Goal: Task Accomplishment & Management: Use online tool/utility

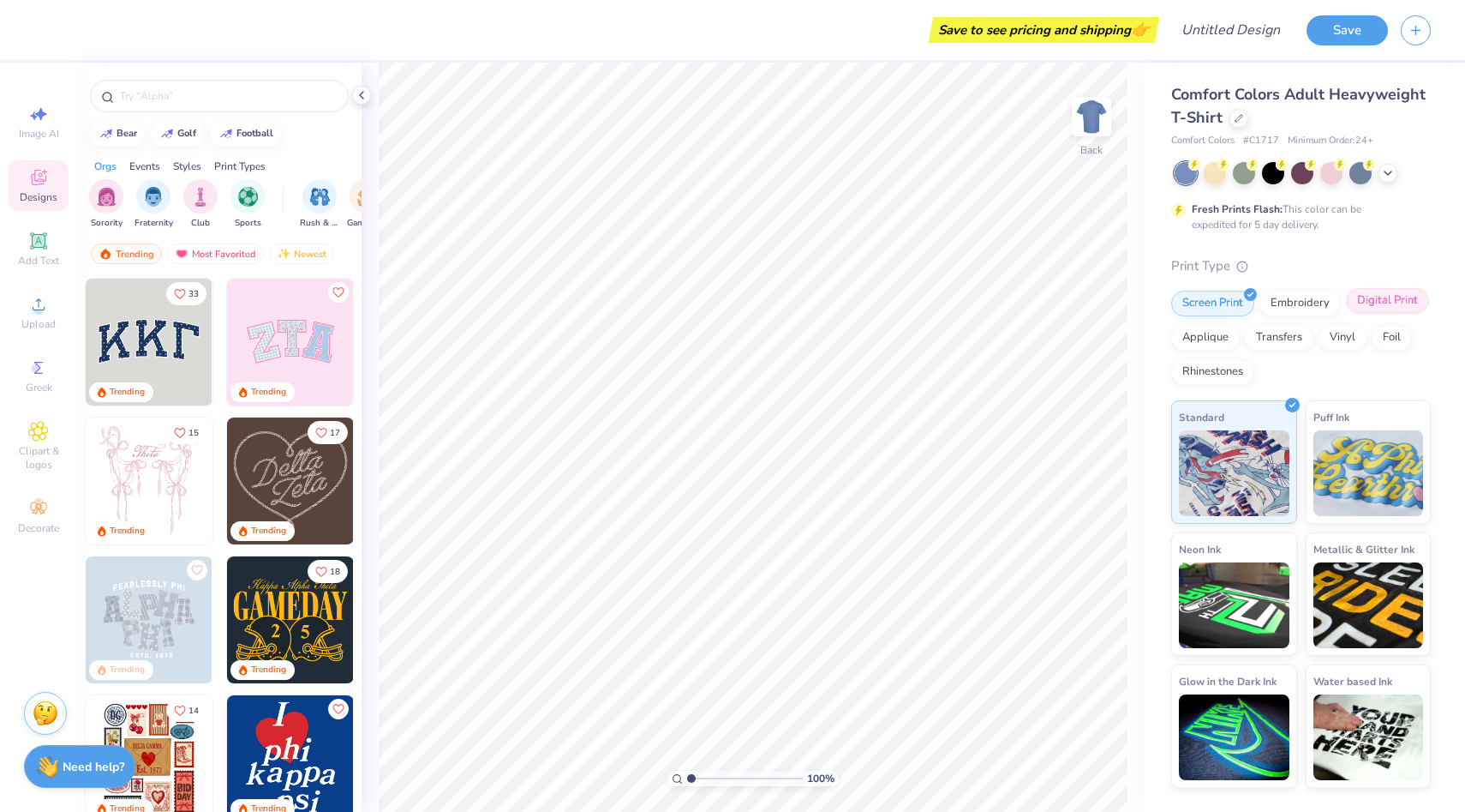
click at [1384, 309] on div "Digital Print" at bounding box center [1387, 301] width 83 height 26
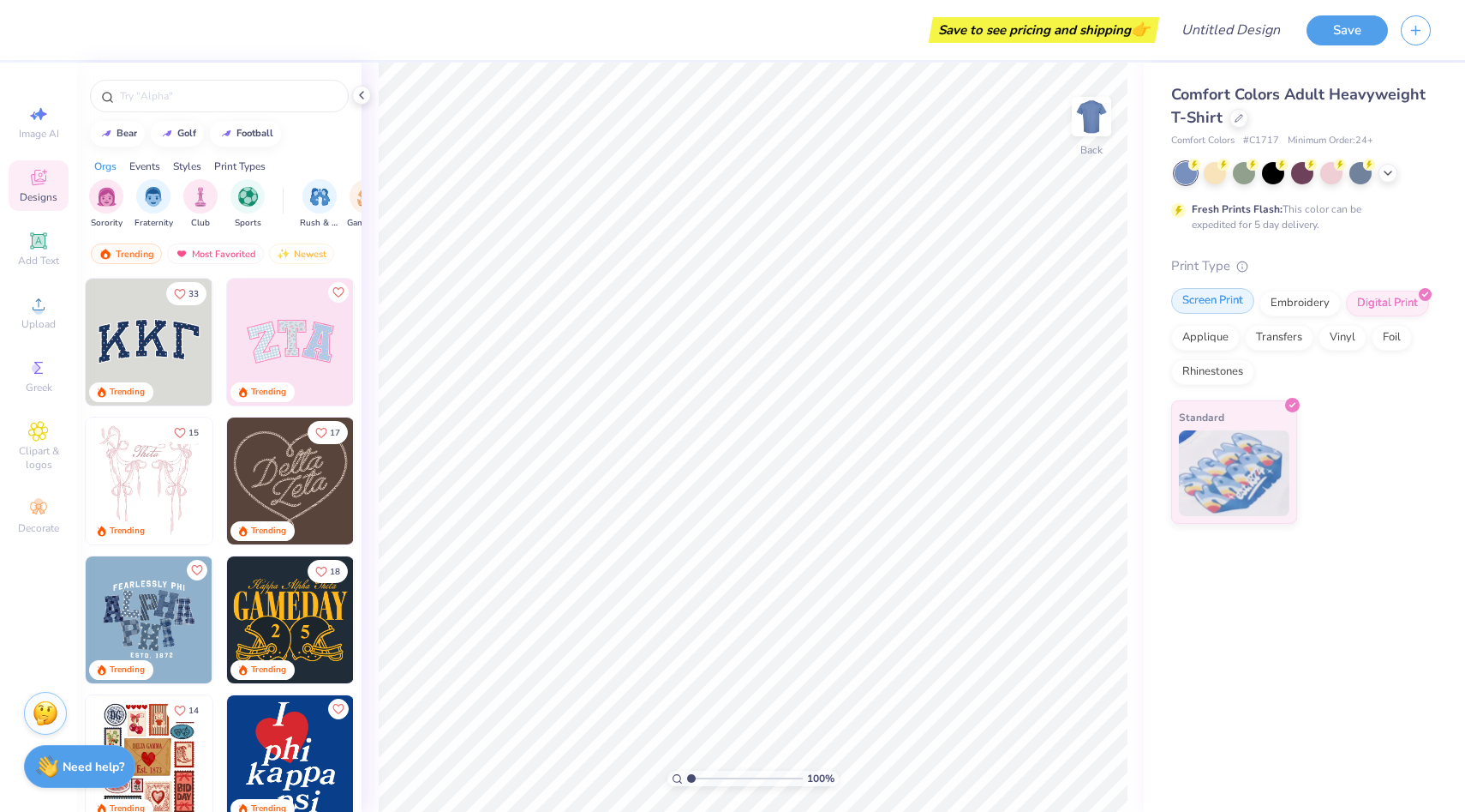
click at [1212, 292] on div "Screen Print" at bounding box center [1212, 301] width 83 height 26
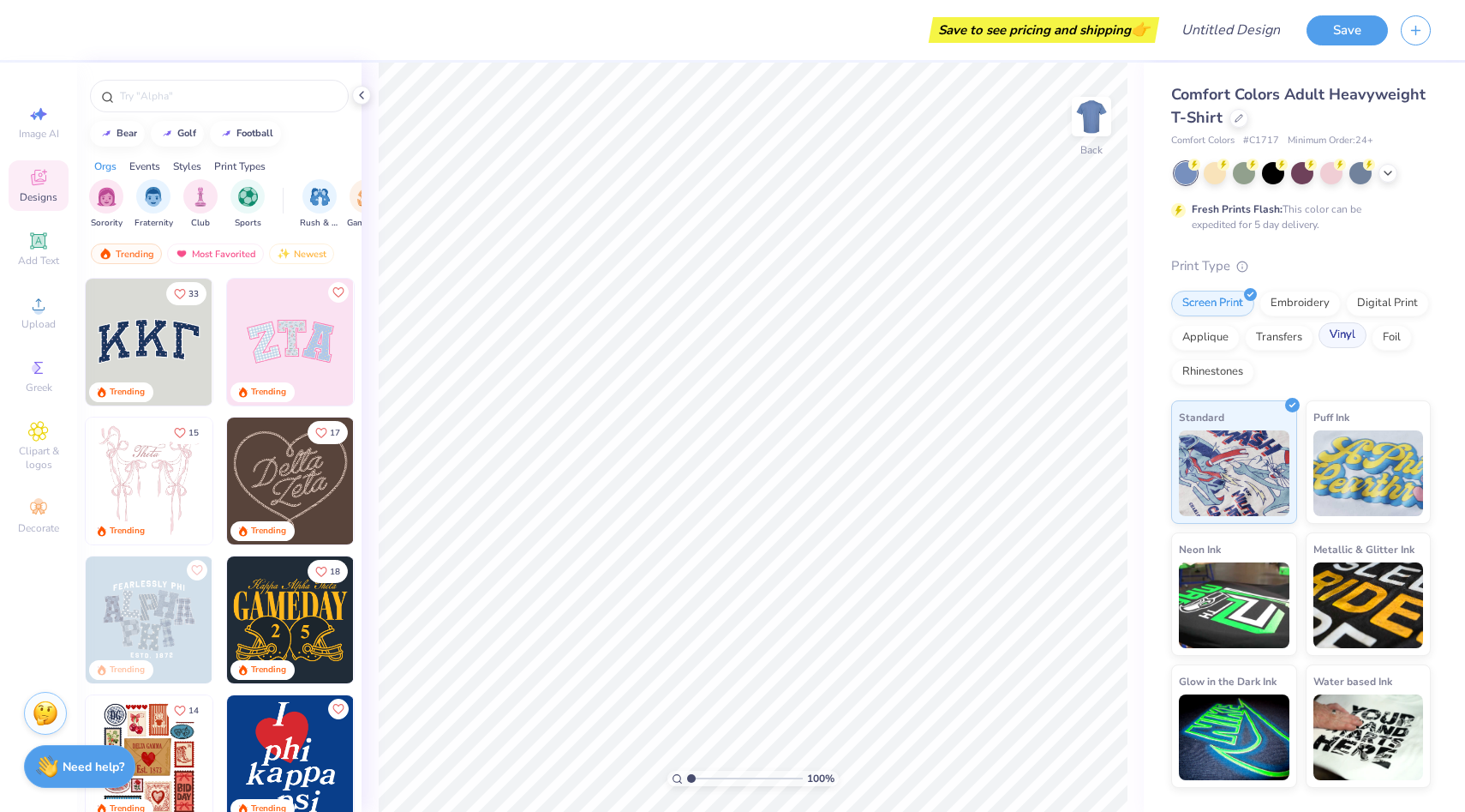
click at [1351, 339] on div "Vinyl" at bounding box center [1343, 335] width 48 height 26
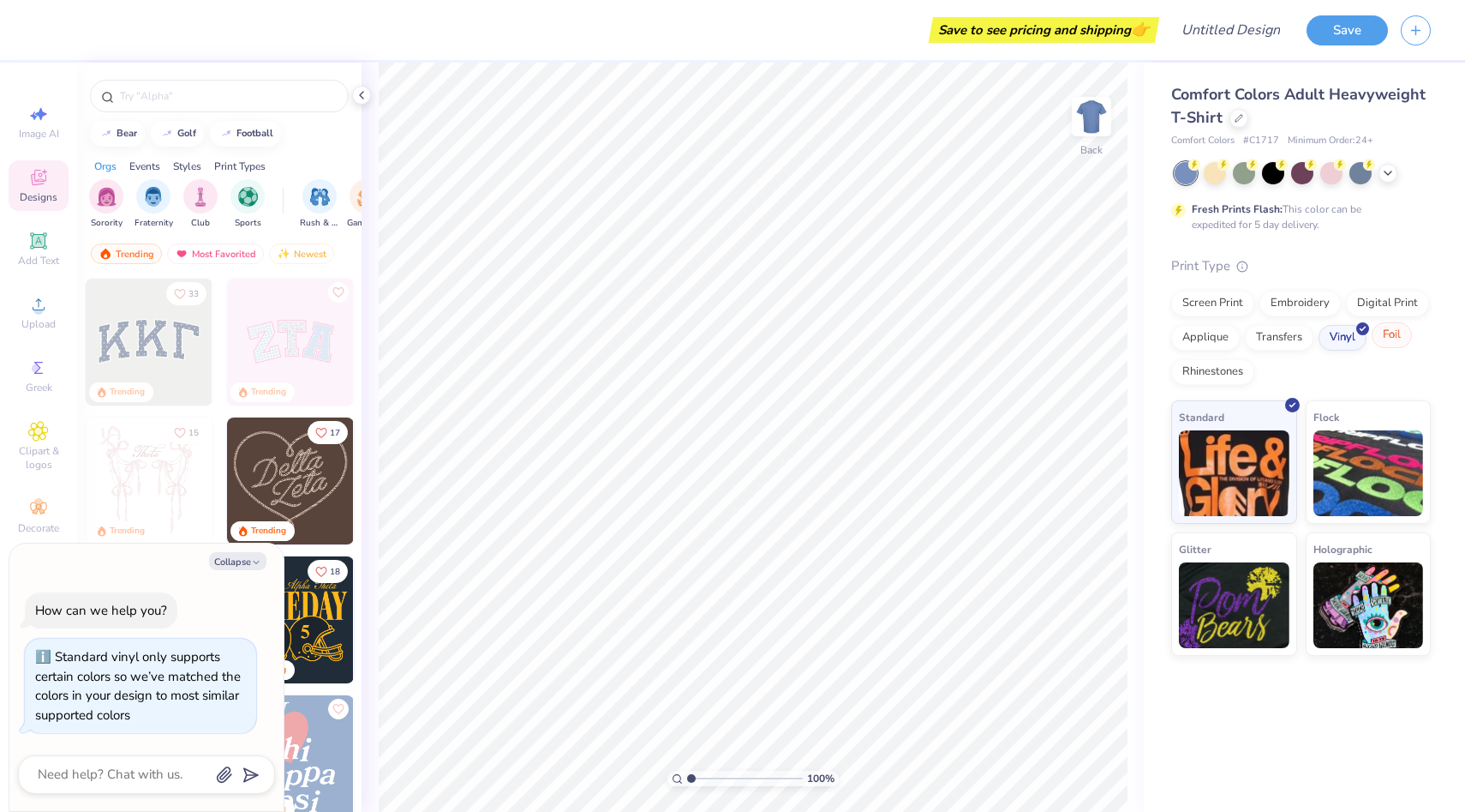
click at [1381, 336] on div "Foil" at bounding box center [1392, 335] width 40 height 26
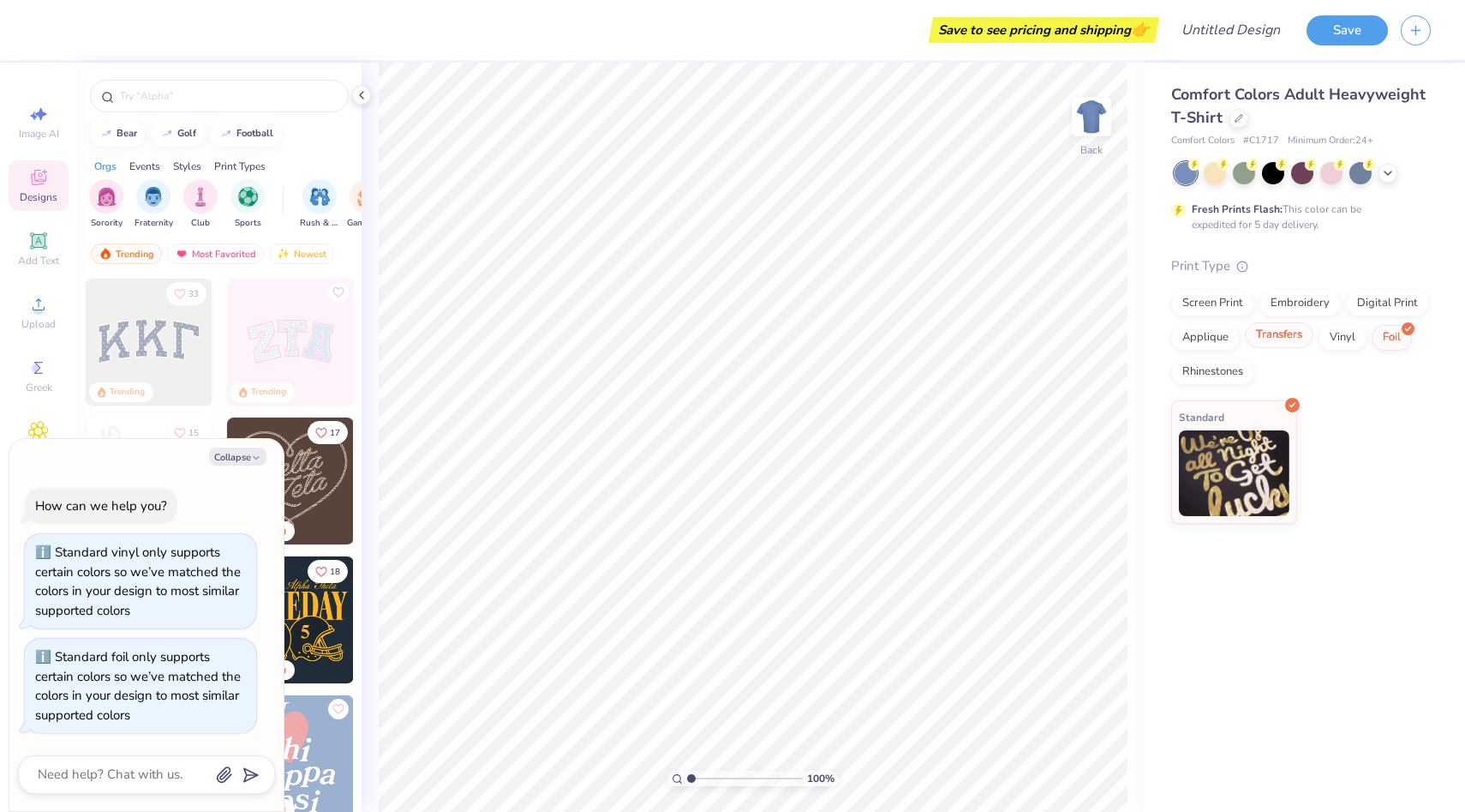
click at [1272, 347] on div "Transfers" at bounding box center [1280, 335] width 69 height 26
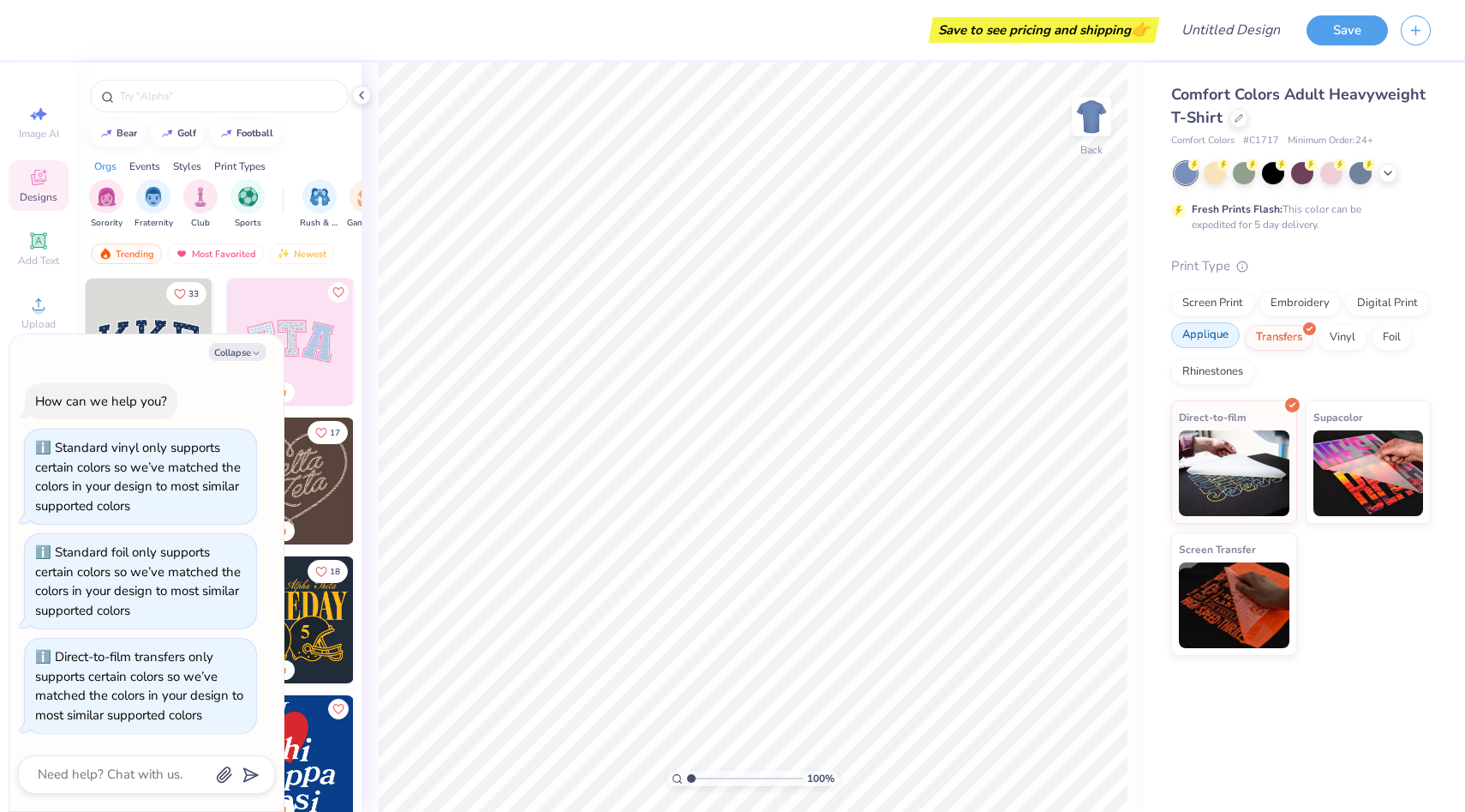
click at [1221, 347] on div "Applique" at bounding box center [1205, 335] width 69 height 26
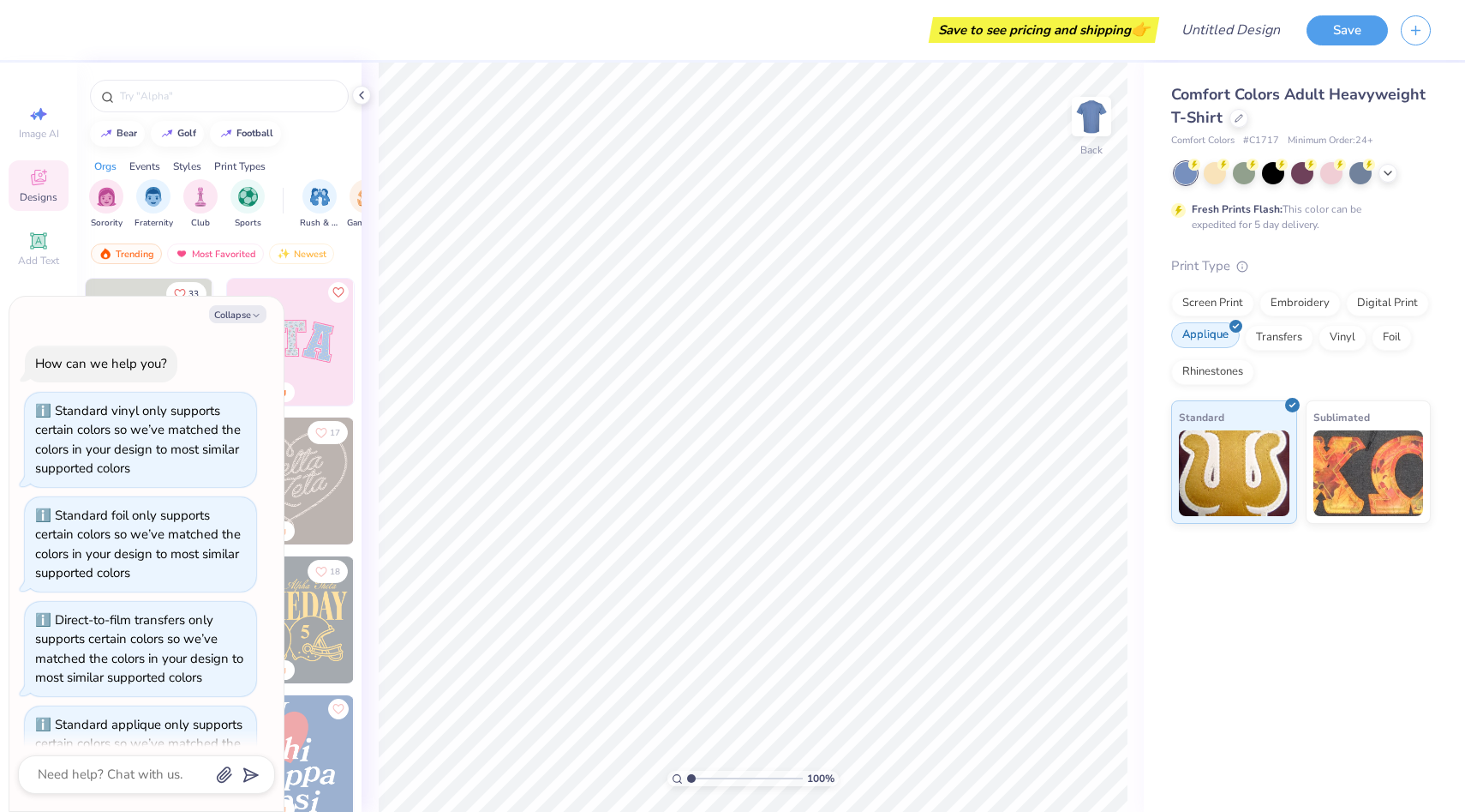
scroll to position [67, 0]
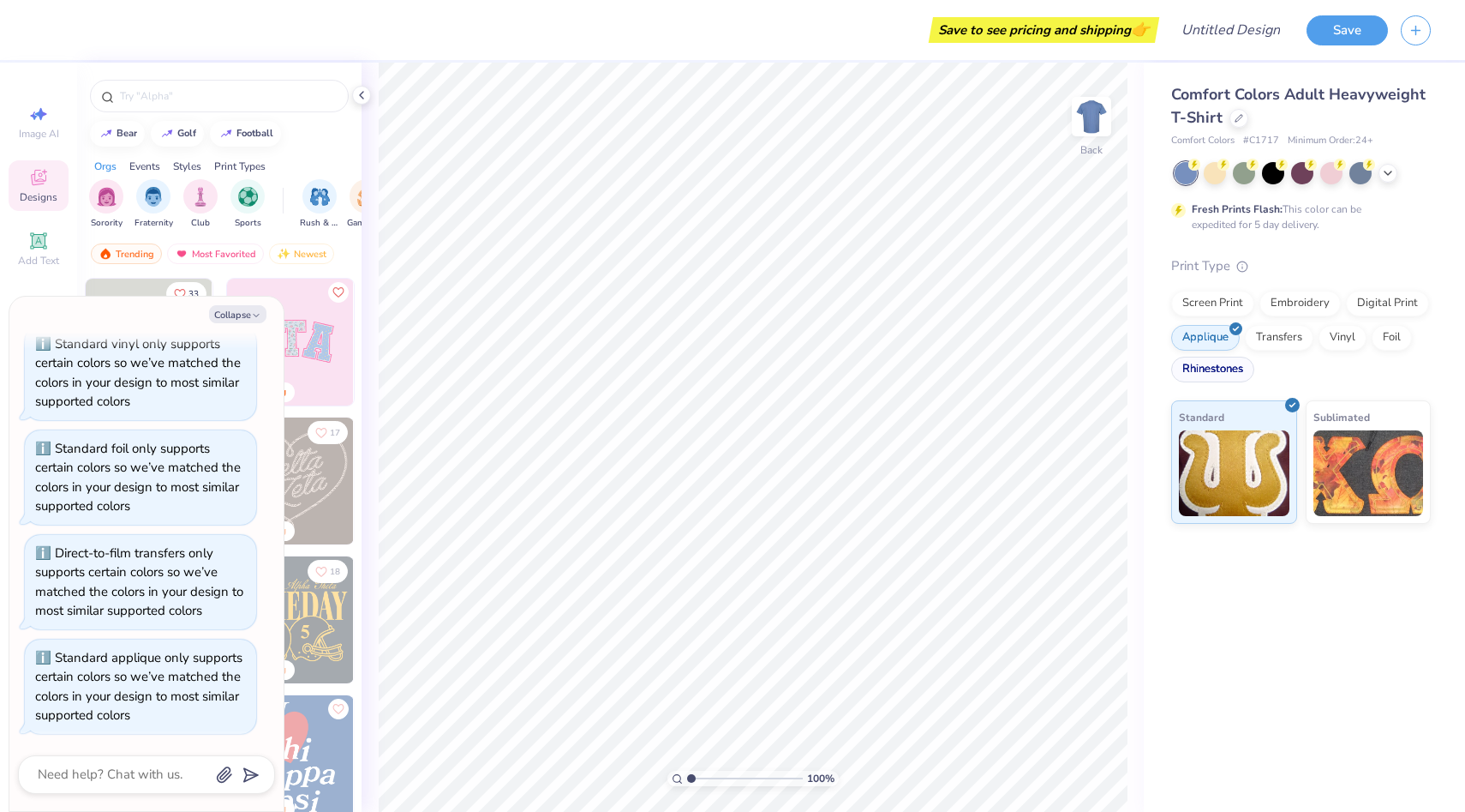
click at [1226, 370] on div "Rhinestones" at bounding box center [1212, 369] width 83 height 26
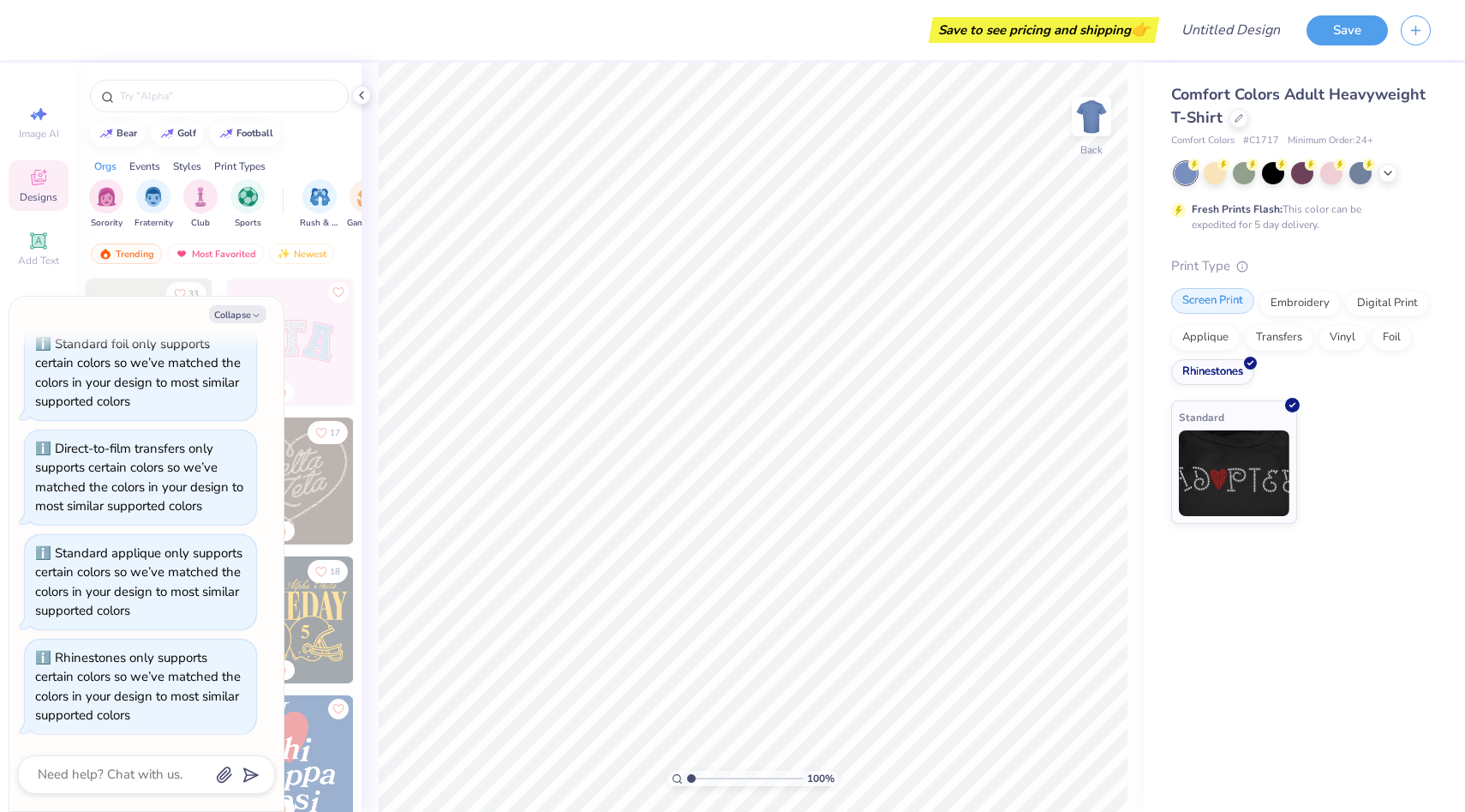
click at [1217, 300] on div "Screen Print" at bounding box center [1212, 301] width 83 height 26
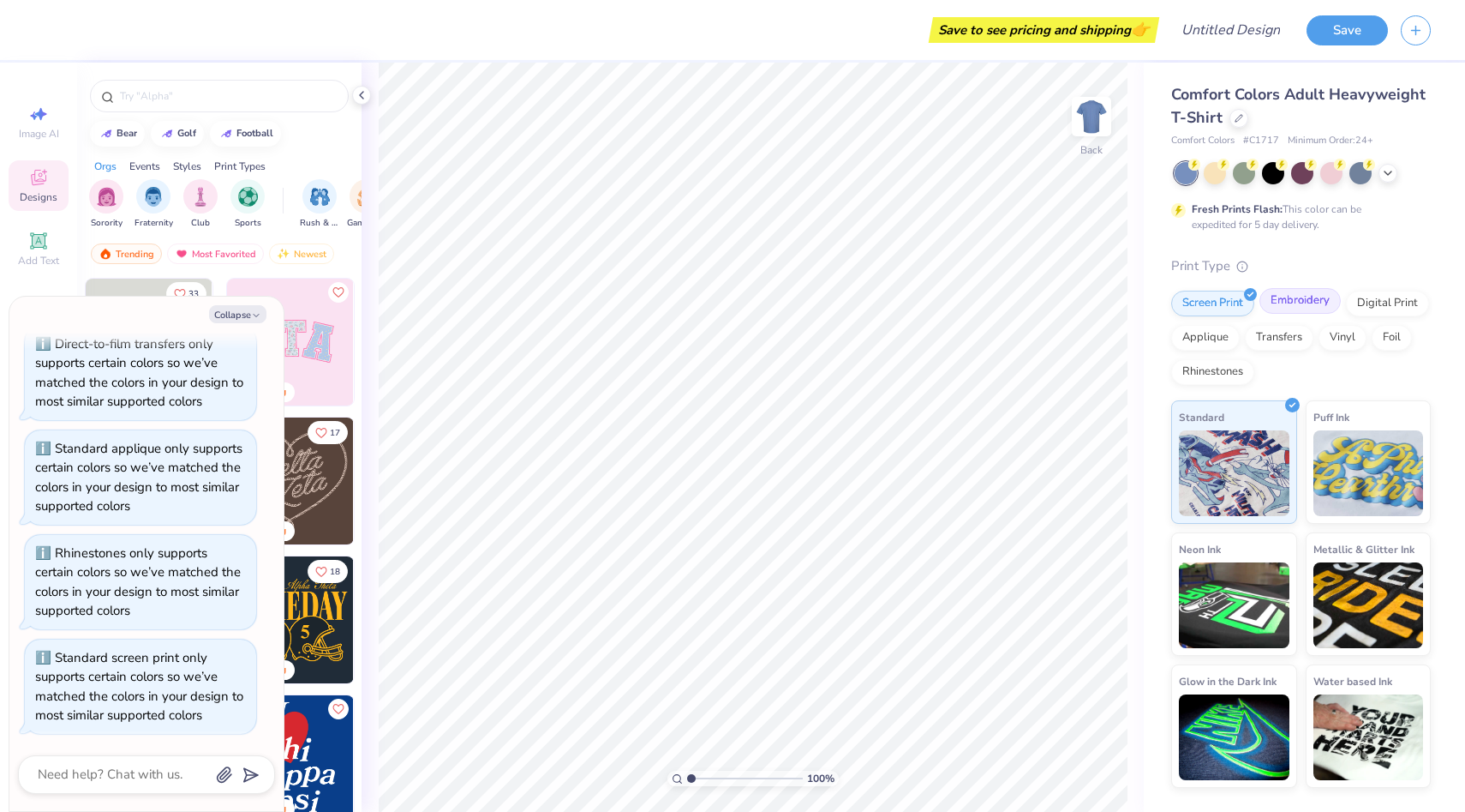
click at [1282, 300] on div "Embroidery" at bounding box center [1300, 301] width 82 height 26
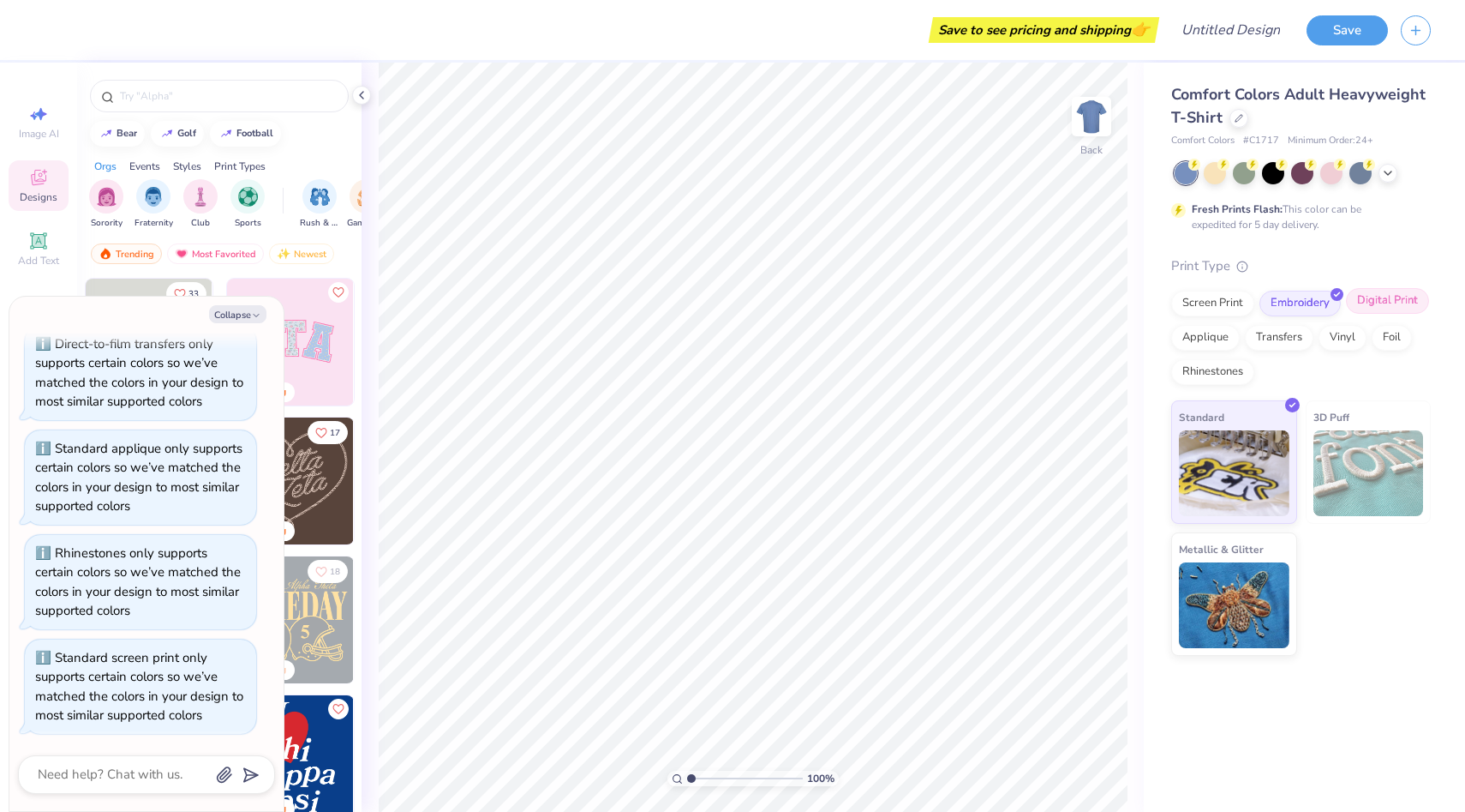
click at [1378, 301] on div "Digital Print" at bounding box center [1387, 301] width 83 height 26
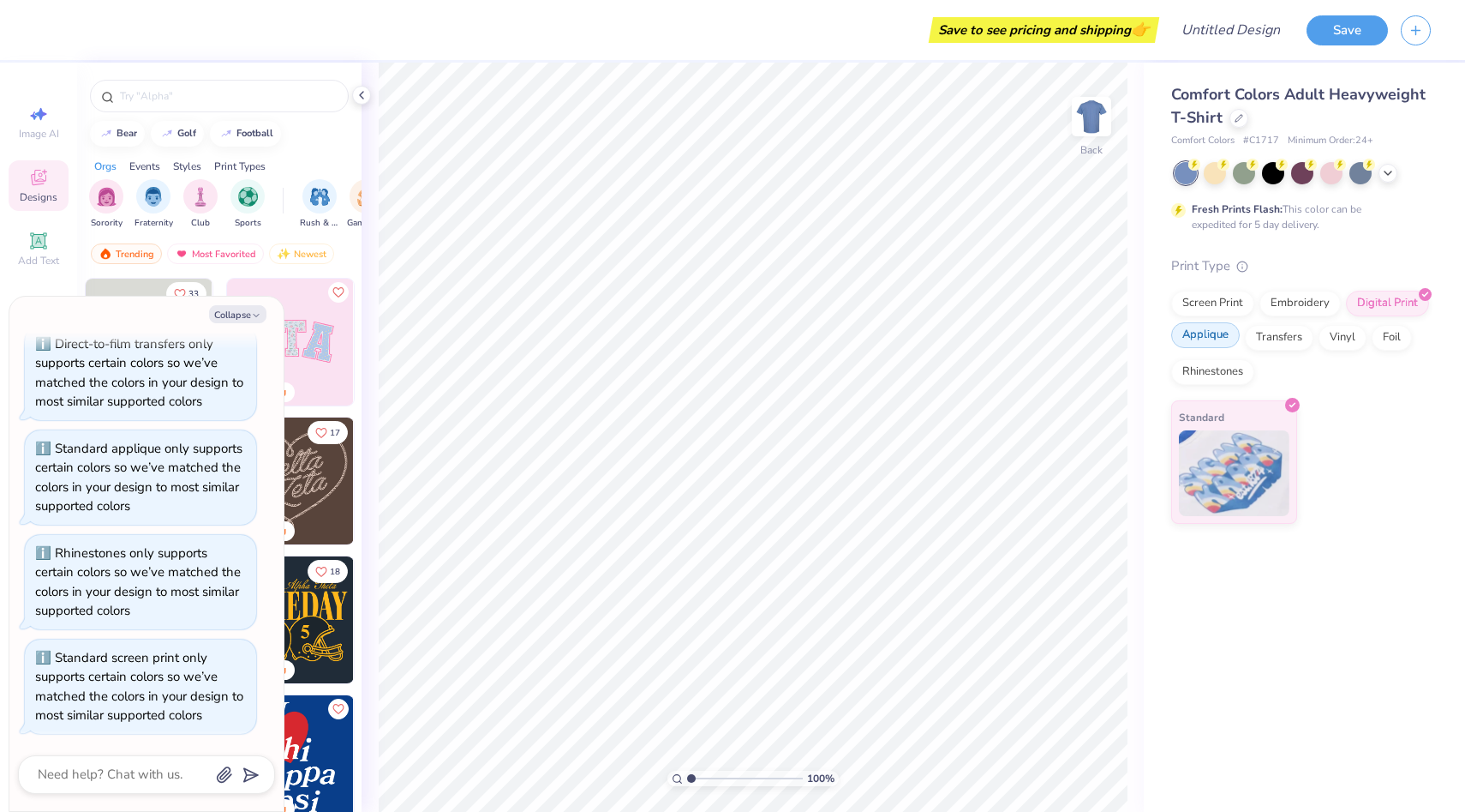
click at [1213, 328] on div "Applique" at bounding box center [1205, 335] width 69 height 26
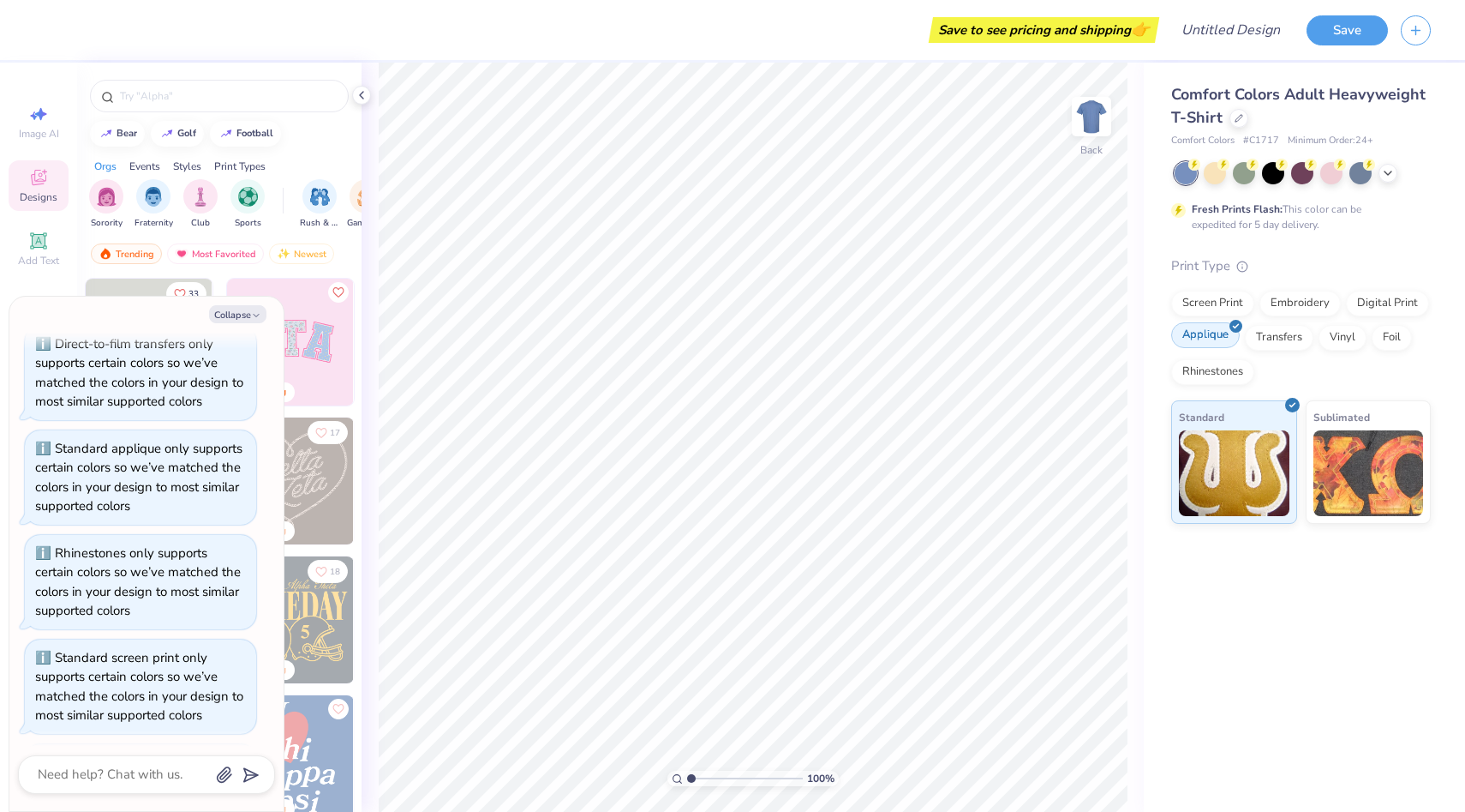
scroll to position [380, 0]
click at [1206, 293] on div "Screen Print" at bounding box center [1212, 301] width 83 height 26
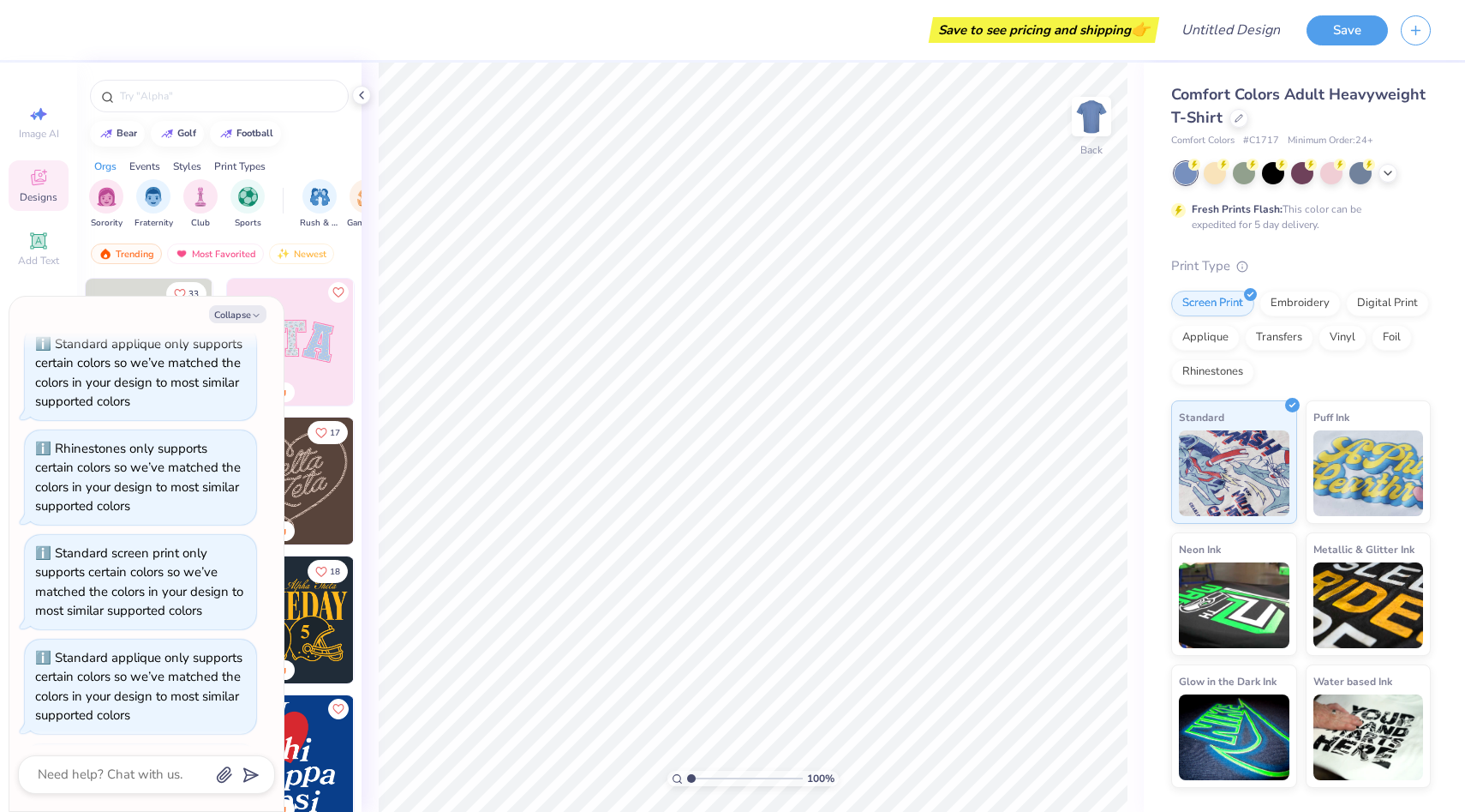
scroll to position [485, 0]
click at [1394, 176] on icon at bounding box center [1388, 171] width 14 height 14
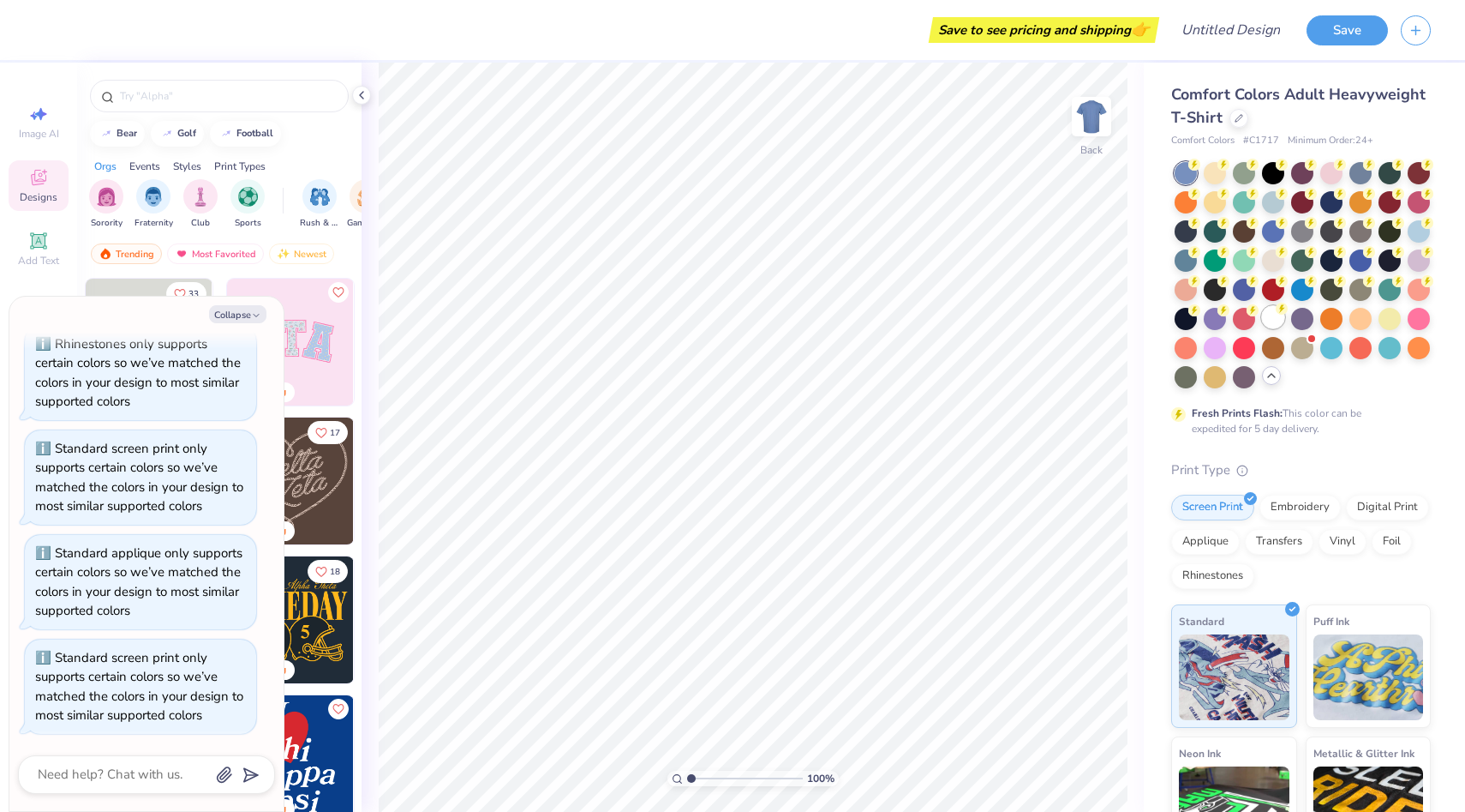
click at [1267, 325] on div at bounding box center [1273, 317] width 22 height 22
click at [245, 307] on button "Collapse" at bounding box center [238, 313] width 58 height 18
type textarea "x"
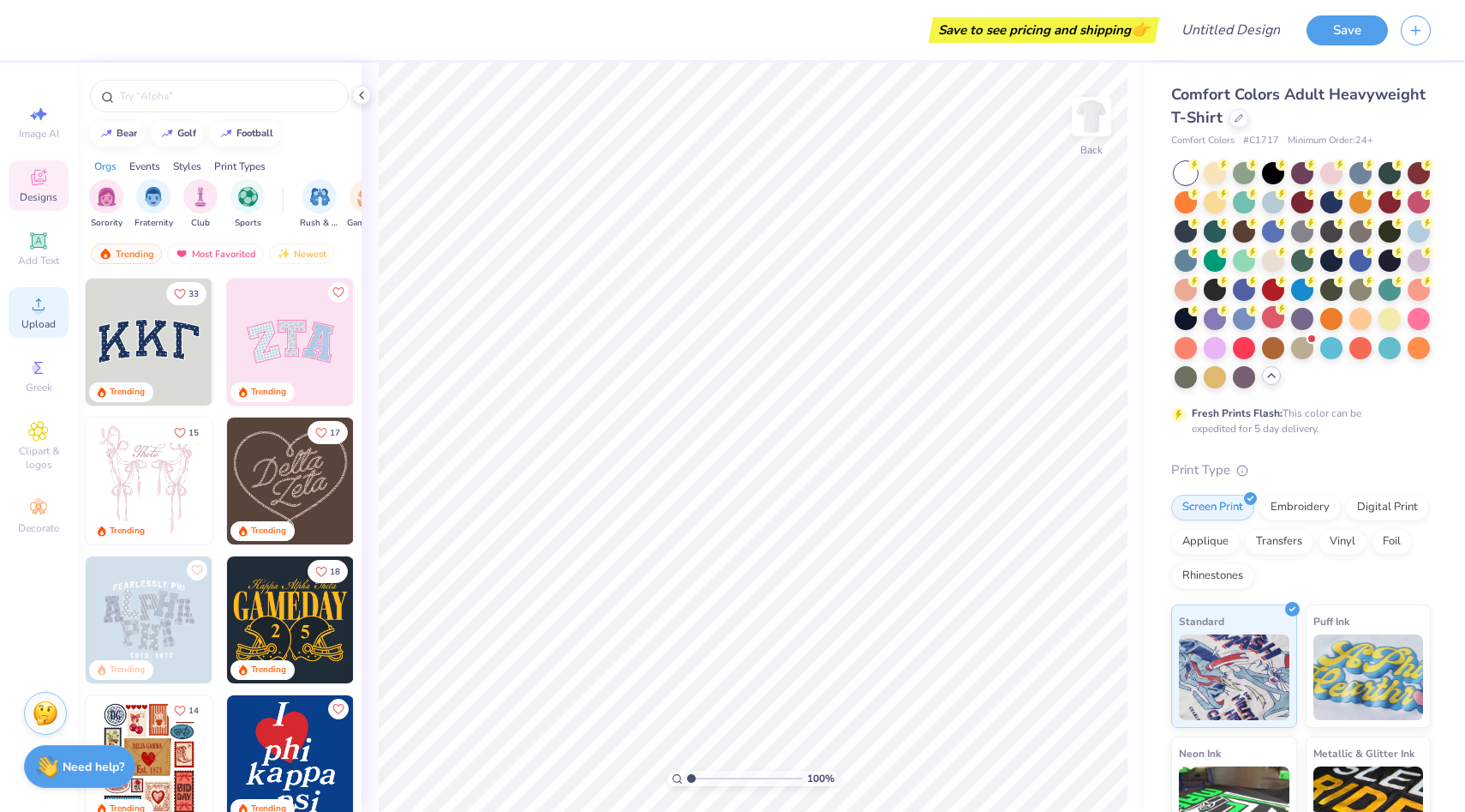
click at [34, 300] on icon at bounding box center [38, 304] width 20 height 20
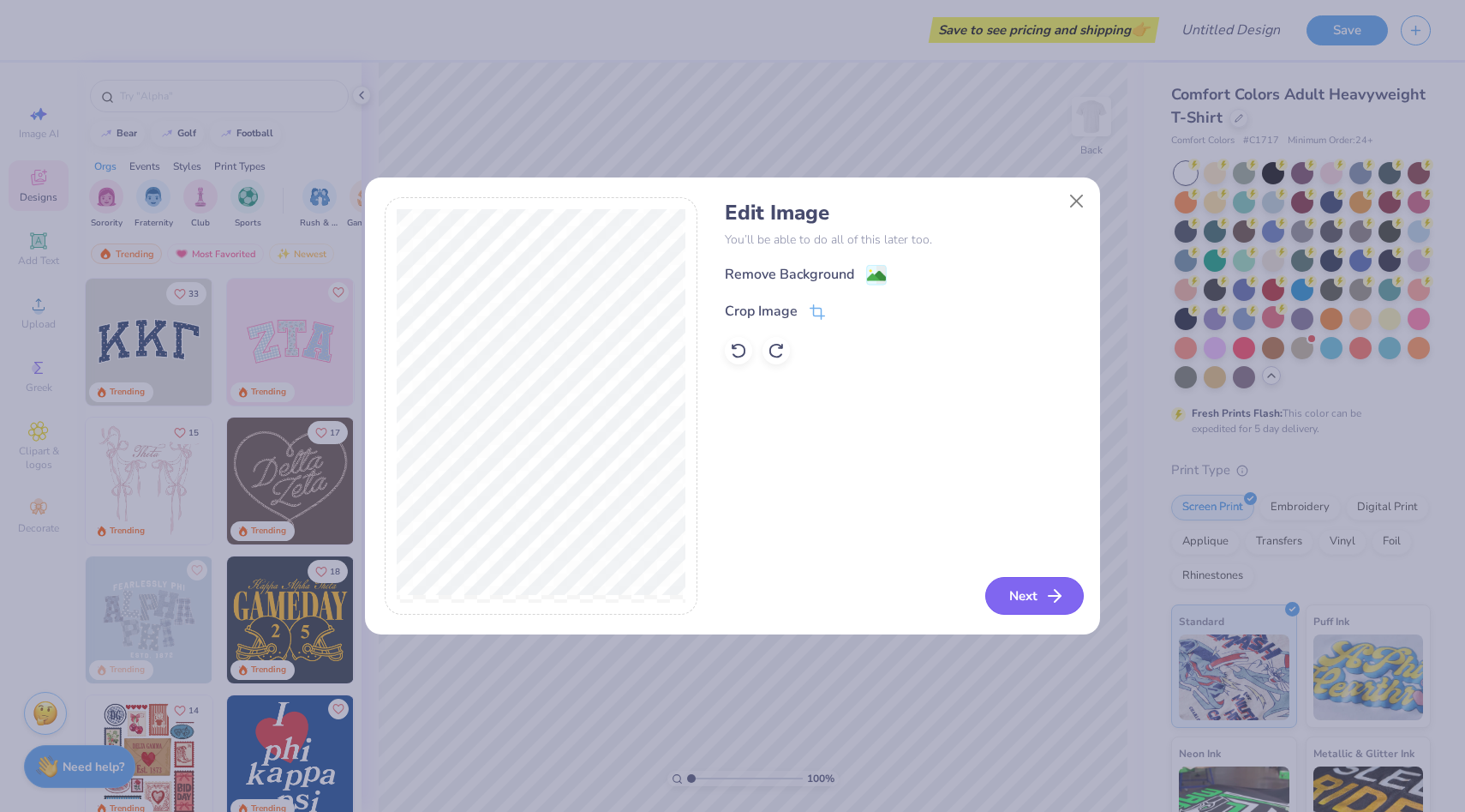
click at [1031, 582] on button "Next" at bounding box center [1035, 595] width 99 height 38
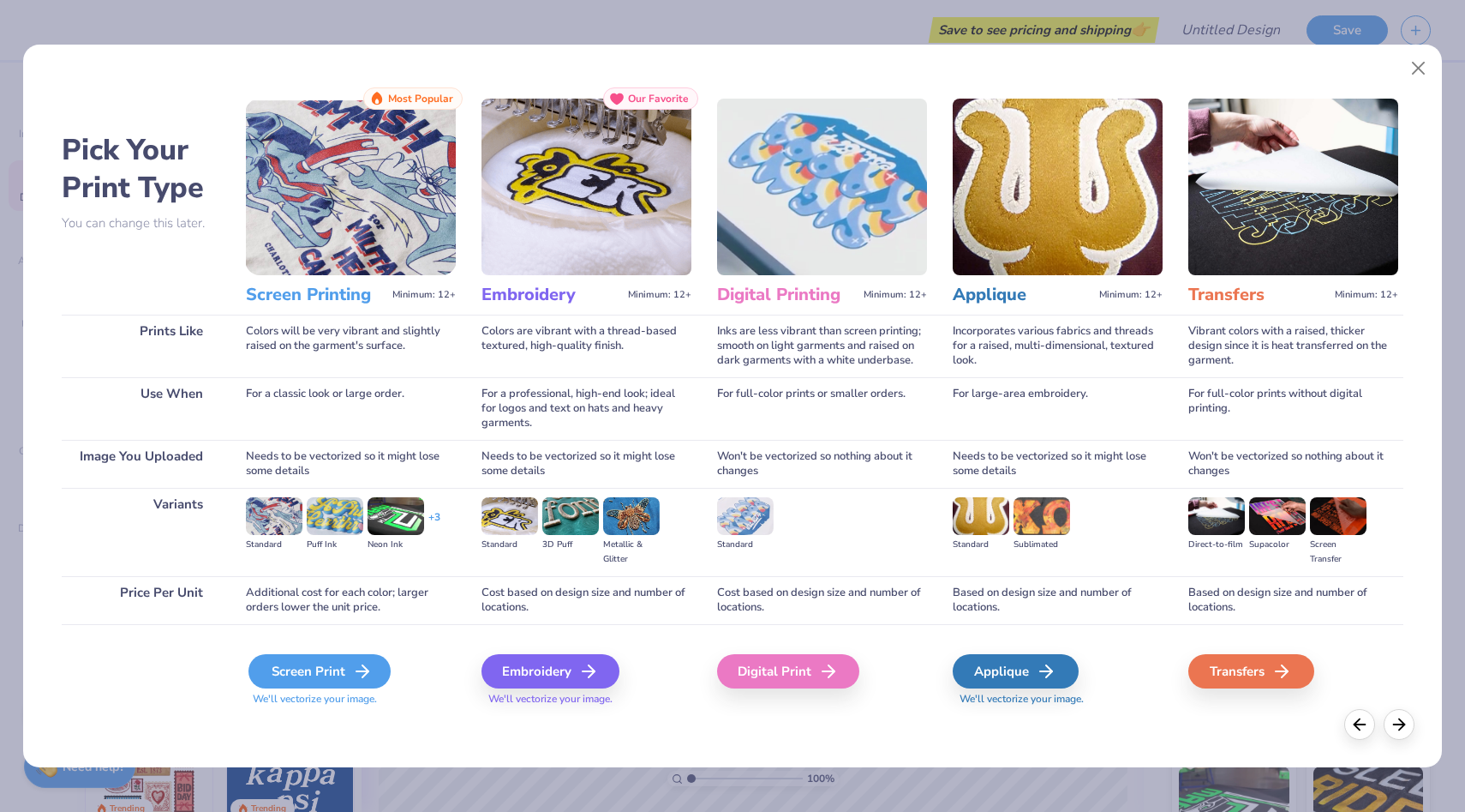
click at [300, 661] on div "Screen Print" at bounding box center [319, 671] width 142 height 34
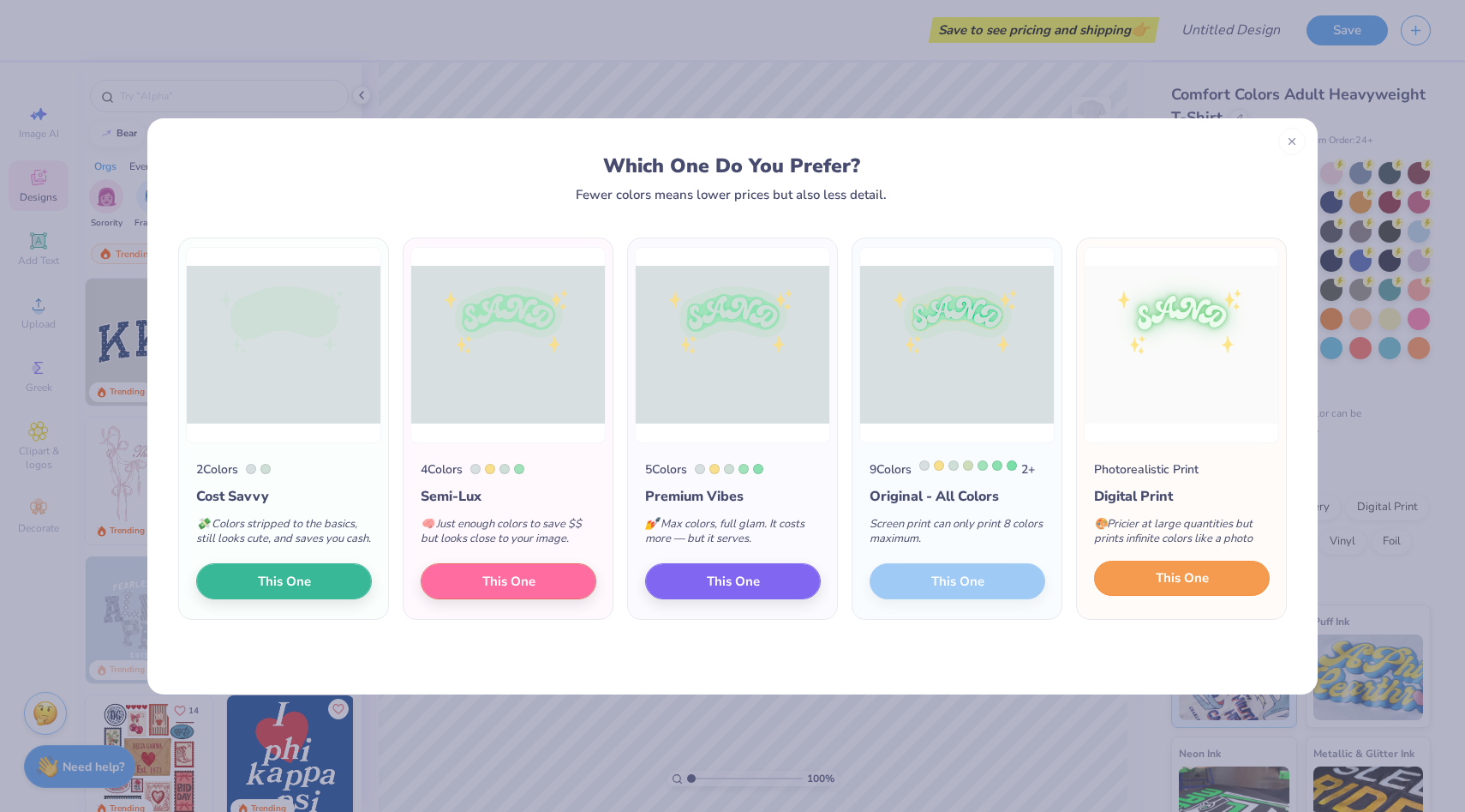
click at [1229, 588] on button "This One" at bounding box center [1182, 579] width 176 height 36
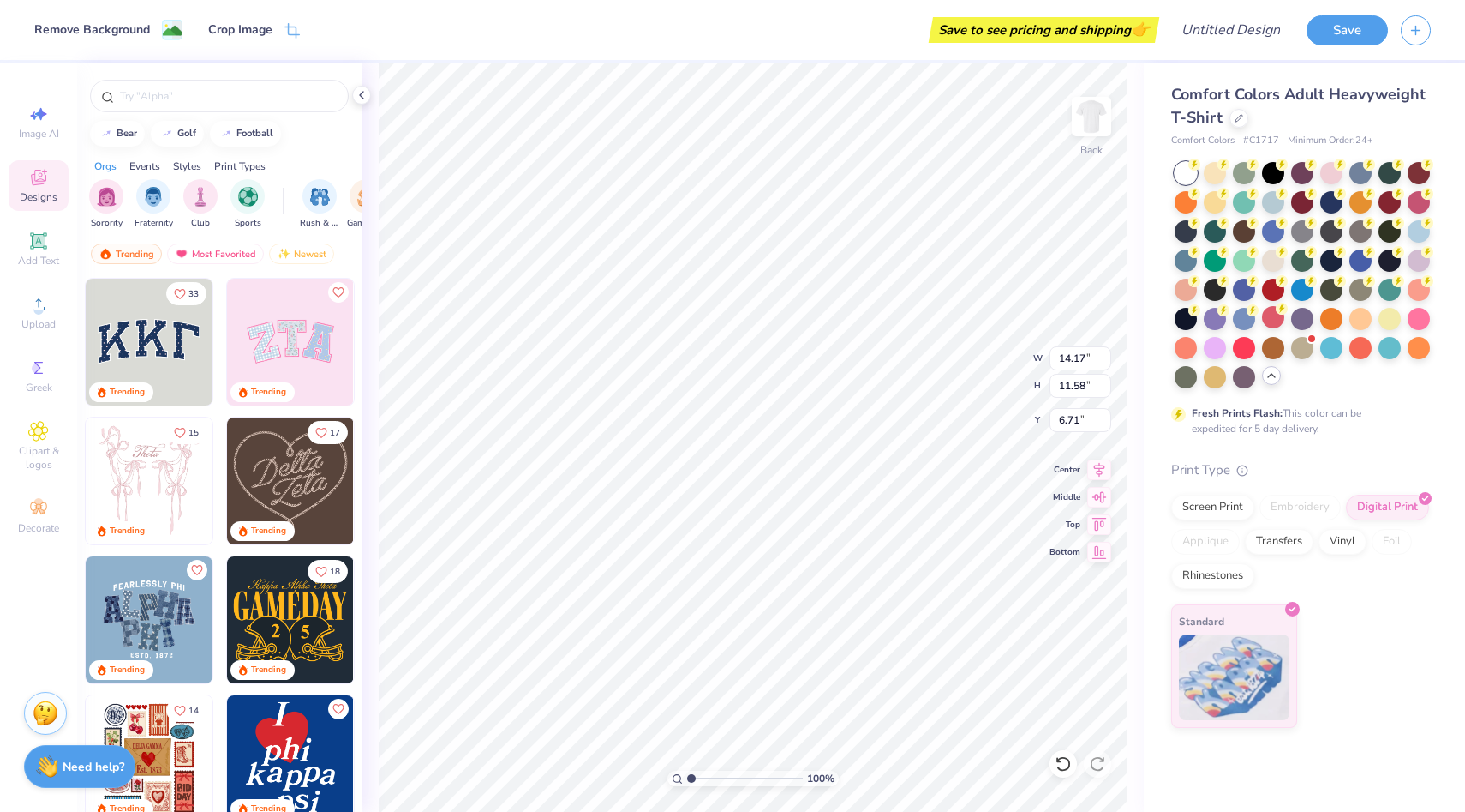
type input "6.13"
type input "5.01"
type input "6.72"
click at [744, 487] on li "Remove Background" at bounding box center [753, 490] width 135 height 33
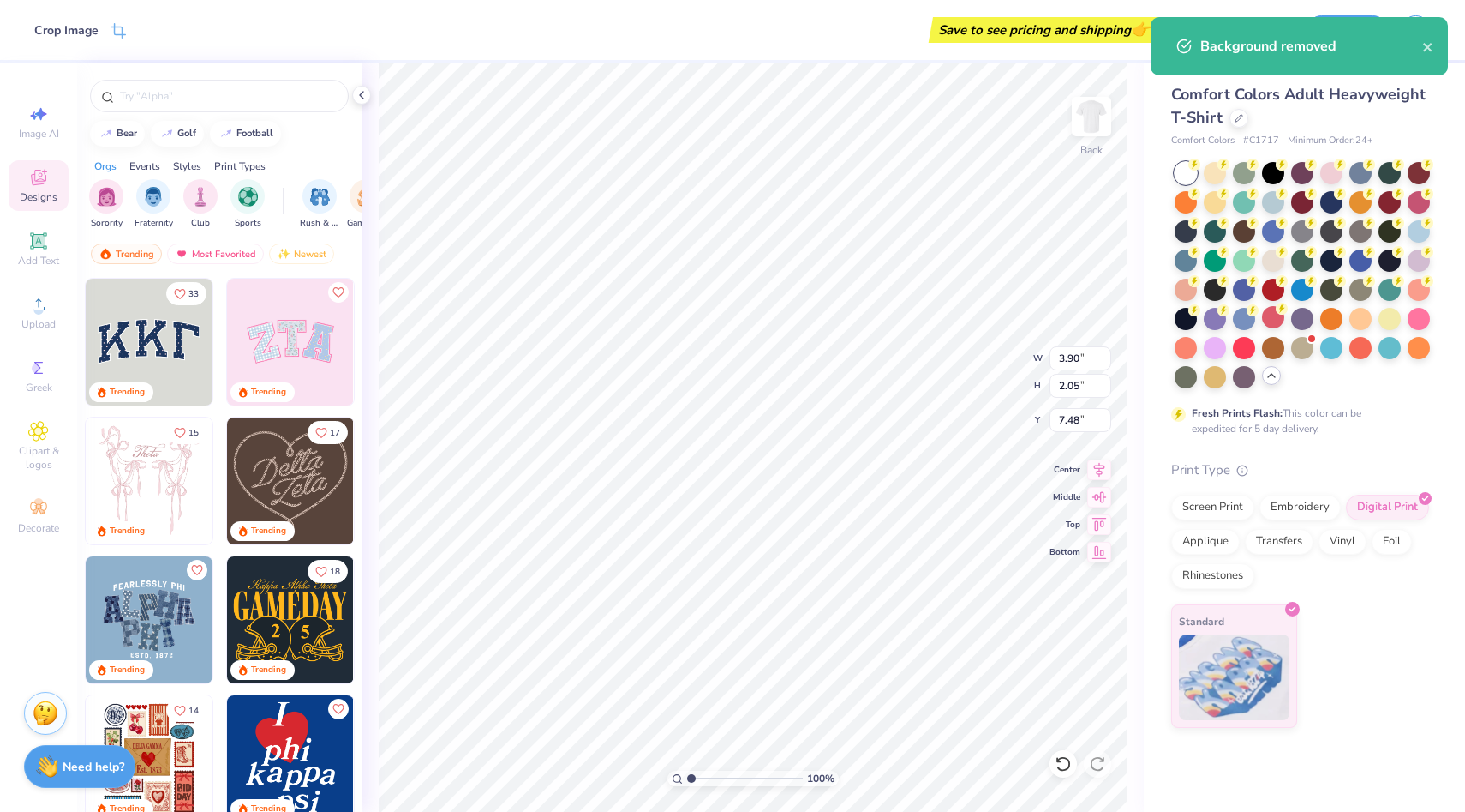
type input "7.49"
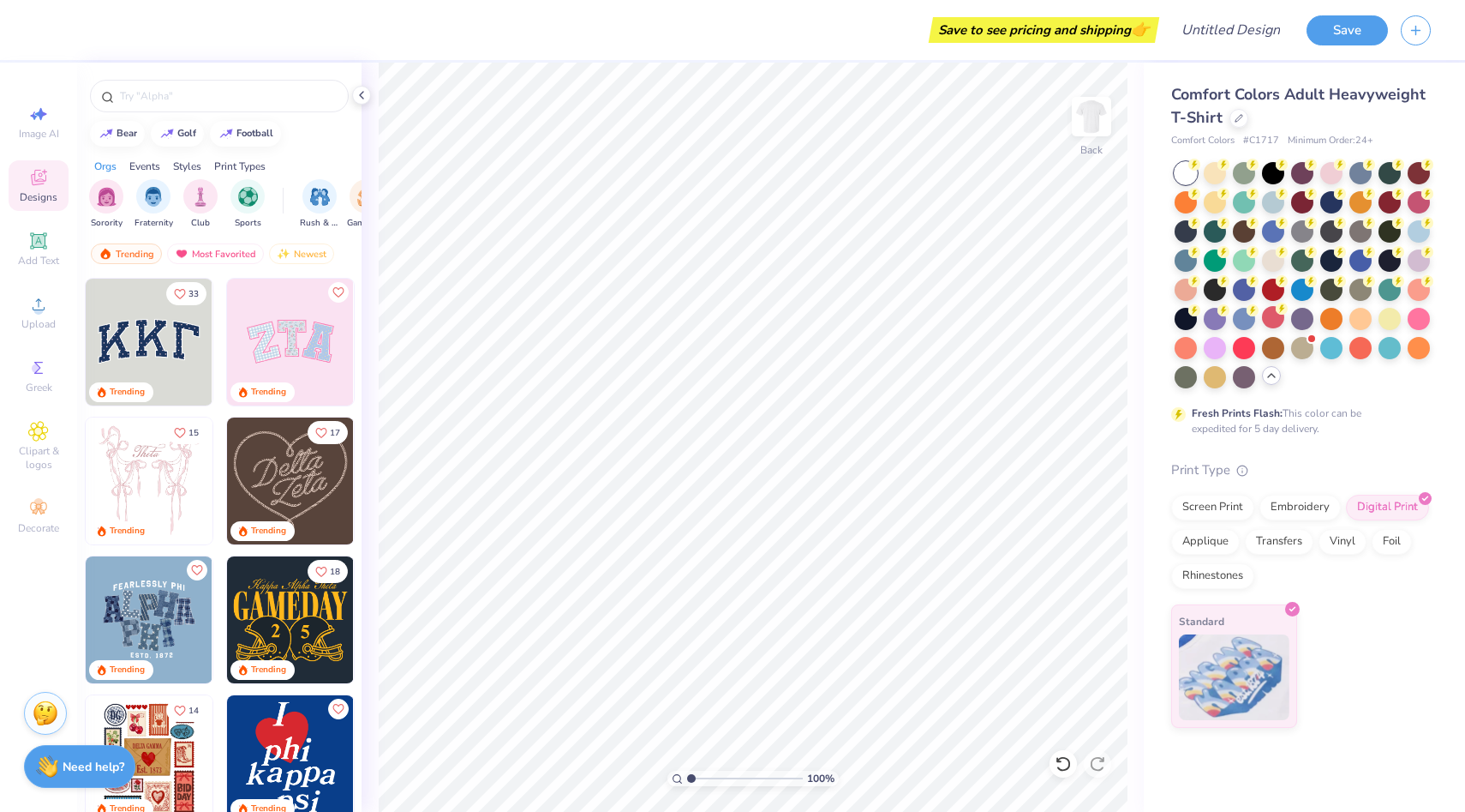
click at [259, 77] on div at bounding box center [220, 91] width 285 height 59
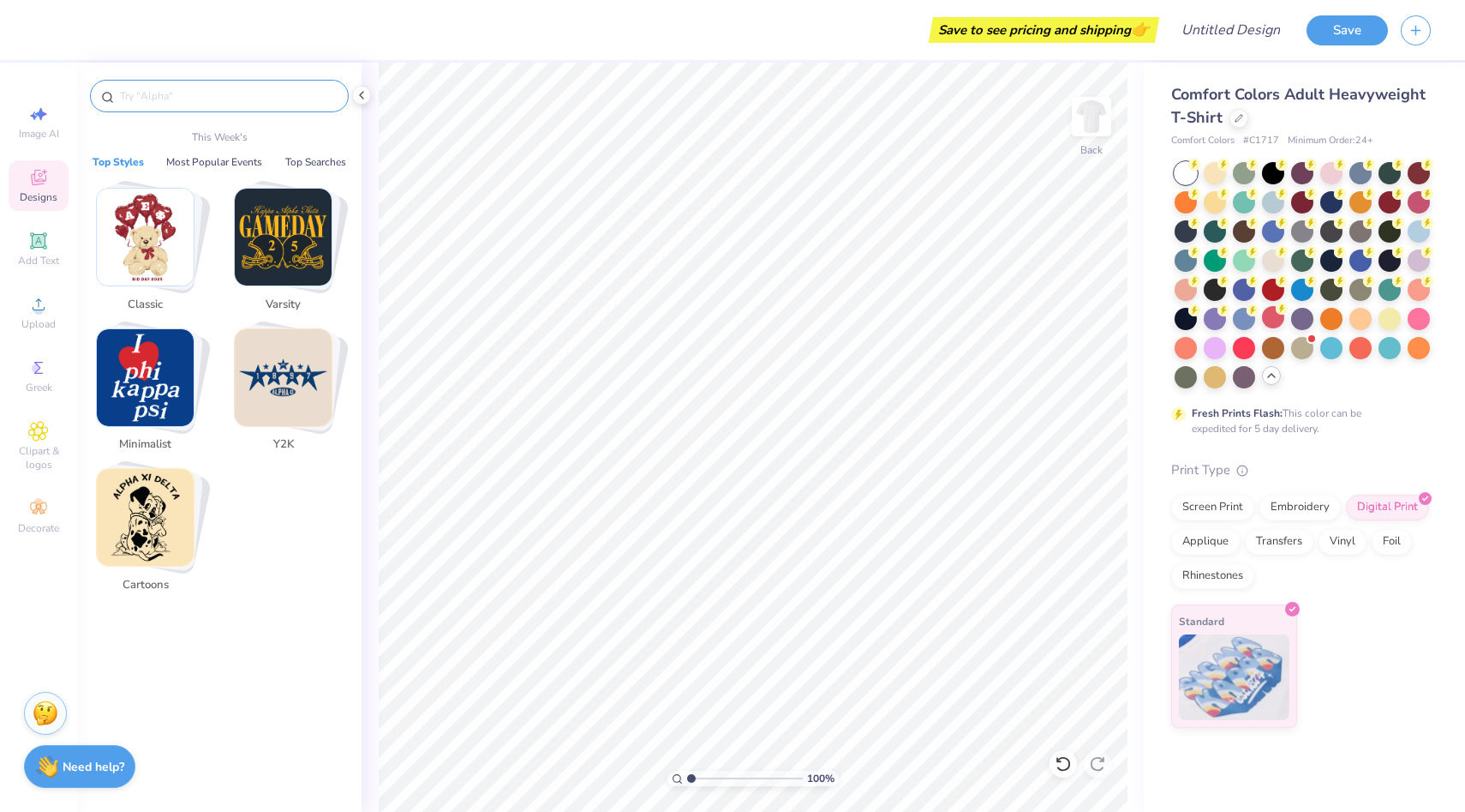
click at [259, 93] on input "text" at bounding box center [228, 96] width 220 height 17
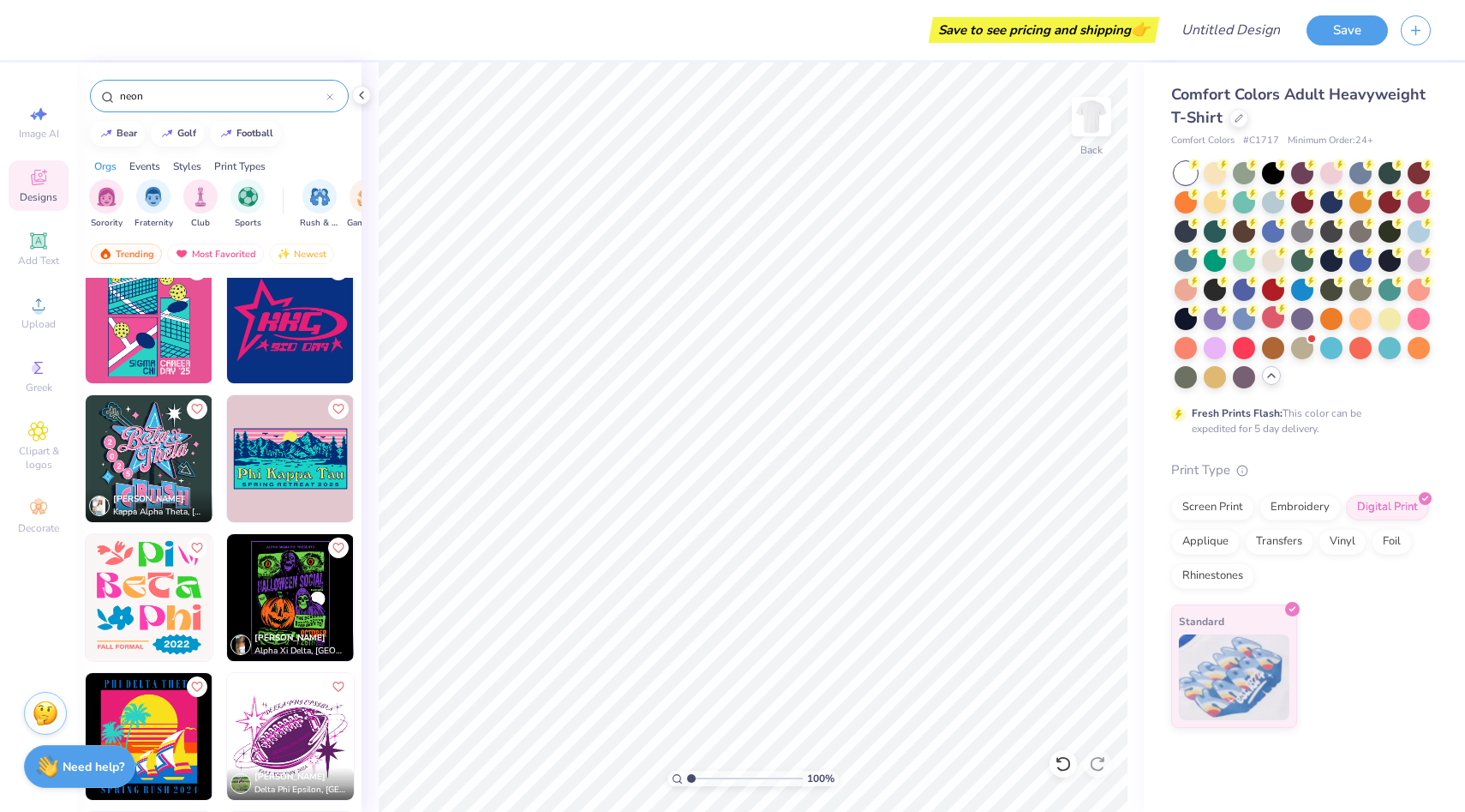
scroll to position [1533, 0]
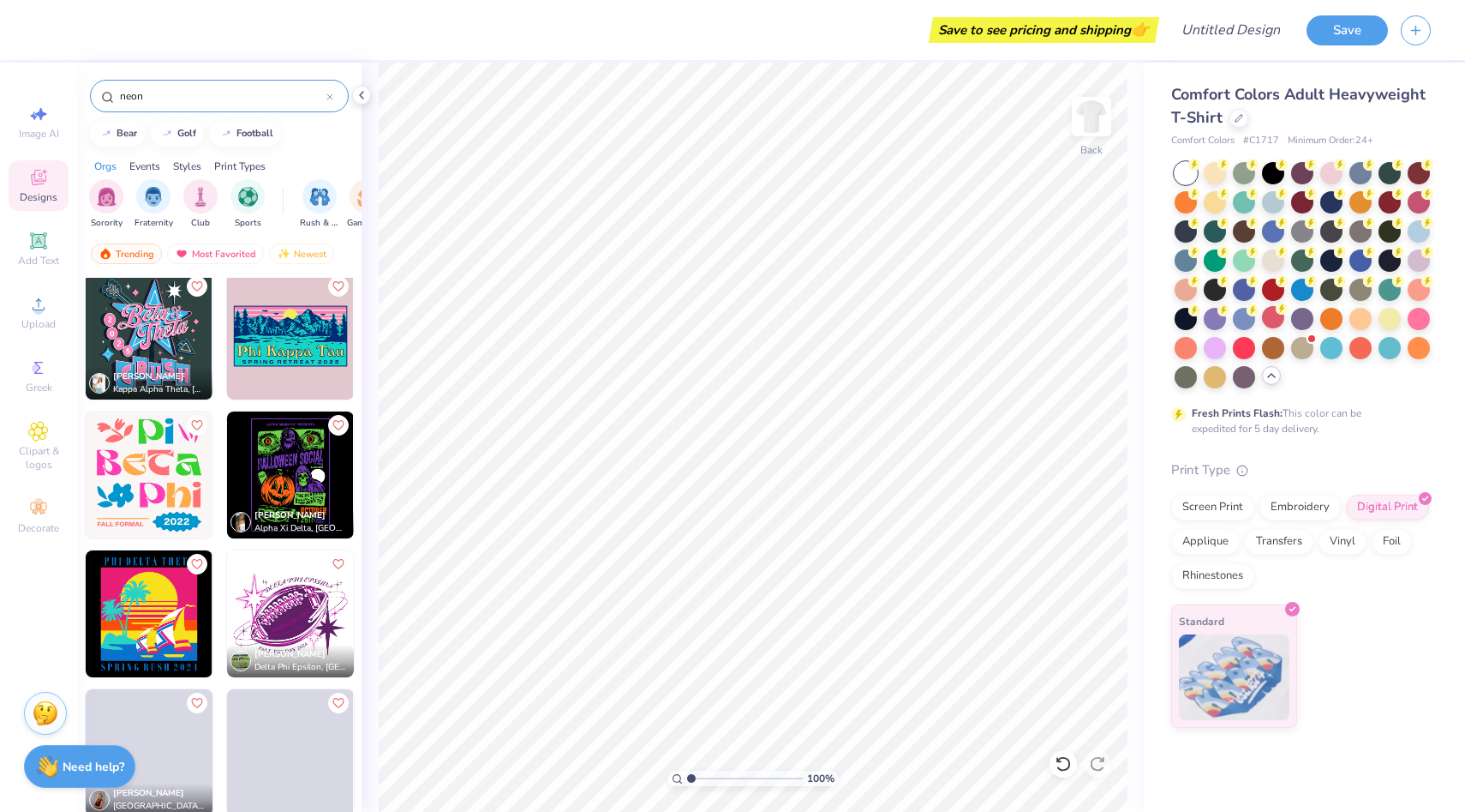
type input "neon"
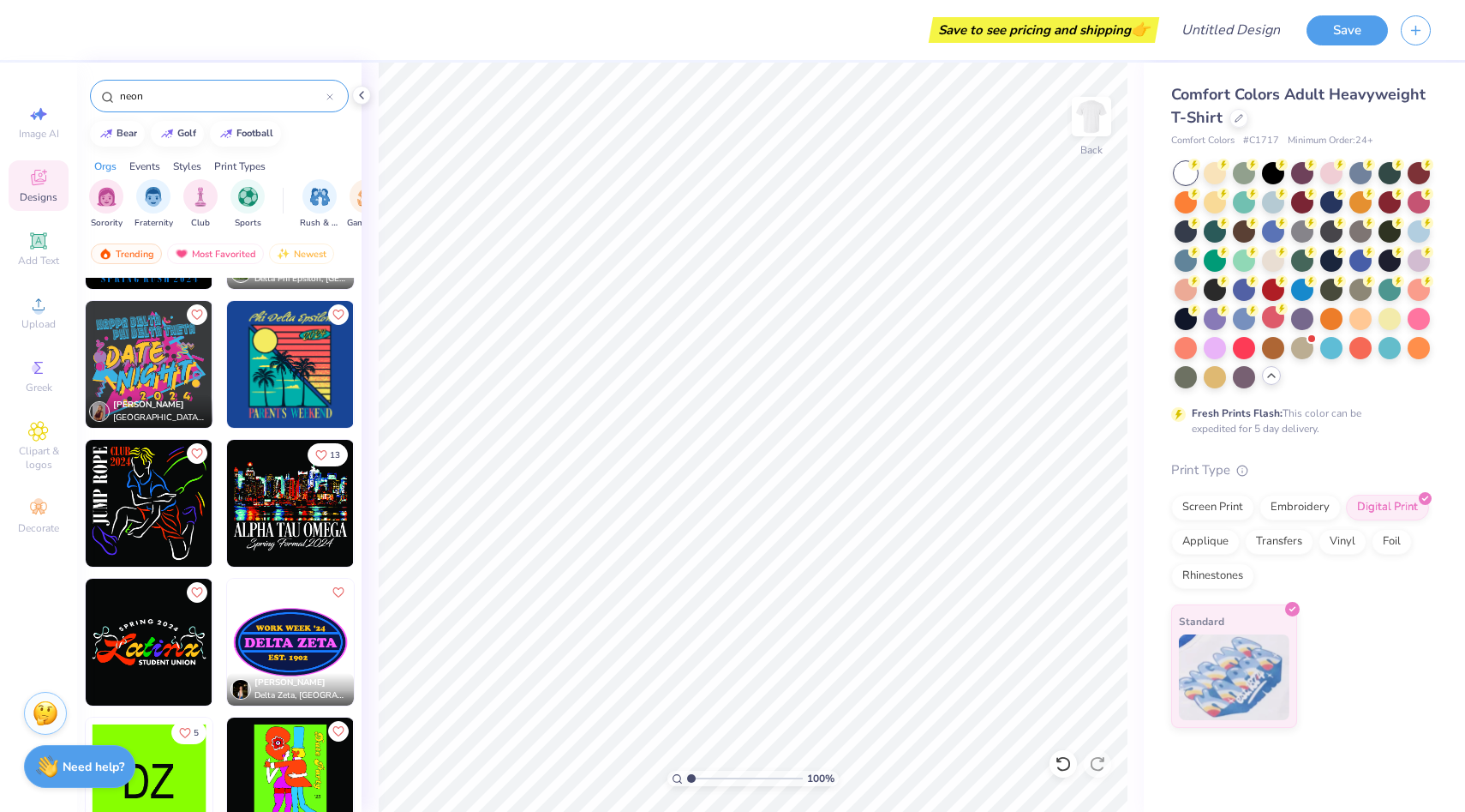
scroll to position [1926, 0]
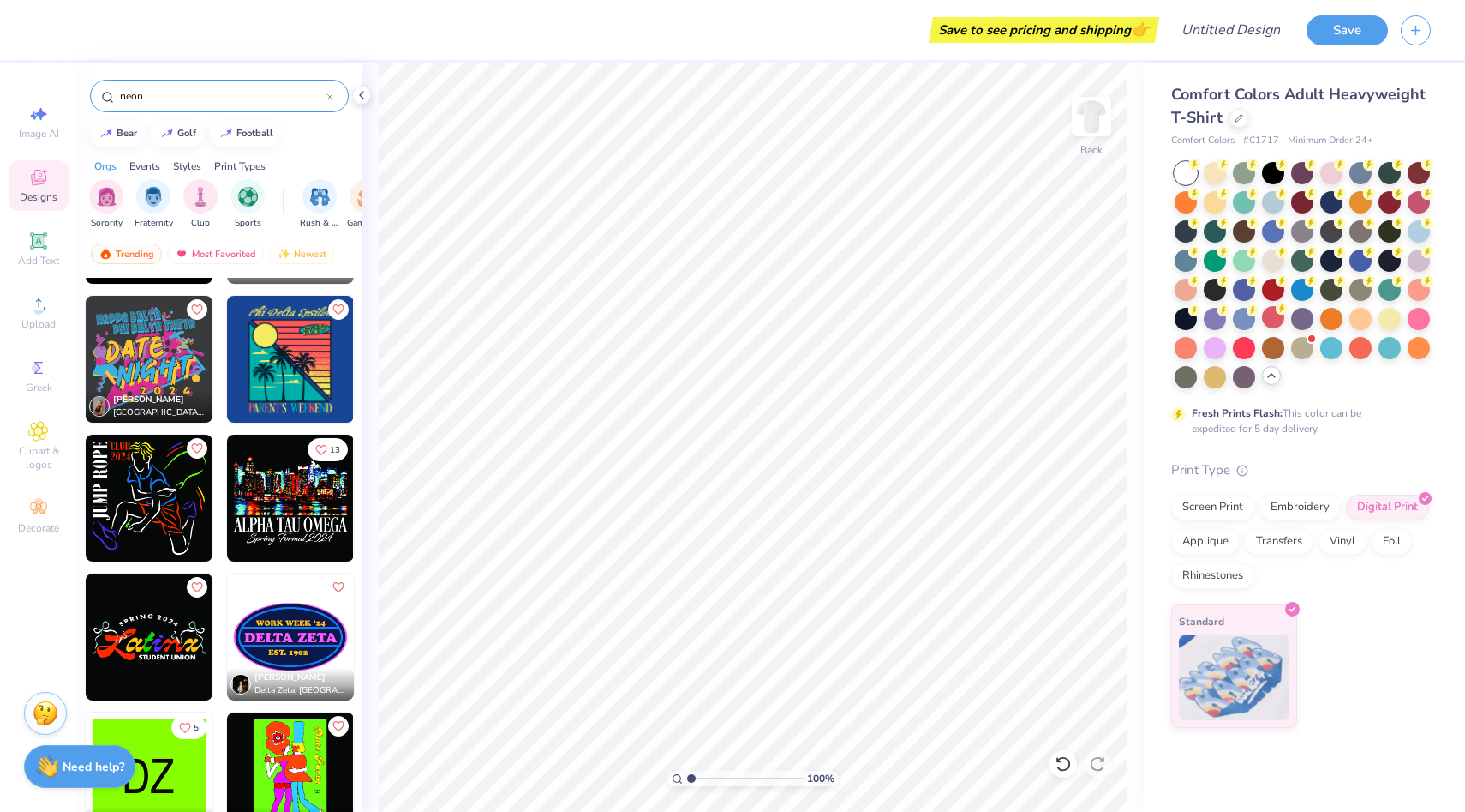
click at [331, 96] on icon at bounding box center [329, 96] width 7 height 7
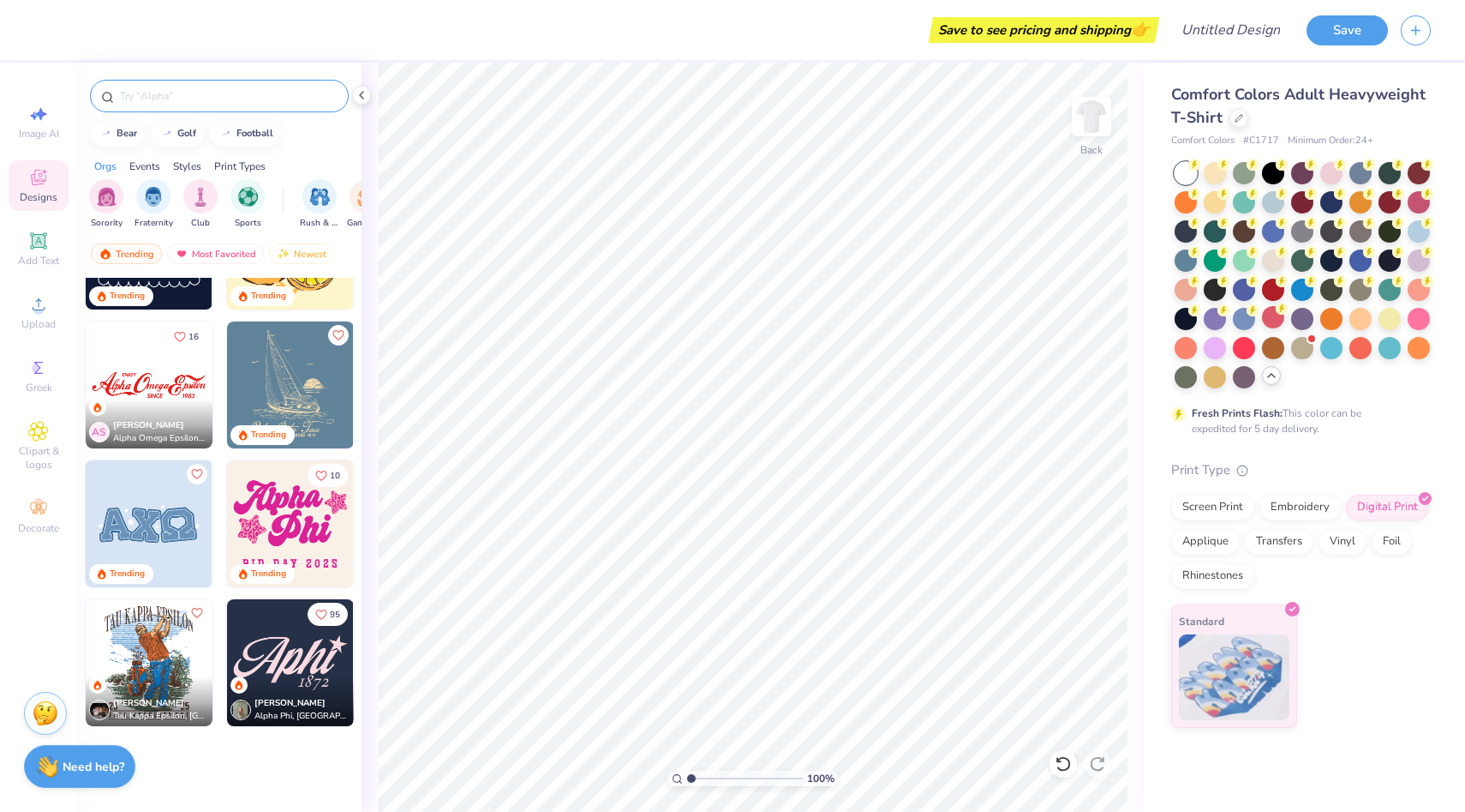
scroll to position [1623, 0]
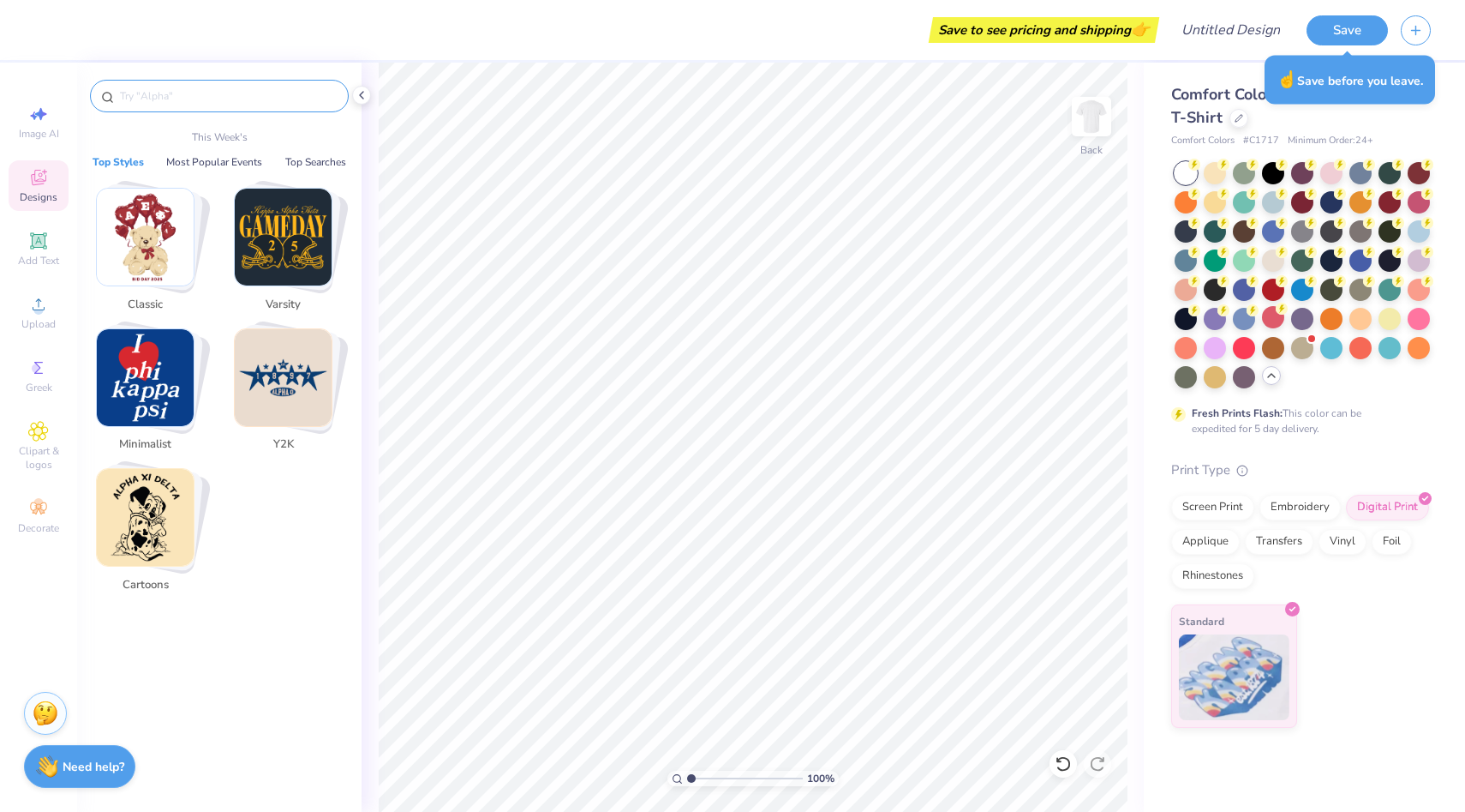
click at [169, 246] on img "Stack Card Button Classic" at bounding box center [145, 237] width 97 height 97
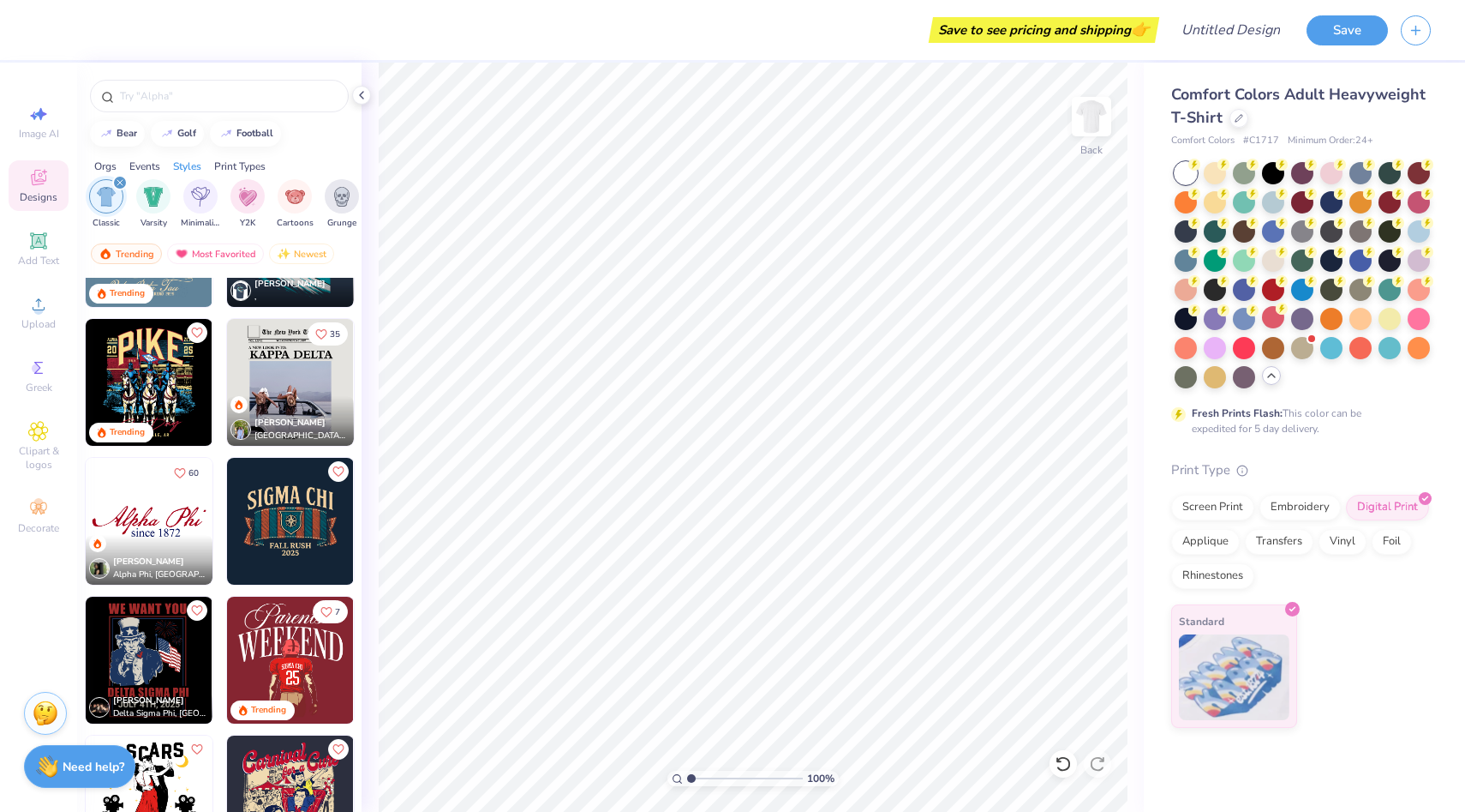
scroll to position [241, 0]
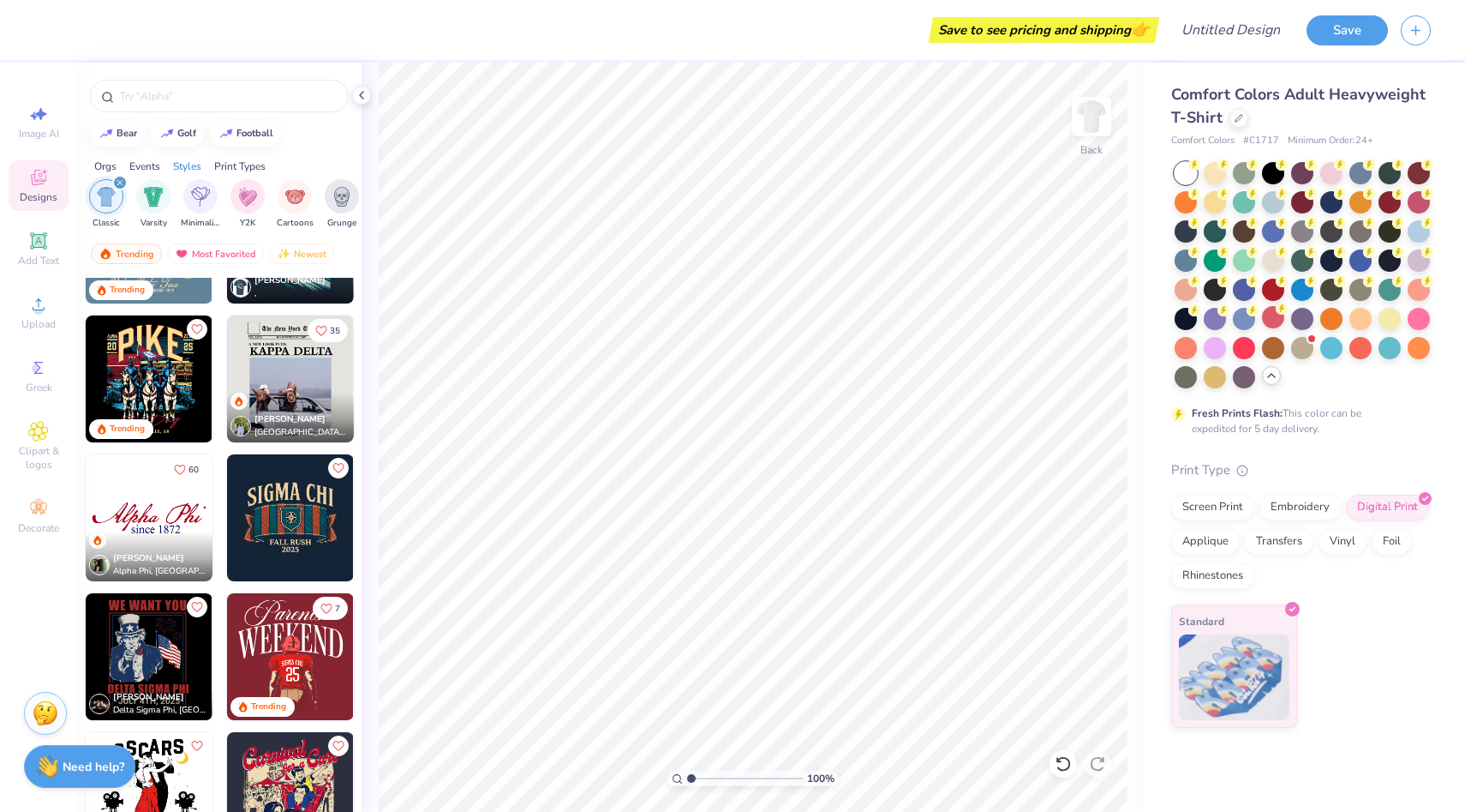
click at [175, 508] on img at bounding box center [149, 517] width 127 height 126
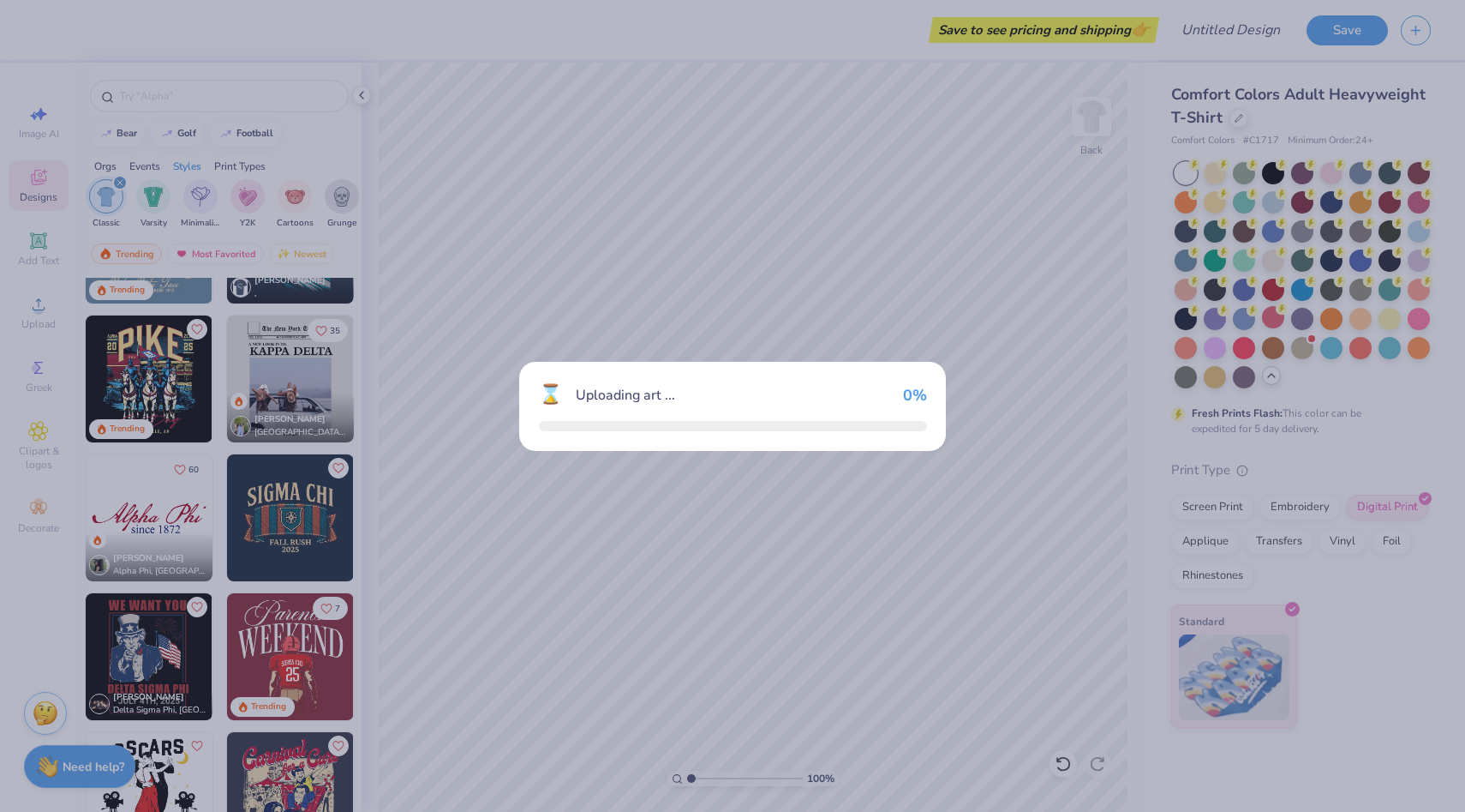
click at [175, 508] on div "⌛ Uploading art ... 0 %" at bounding box center [732, 406] width 1465 height 812
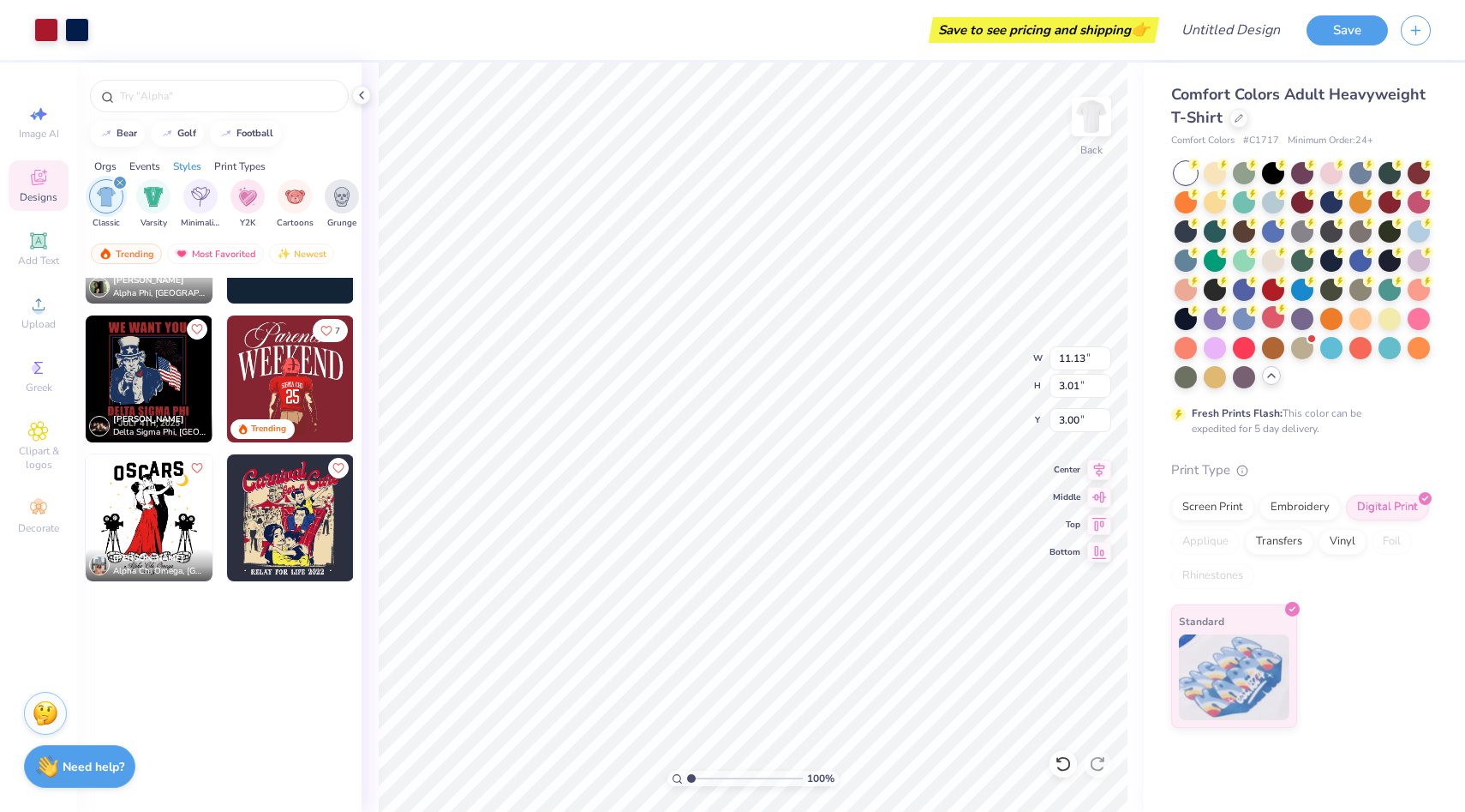
scroll to position [0, 0]
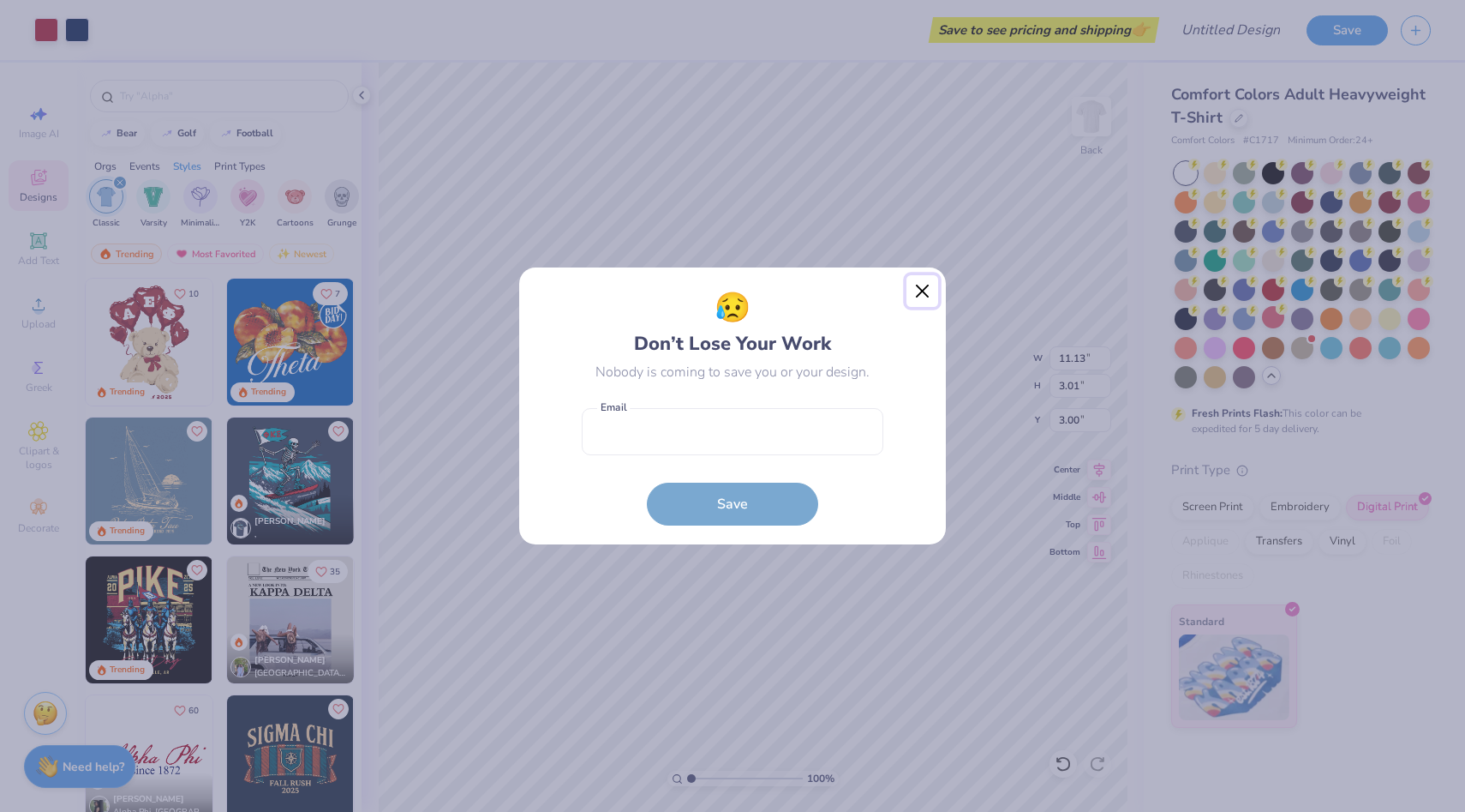
click at [916, 285] on button "Close" at bounding box center [923, 291] width 33 height 33
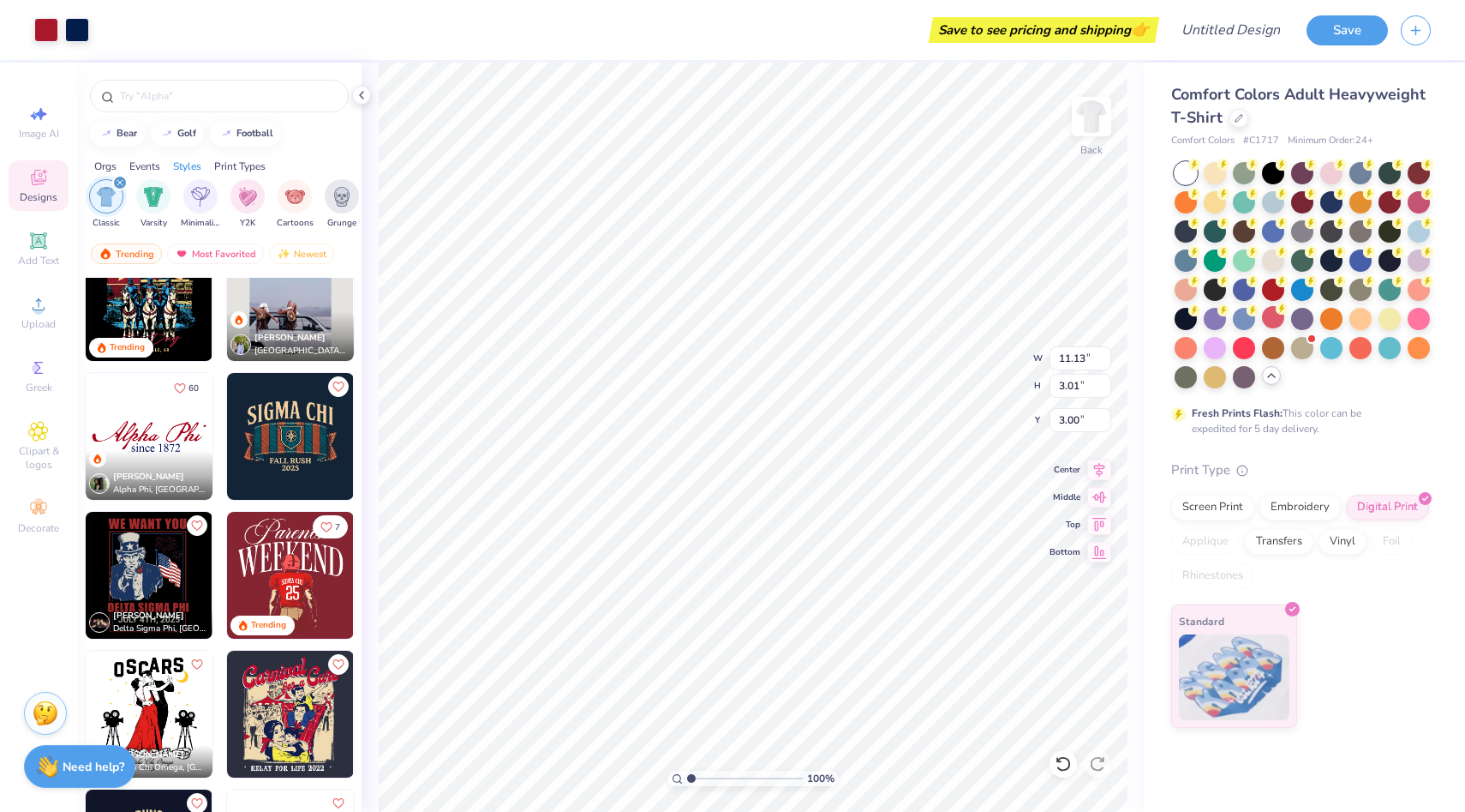
scroll to position [381, 0]
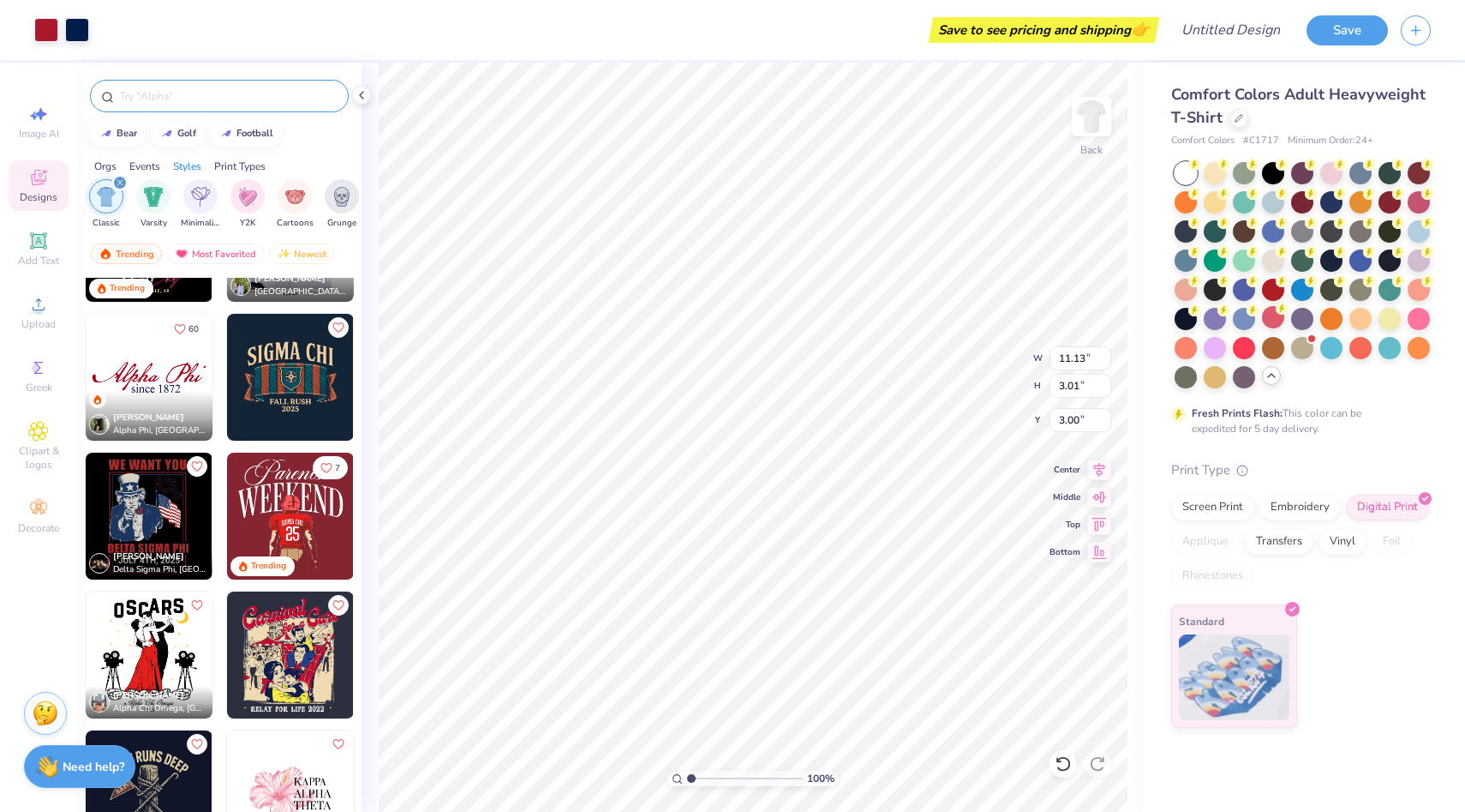
click at [163, 104] on div at bounding box center [220, 96] width 259 height 33
click at [164, 102] on input "text" at bounding box center [228, 96] width 220 height 17
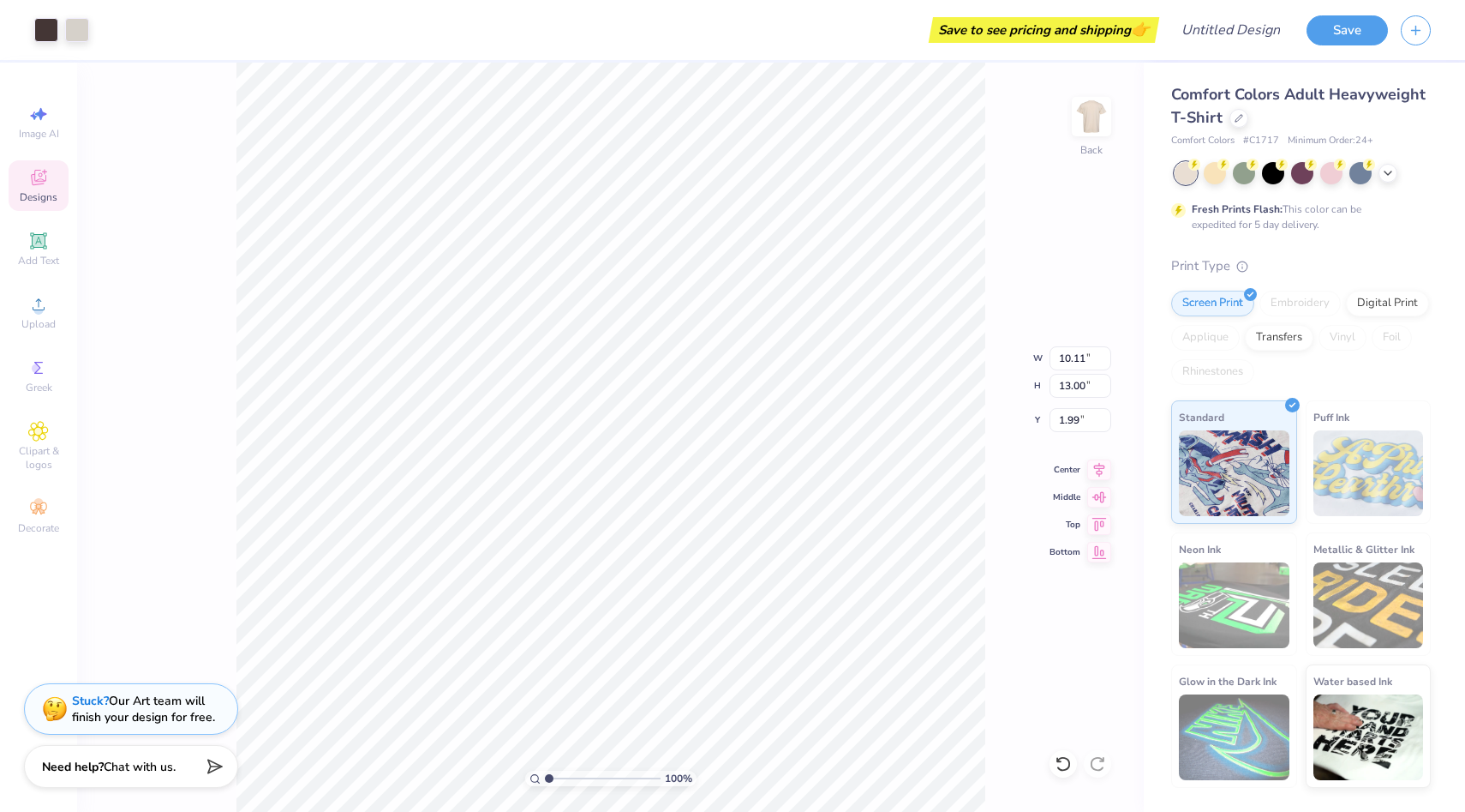
type input "1.98"
click at [35, 237] on icon at bounding box center [38, 241] width 13 height 13
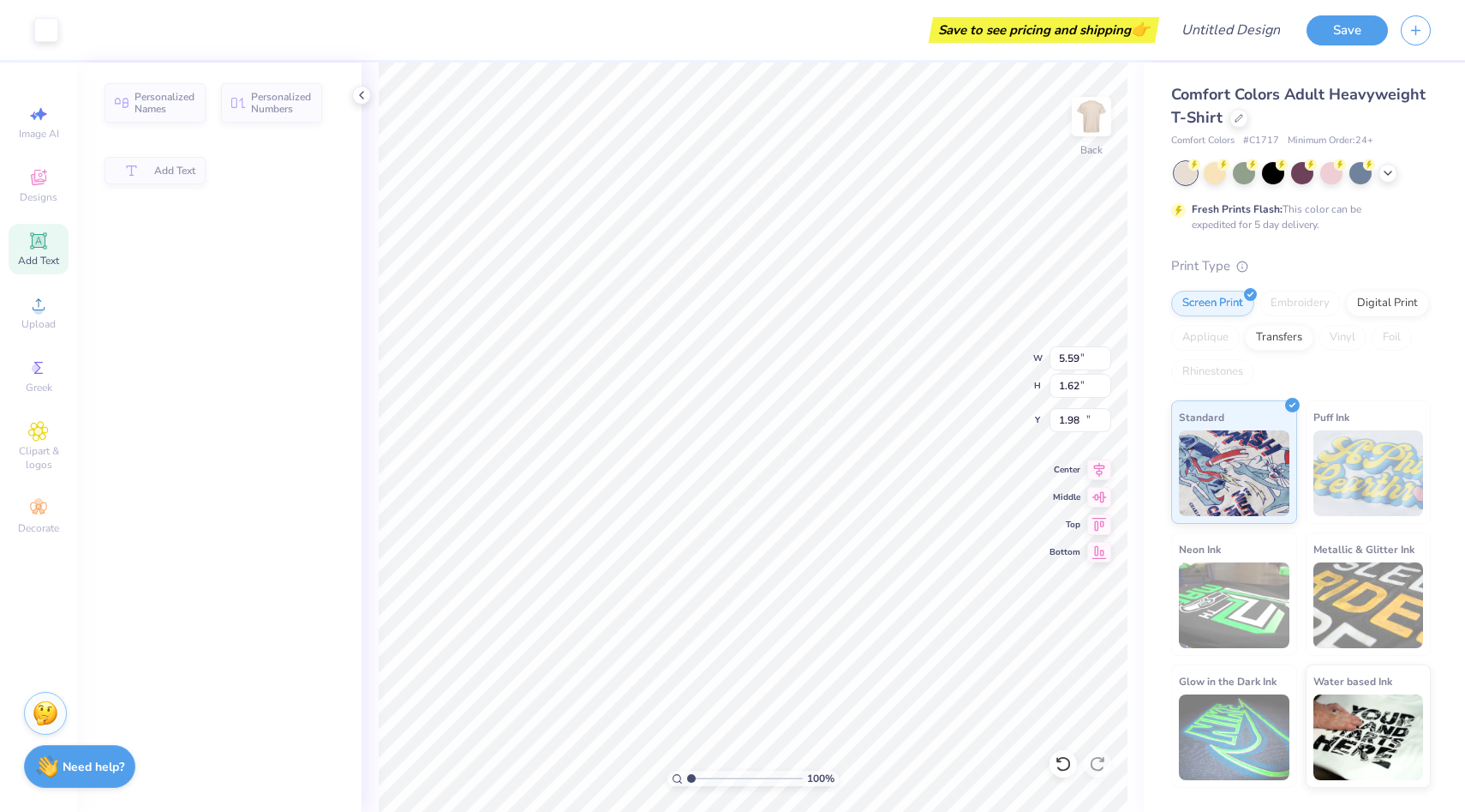
type input "5.59"
type input "1.62"
type input "11.69"
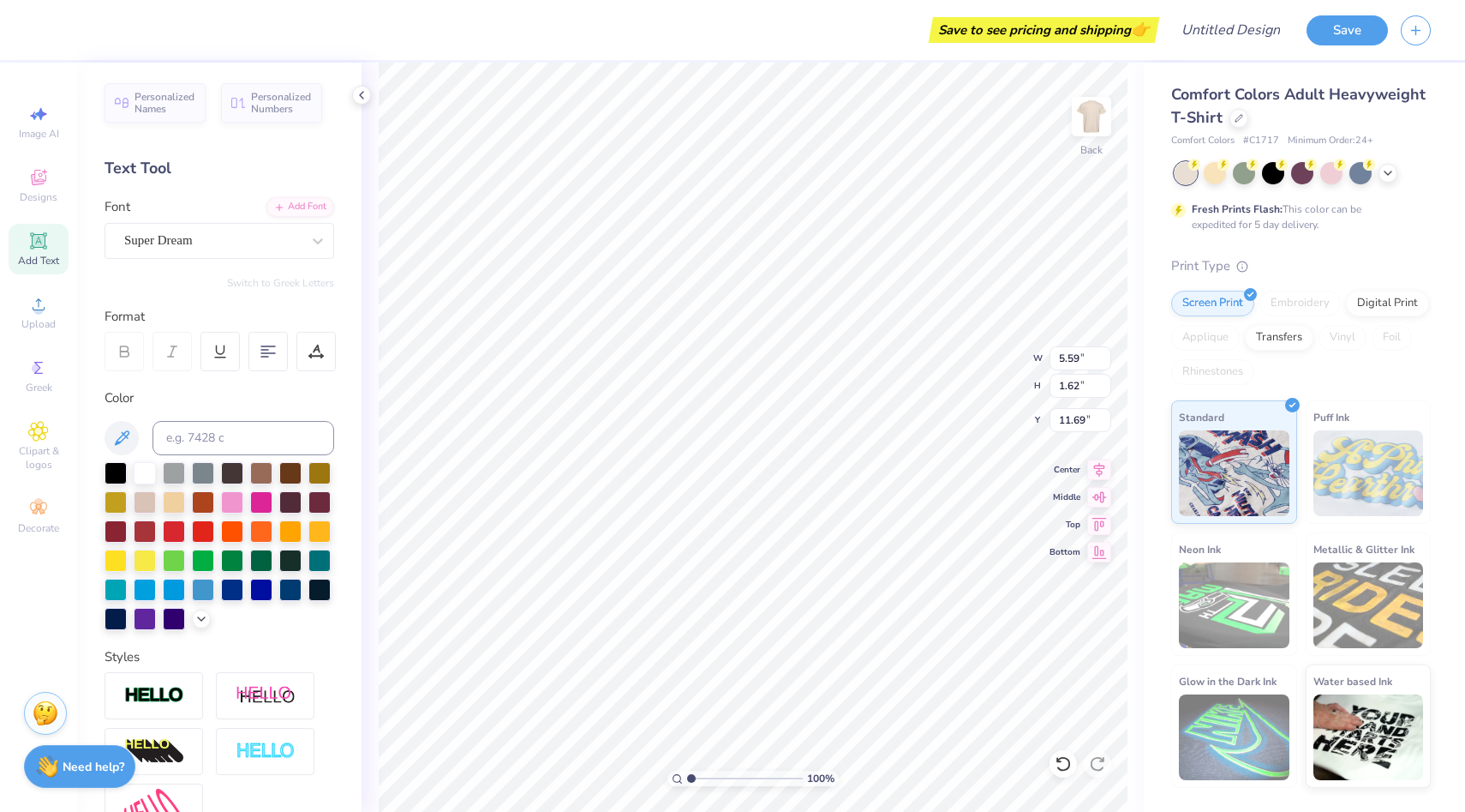
type input "10.11"
type input "13.00"
type input "1.98"
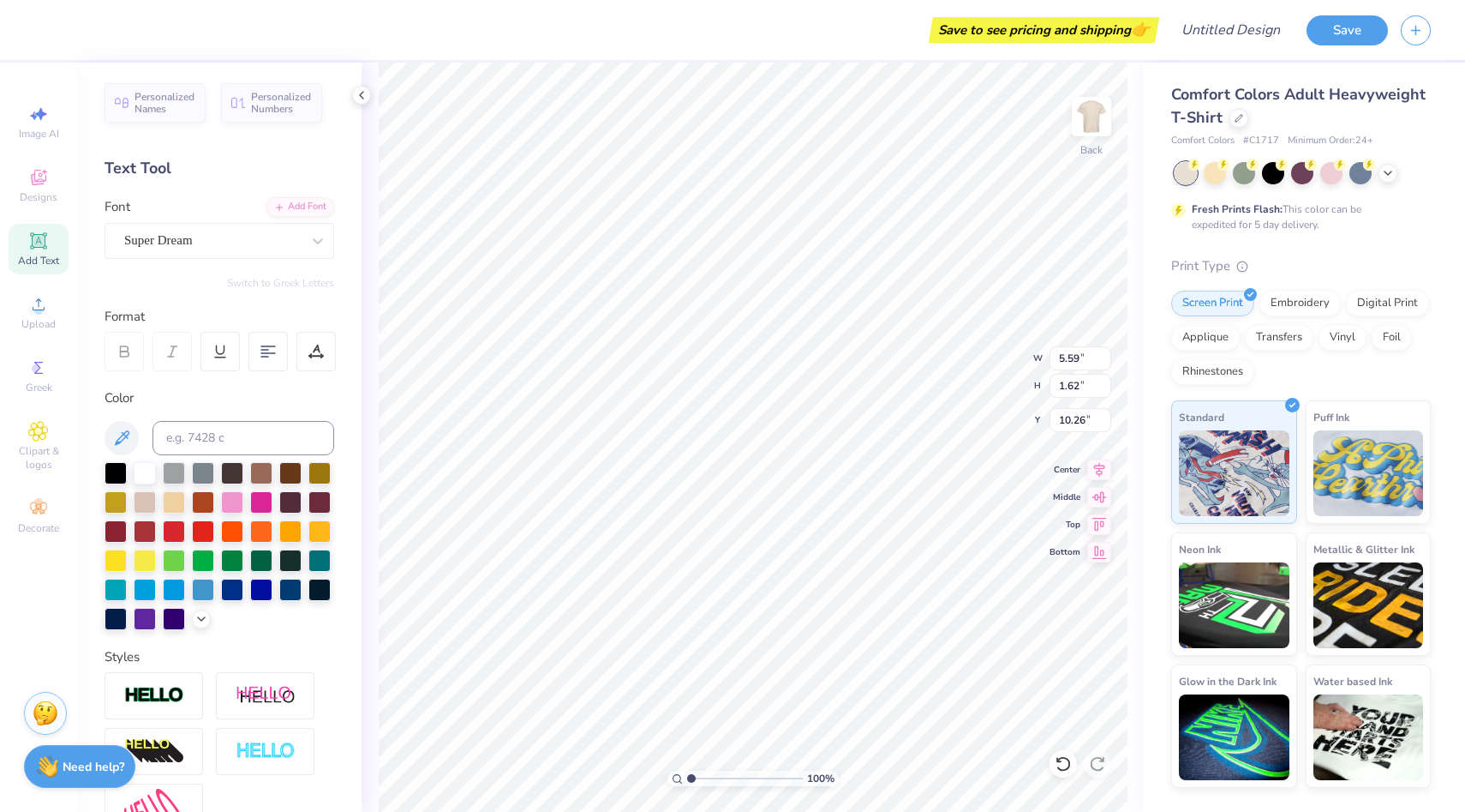
type input "10.27"
type textarea "T"
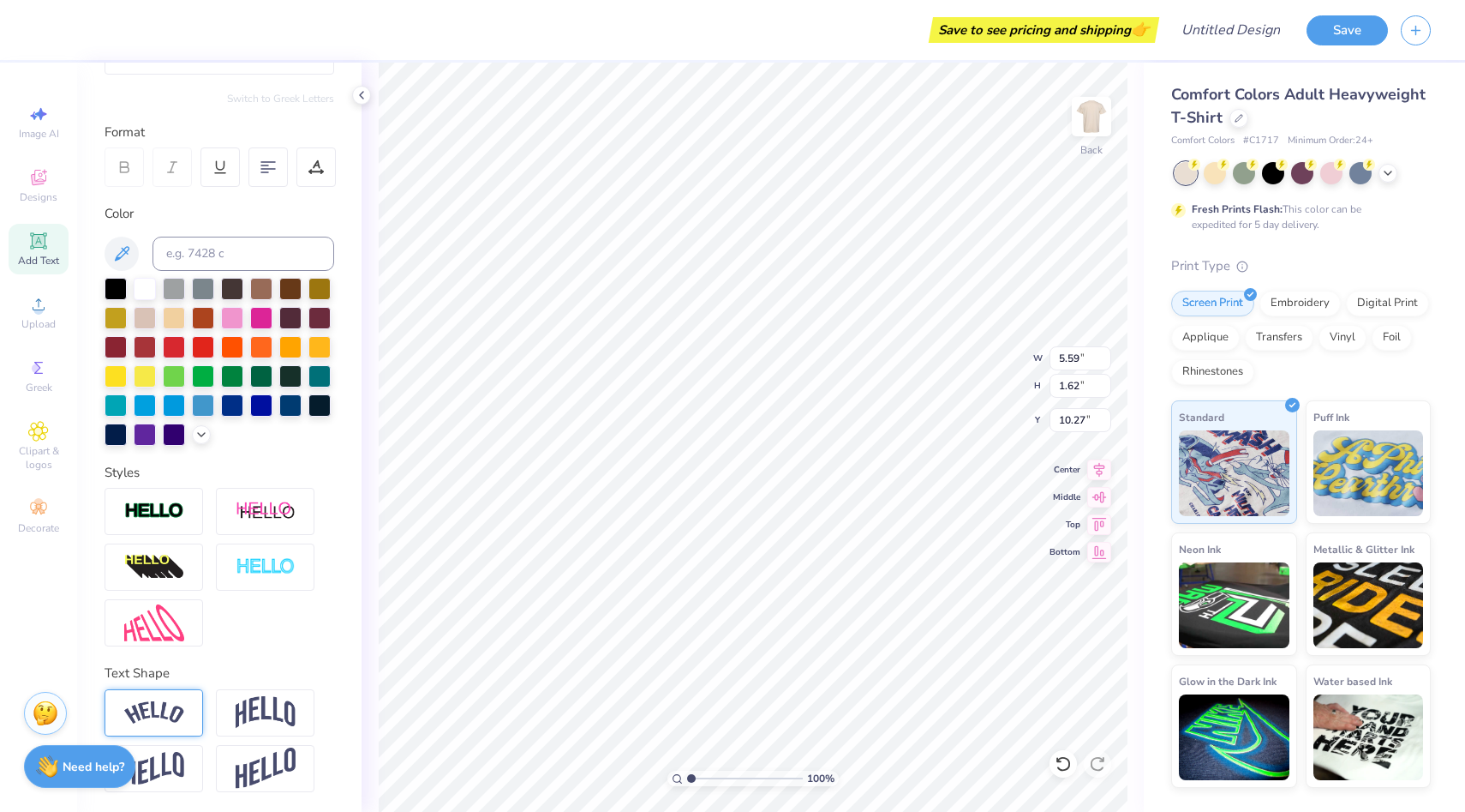
type textarea "SAND"
click at [177, 703] on img at bounding box center [154, 712] width 60 height 23
type input "5.95"
type input "1.81"
type input "3.40"
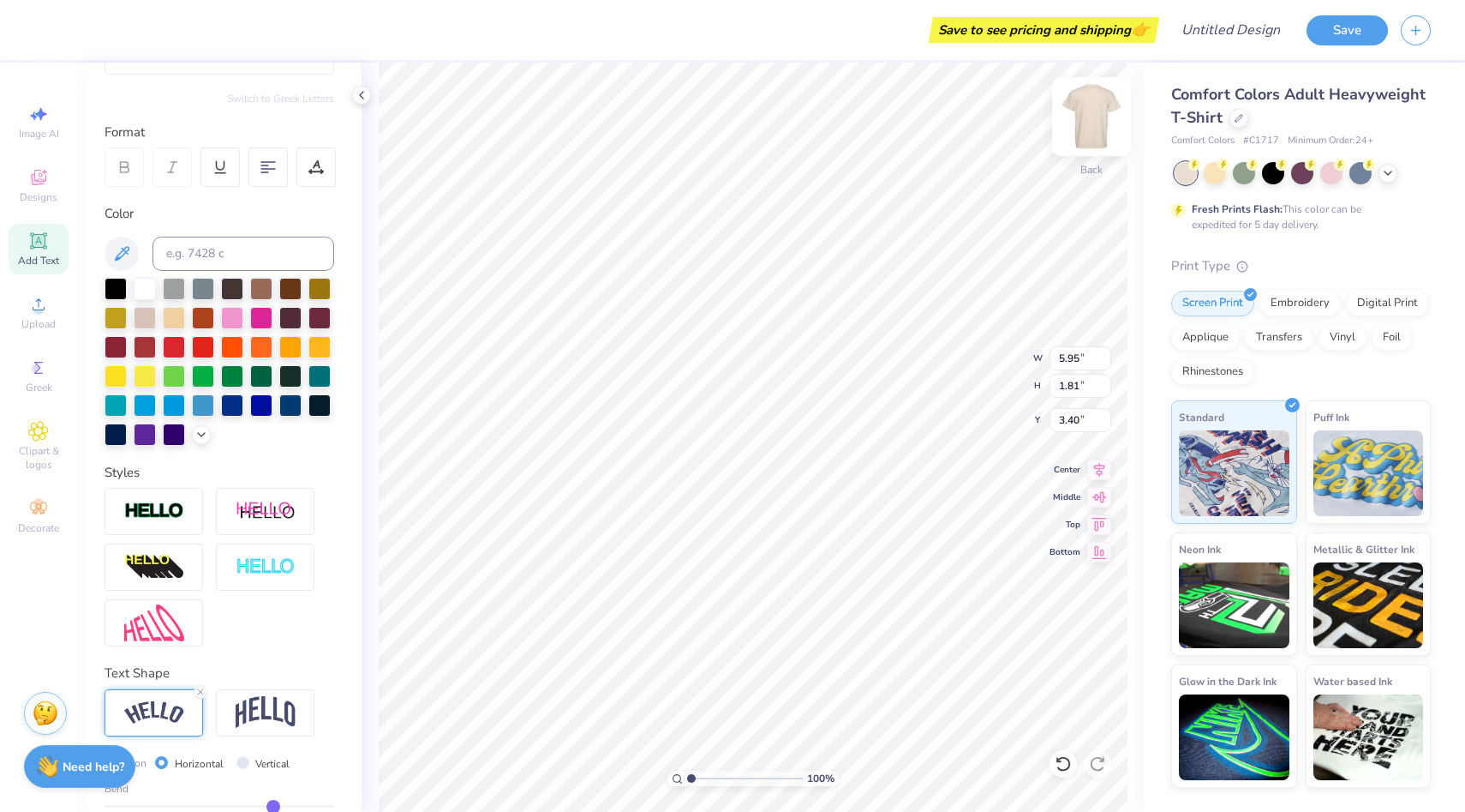
click at [1096, 112] on img at bounding box center [1092, 116] width 69 height 69
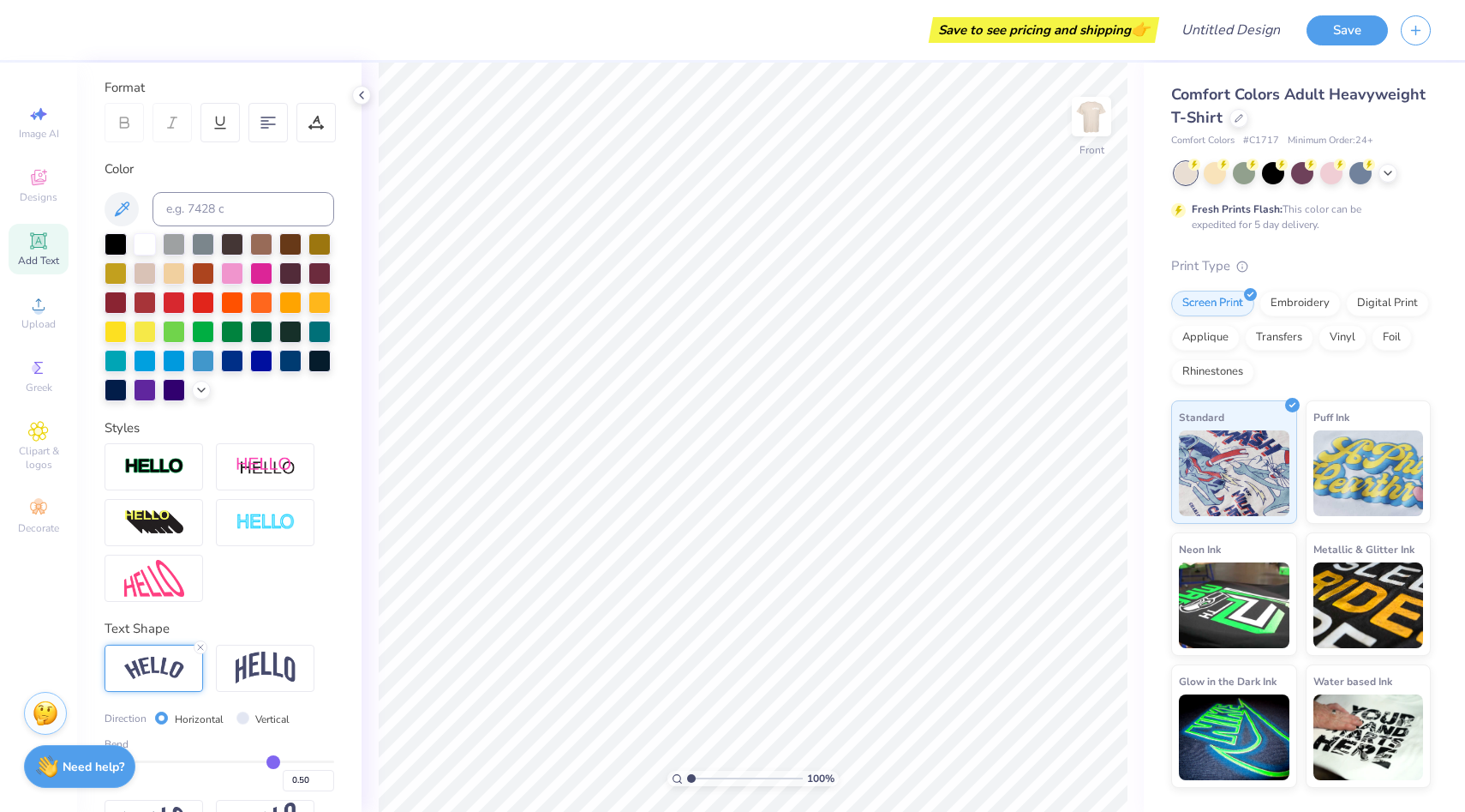
scroll to position [285, 0]
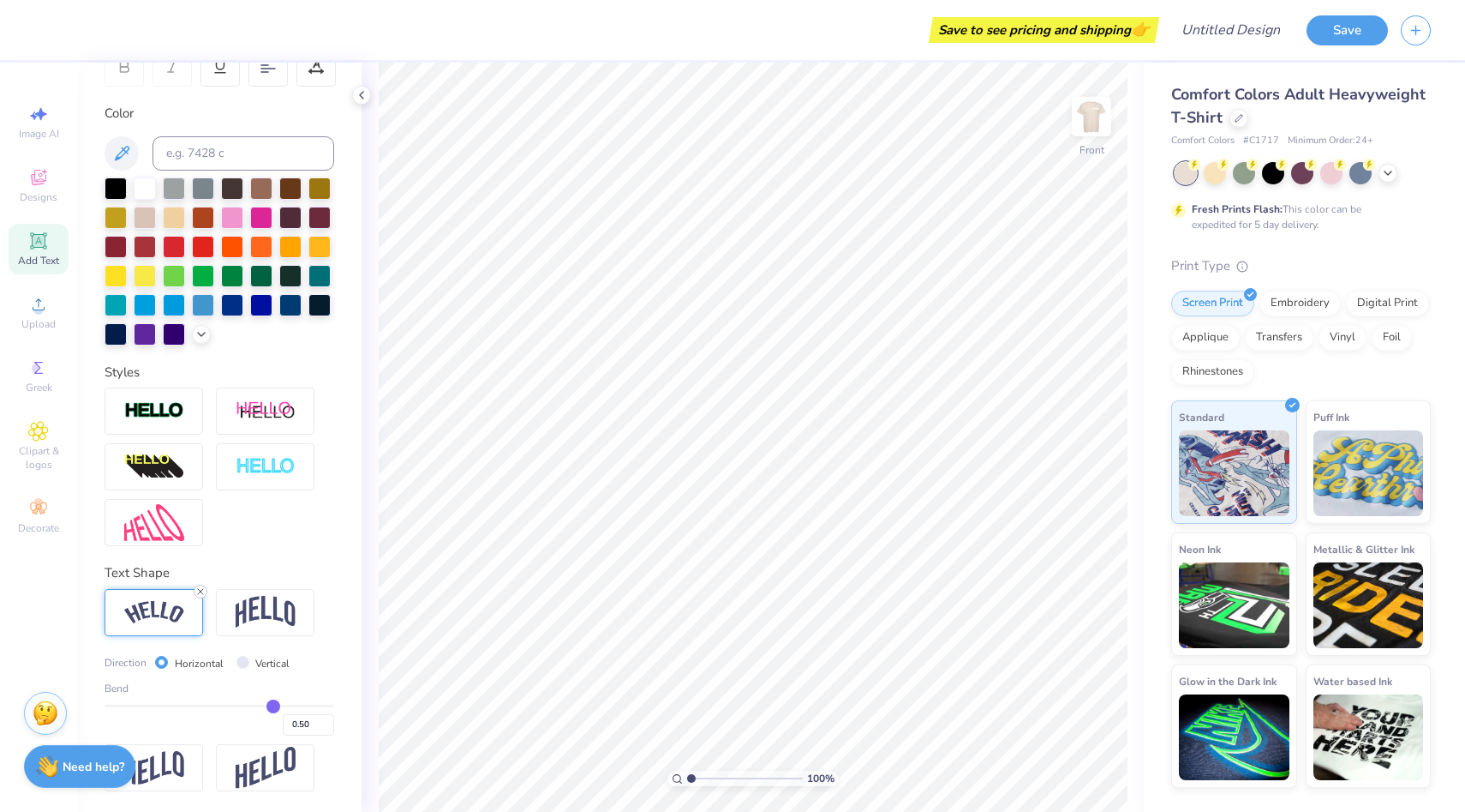
click at [202, 593] on icon at bounding box center [200, 591] width 10 height 10
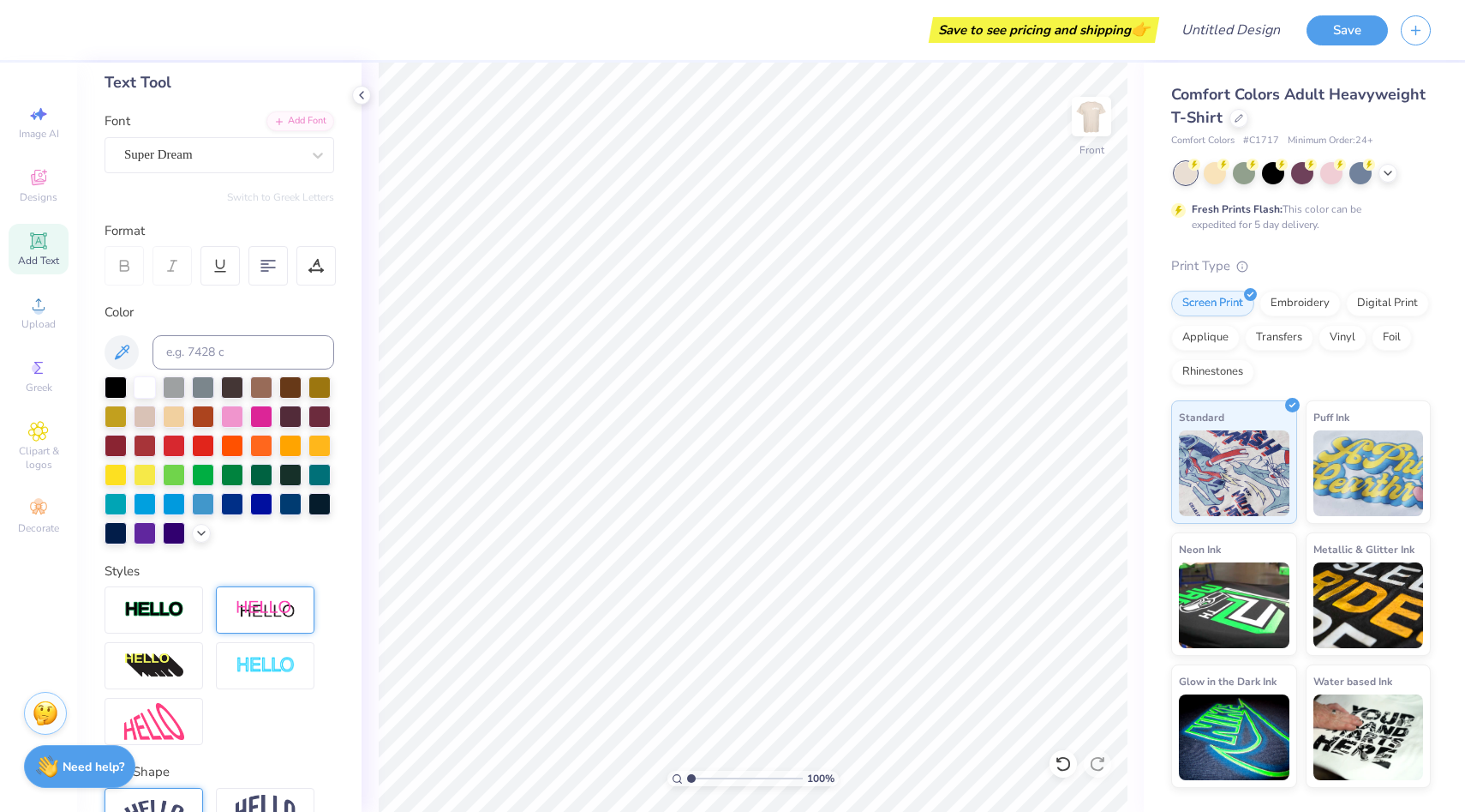
scroll to position [0, 0]
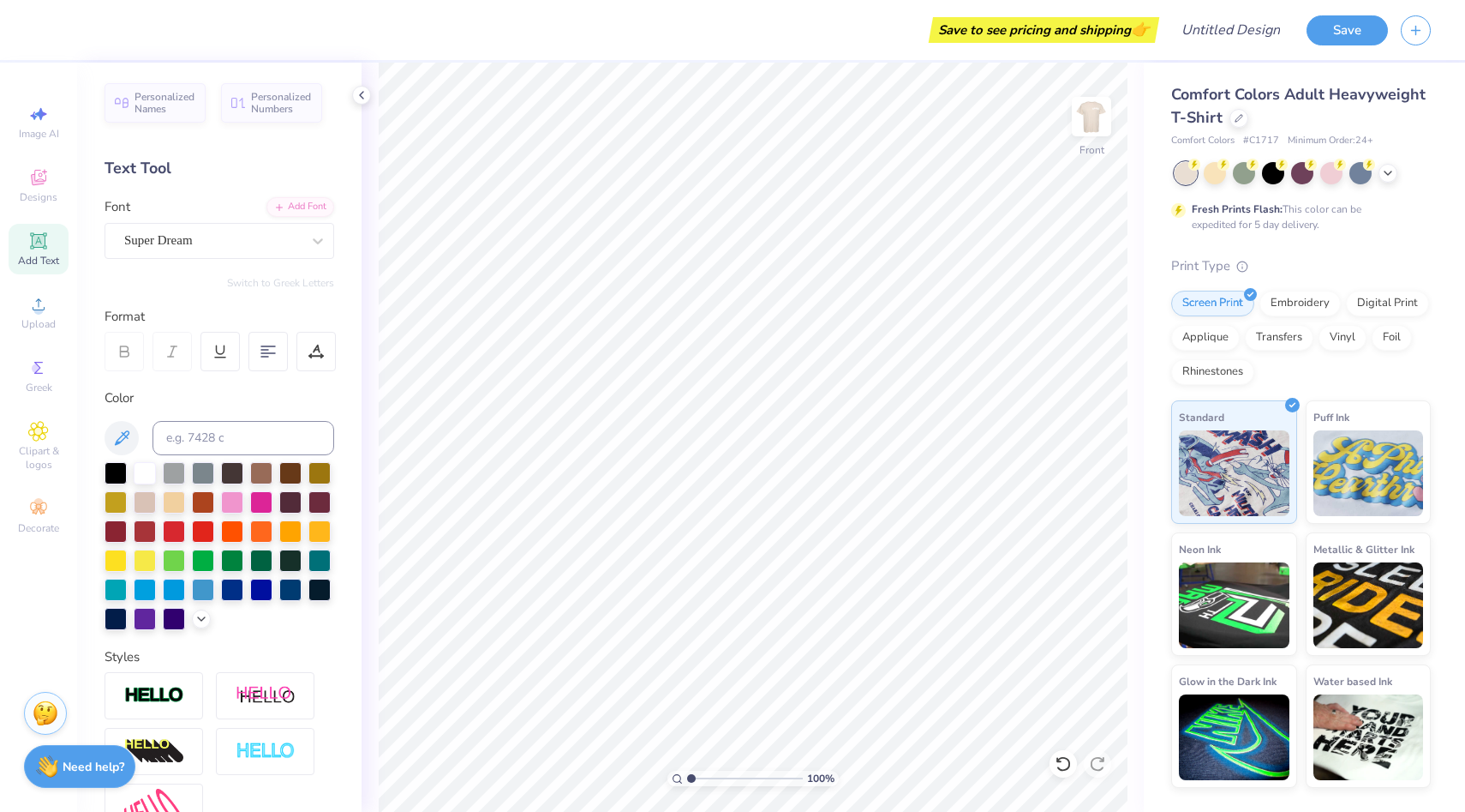
click at [20, 241] on div "Add Text" at bounding box center [38, 248] width 60 height 50
type textarea "T"
type textarea "Student Assocoation of Nutrition and Dietetics"
click at [253, 246] on div "Super Dream" at bounding box center [212, 240] width 180 height 27
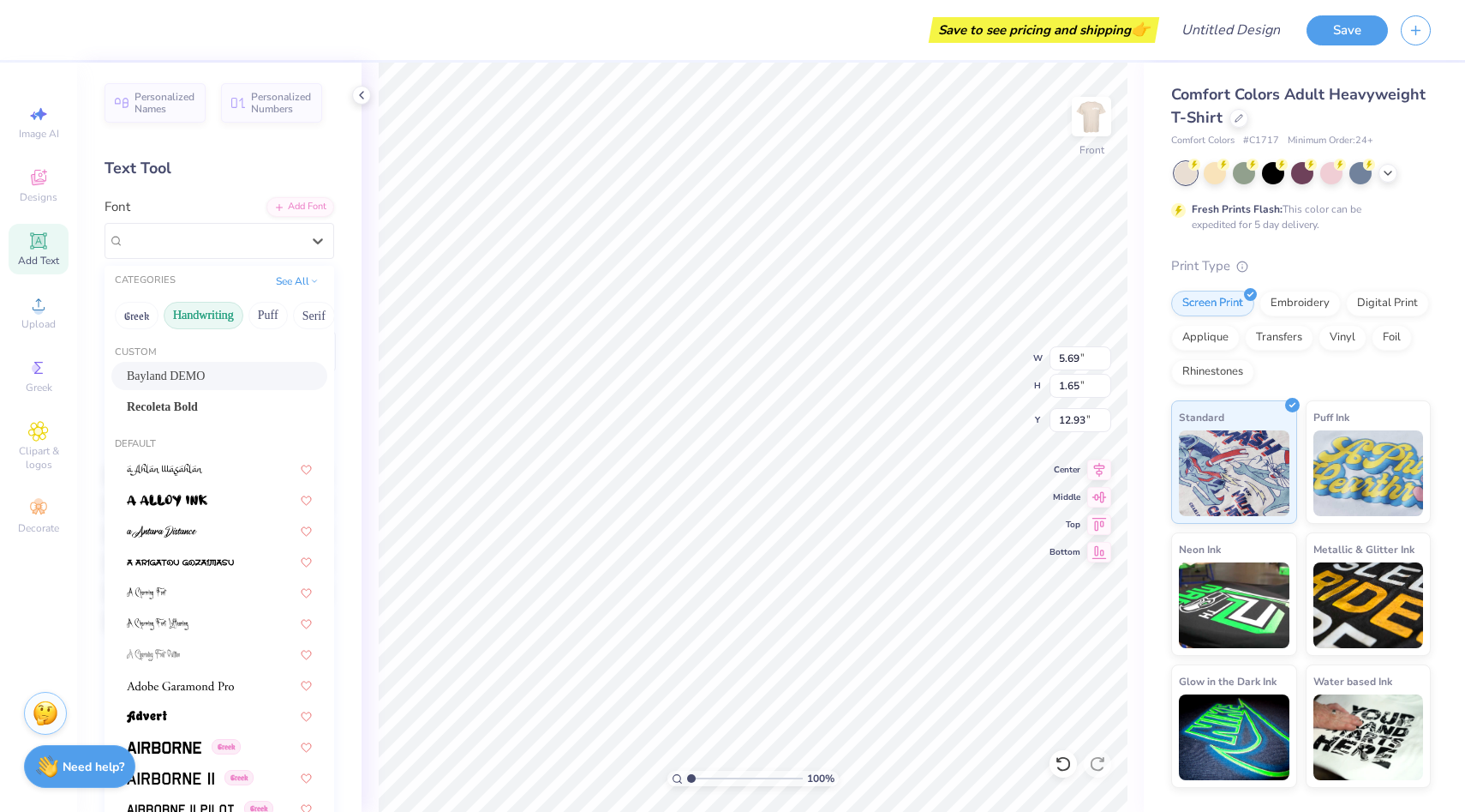
click at [212, 322] on button "Handwriting" at bounding box center [204, 314] width 80 height 27
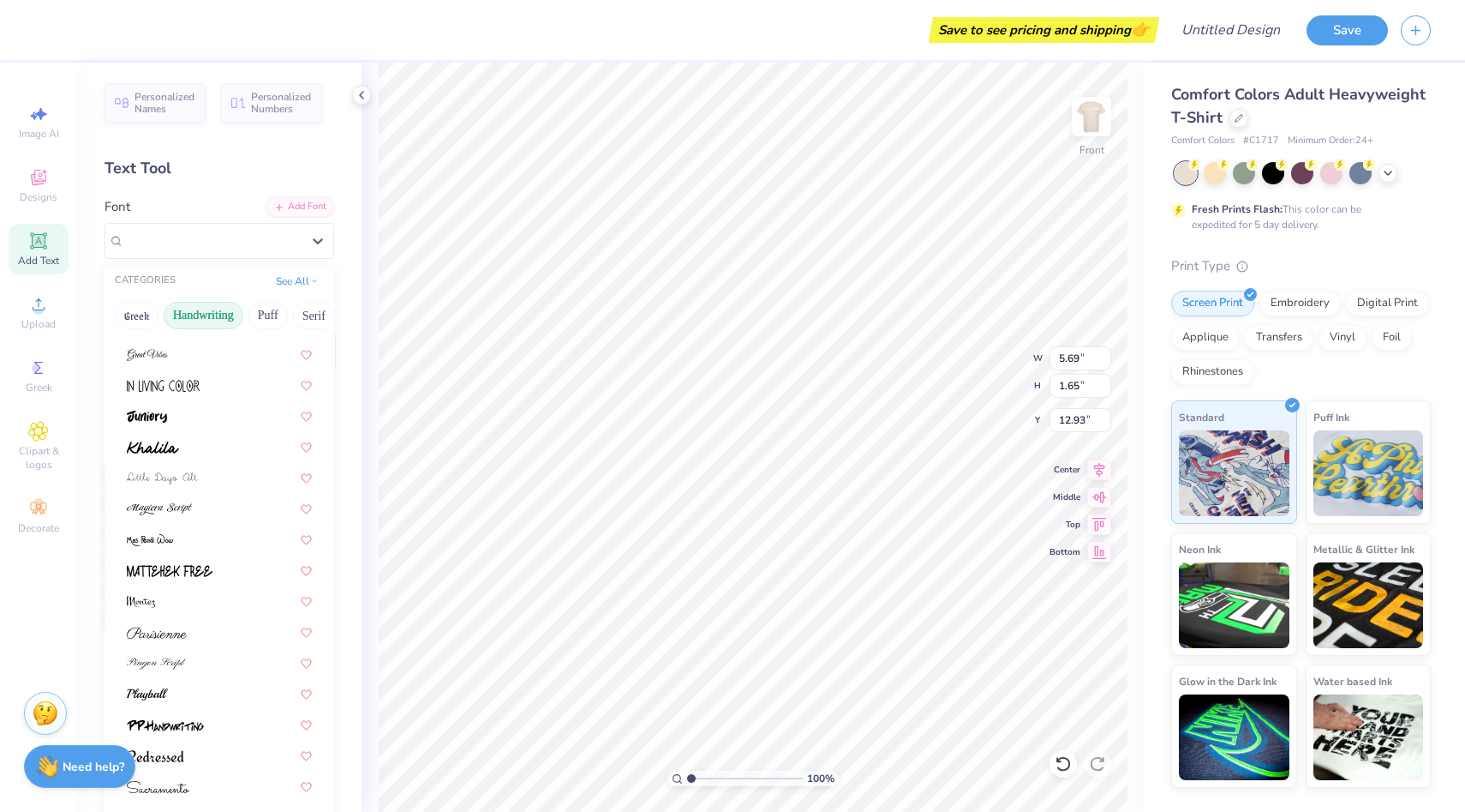
scroll to position [279, 0]
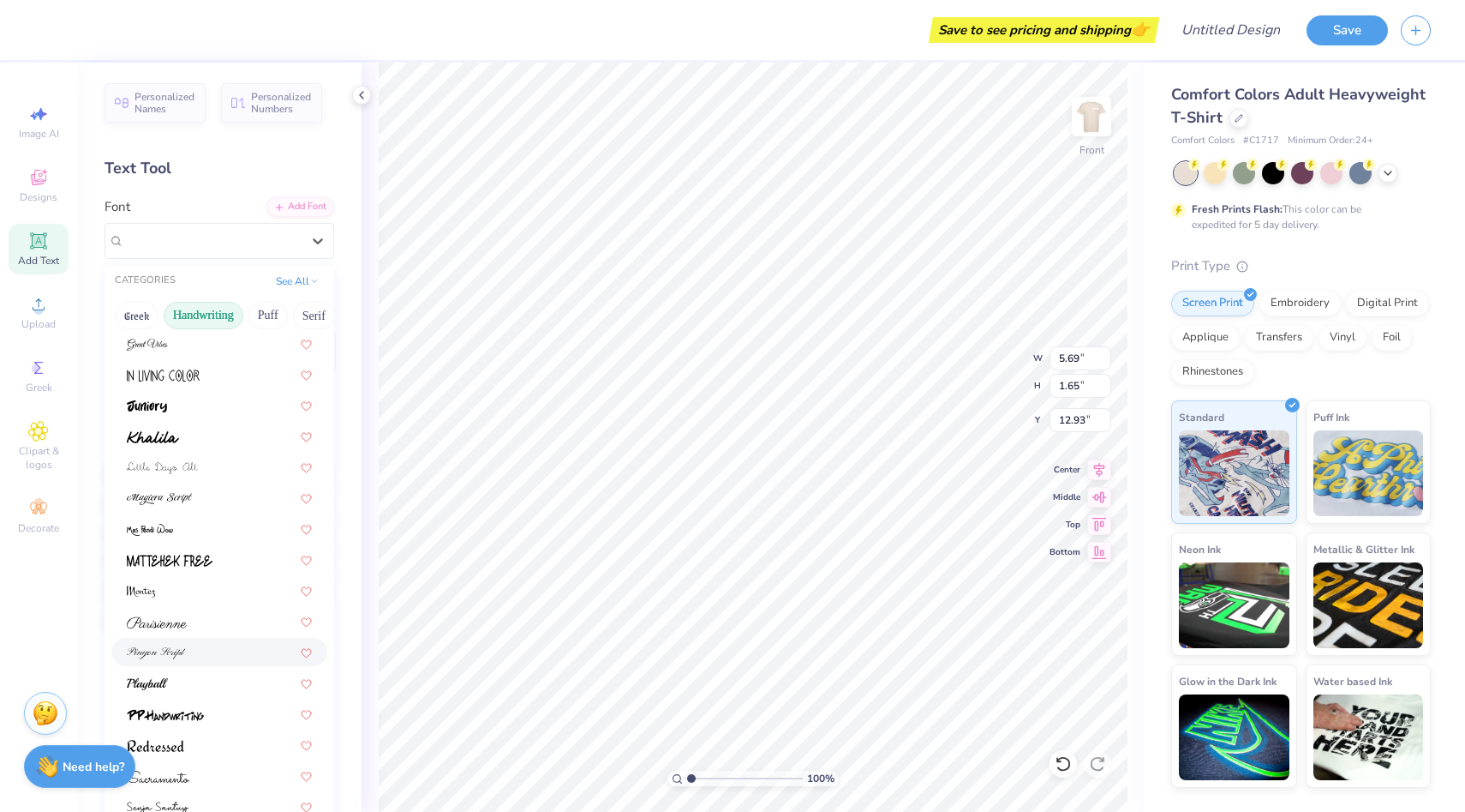
click at [206, 649] on div at bounding box center [219, 651] width 185 height 18
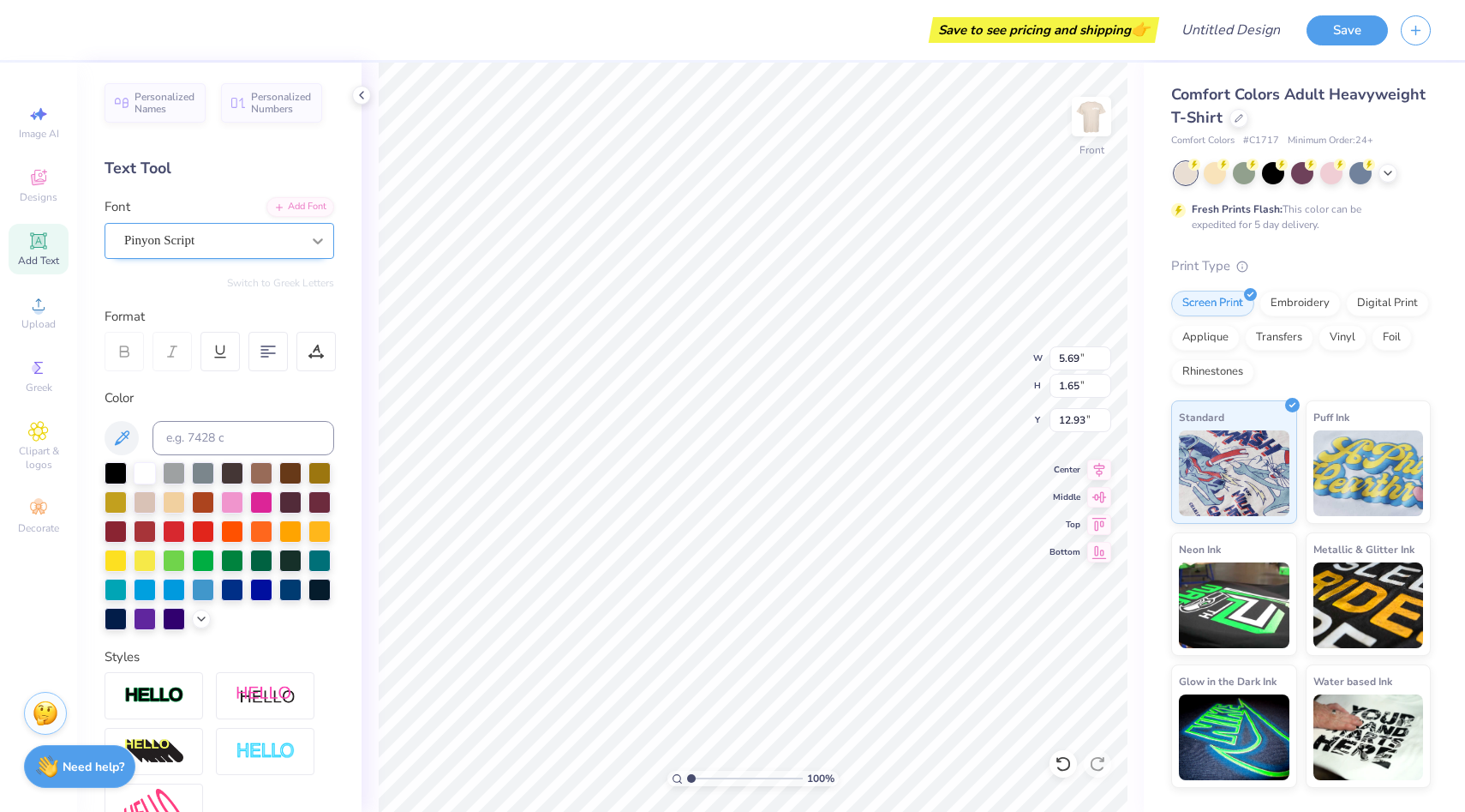
click at [313, 233] on icon at bounding box center [318, 241] width 17 height 17
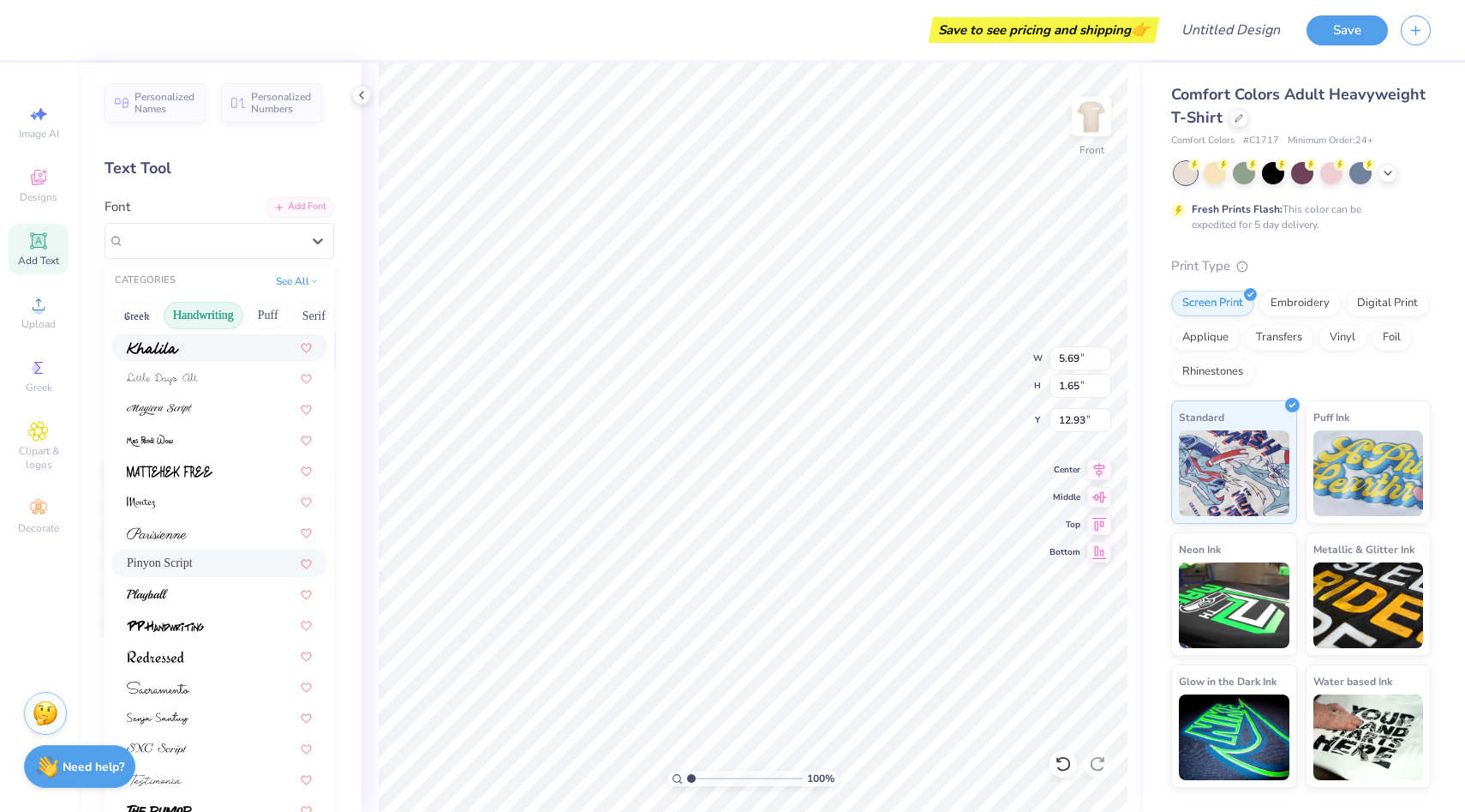
scroll to position [389, 0]
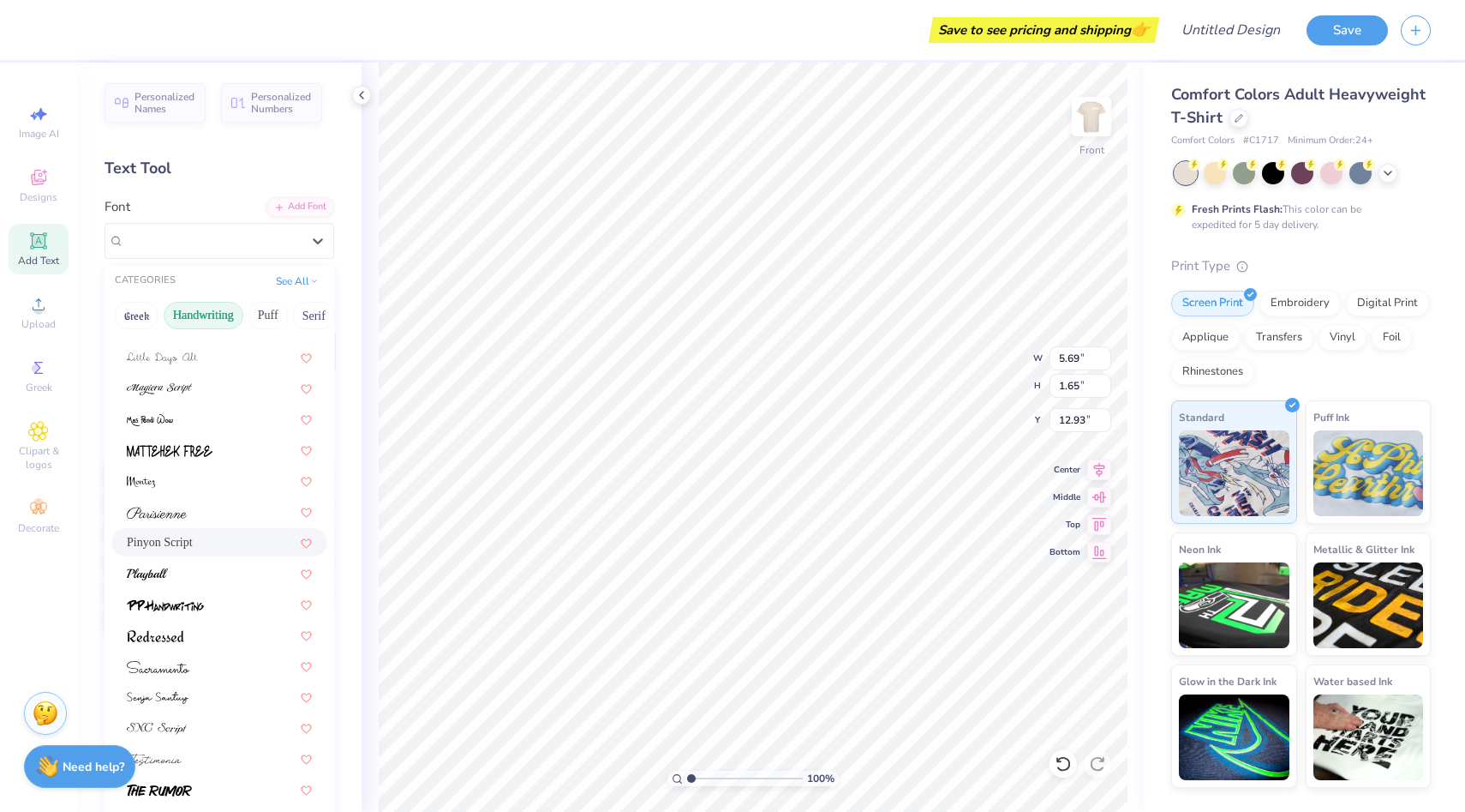
click at [218, 558] on div "Pinyon Script" at bounding box center [219, 404] width 230 height 861
click at [201, 566] on div at bounding box center [219, 572] width 185 height 18
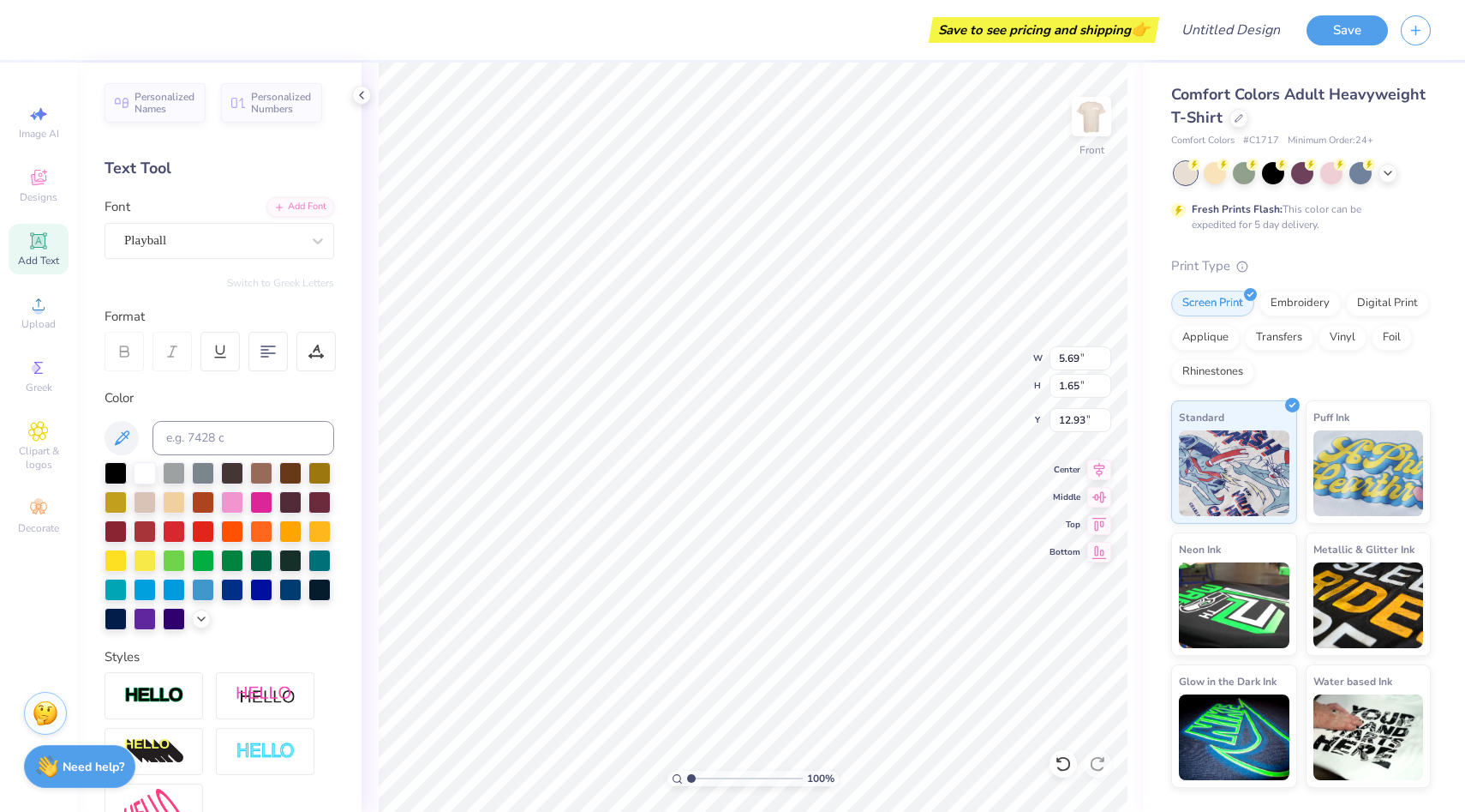
scroll to position [4, 1]
click at [285, 354] on div at bounding box center [268, 352] width 39 height 39
type input "6.62"
click at [233, 494] on div at bounding box center [233, 500] width 22 height 22
click at [274, 466] on div at bounding box center [219, 546] width 230 height 168
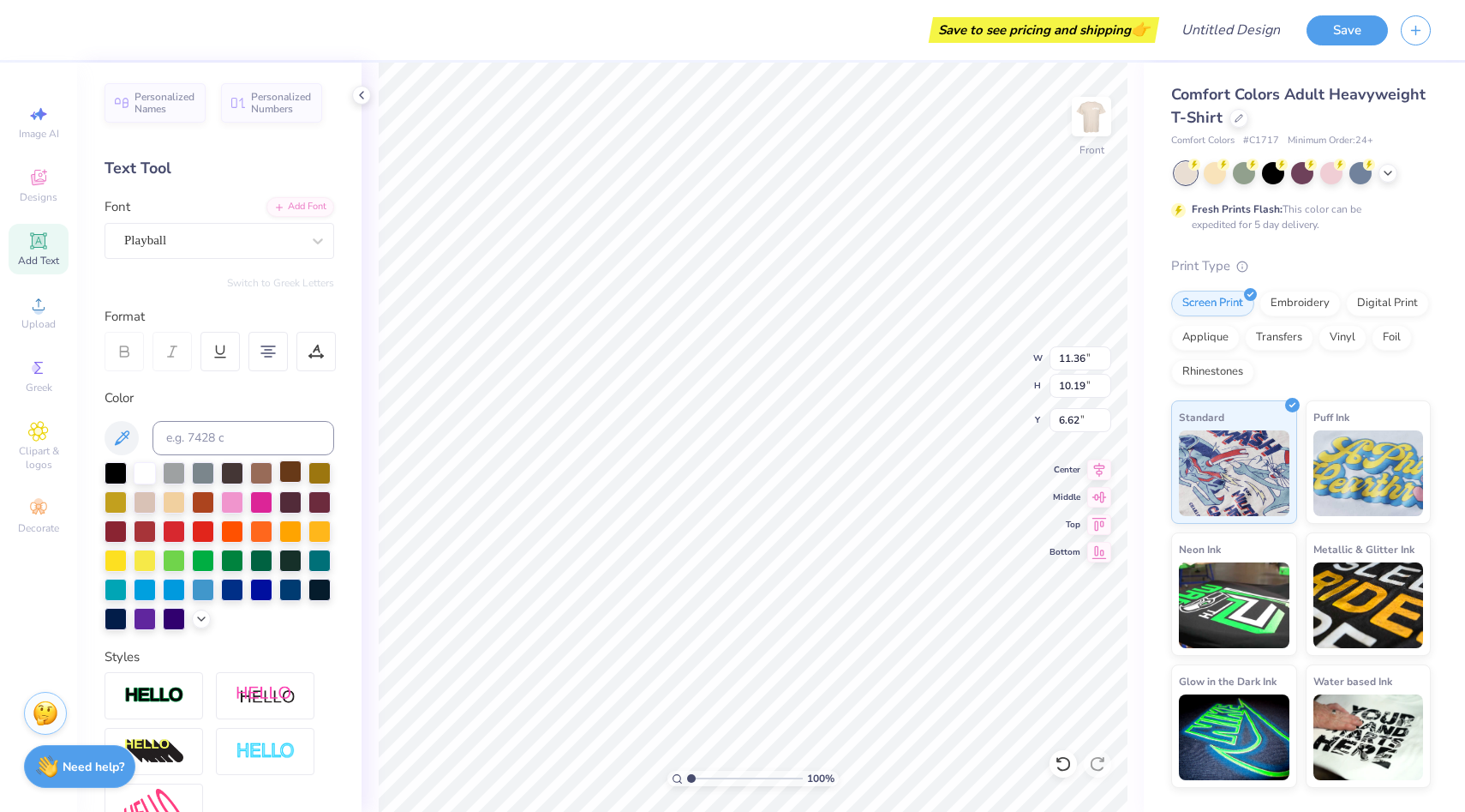
click at [279, 467] on div at bounding box center [290, 472] width 22 height 22
click at [1384, 173] on icon at bounding box center [1388, 171] width 14 height 14
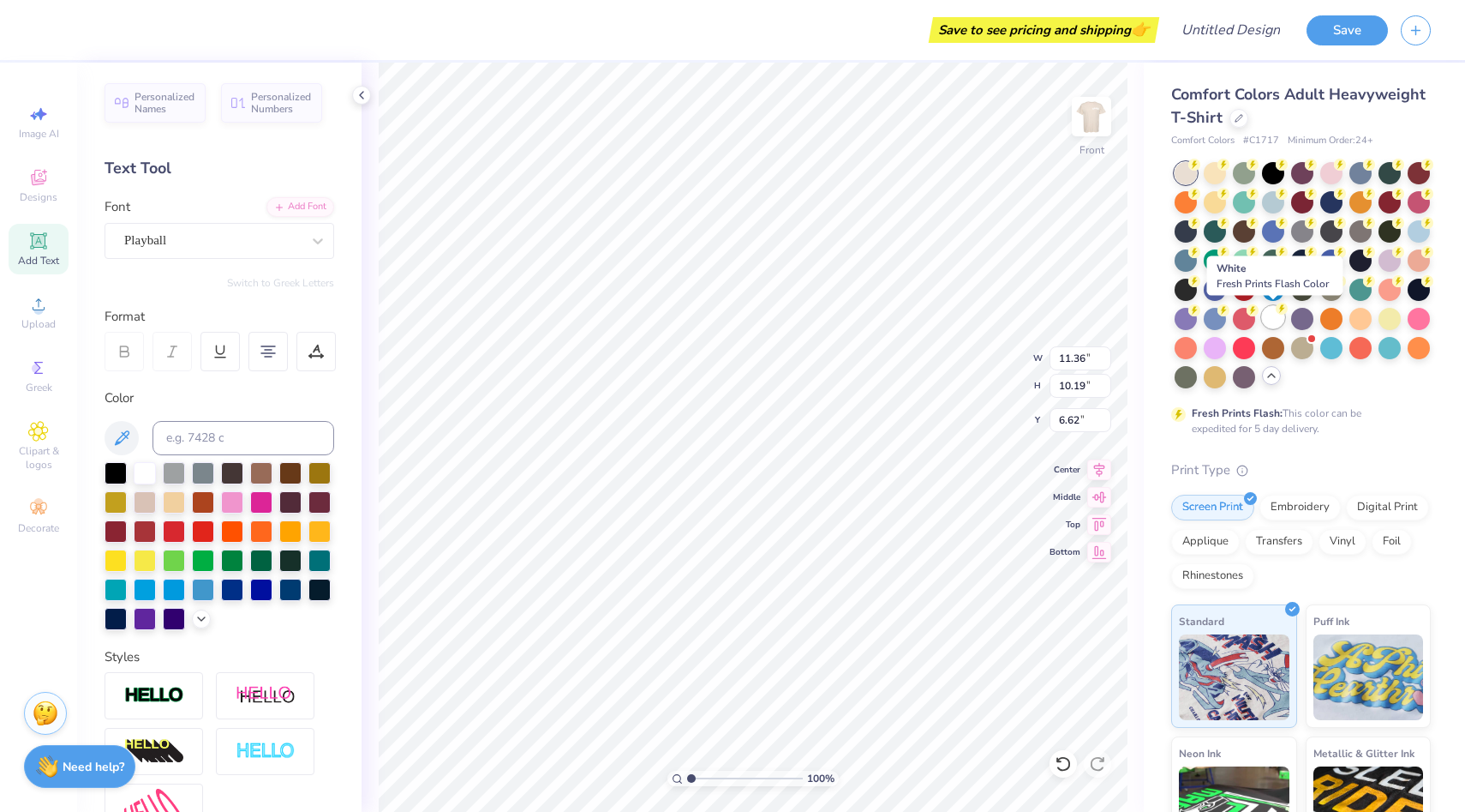
click at [1277, 318] on div at bounding box center [1273, 317] width 22 height 22
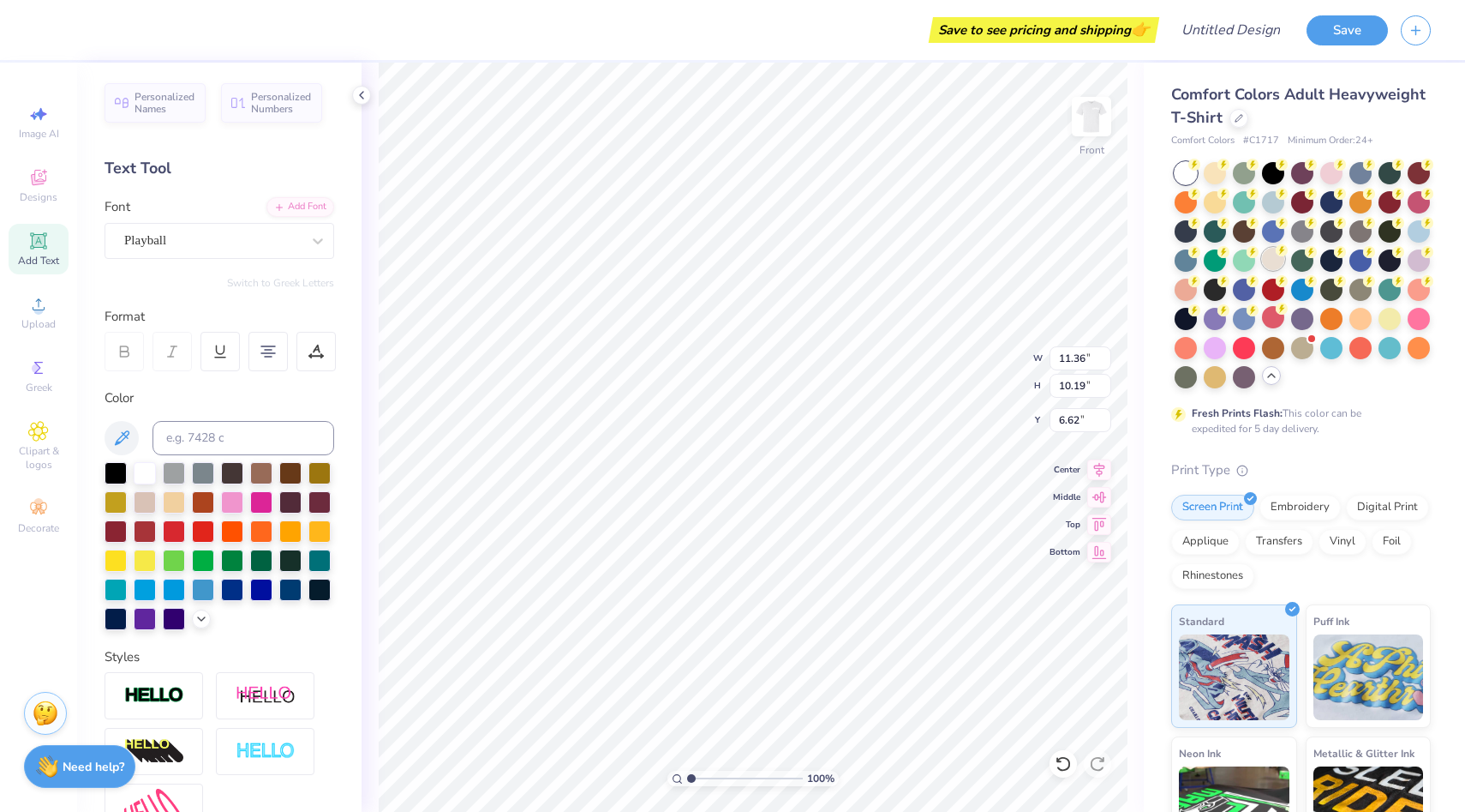
click at [1282, 258] on div at bounding box center [1273, 259] width 22 height 22
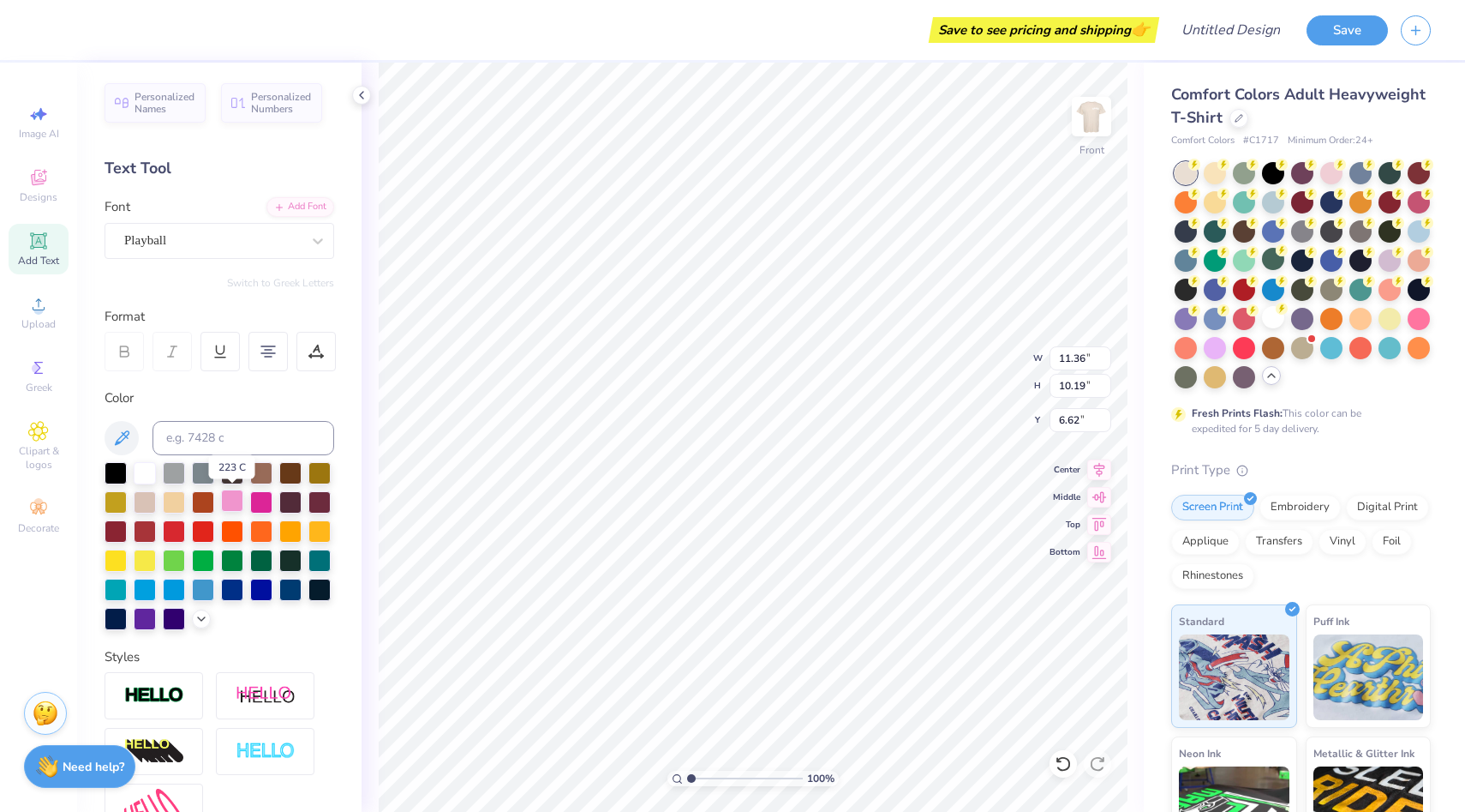
click at [234, 502] on div at bounding box center [233, 500] width 22 height 22
click at [1222, 343] on div at bounding box center [1215, 346] width 22 height 22
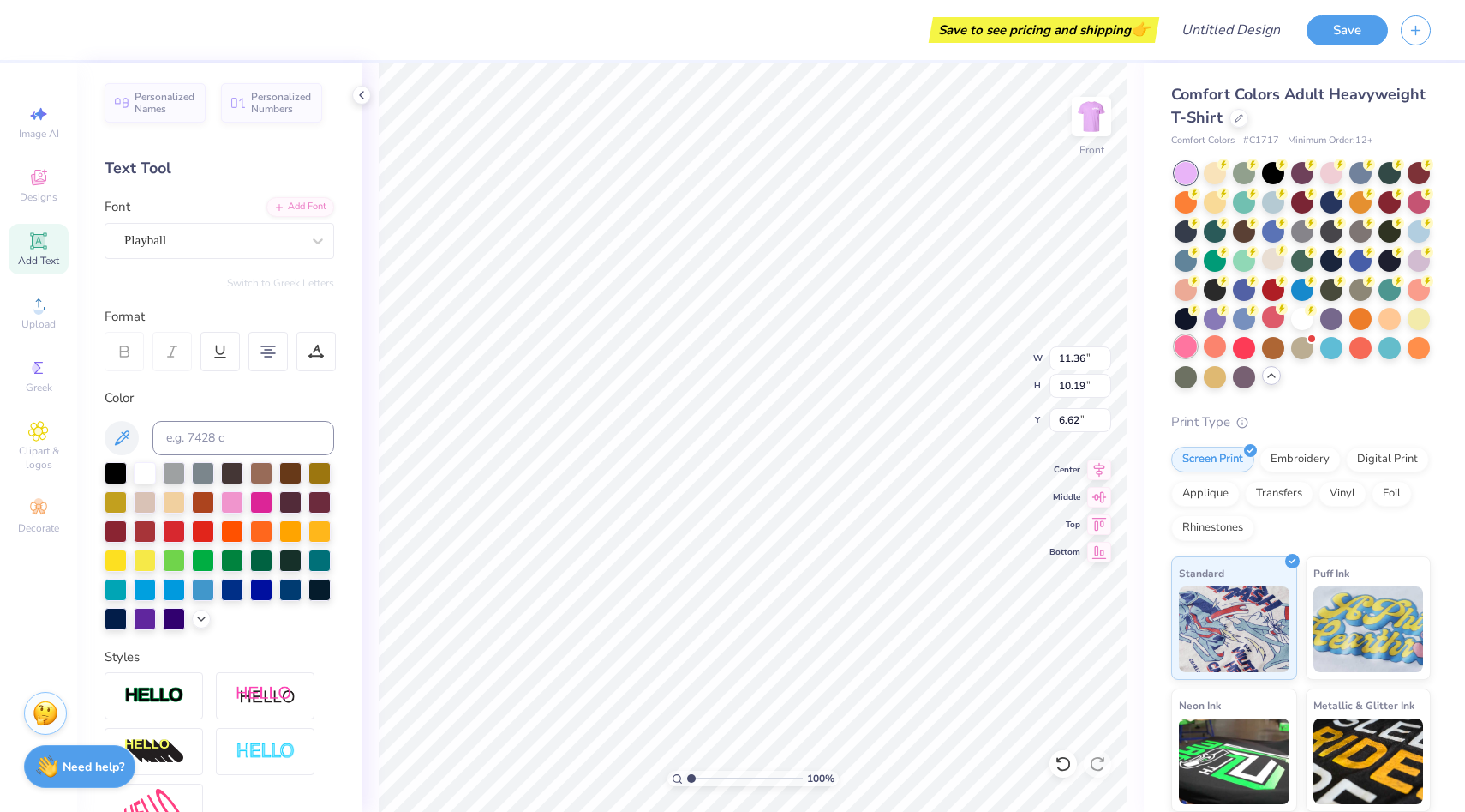
click at [1193, 343] on div at bounding box center [1186, 346] width 22 height 22
click at [1326, 178] on div at bounding box center [1332, 171] width 22 height 22
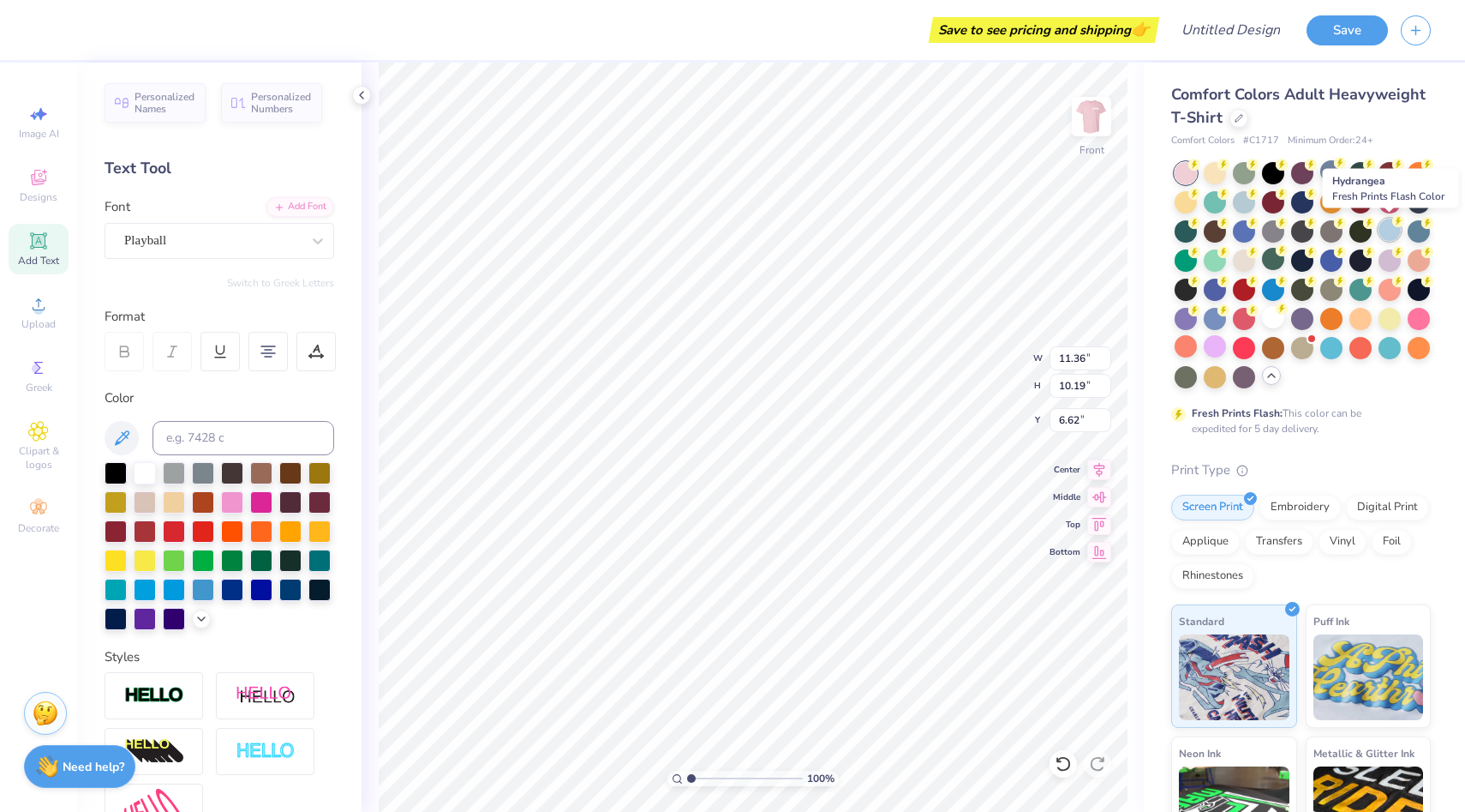
click at [1384, 234] on div at bounding box center [1390, 230] width 22 height 22
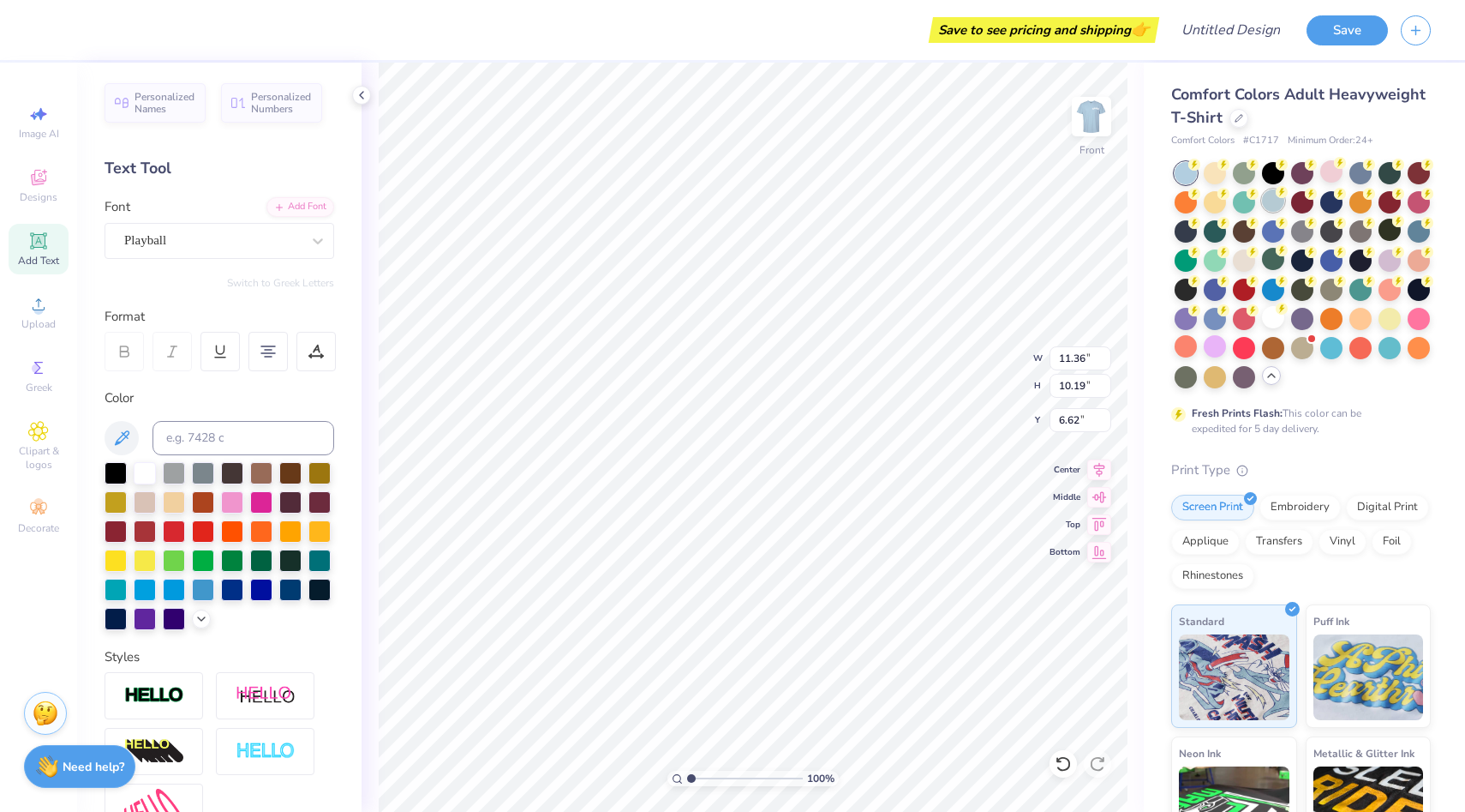
click at [1270, 199] on div at bounding box center [1273, 201] width 22 height 22
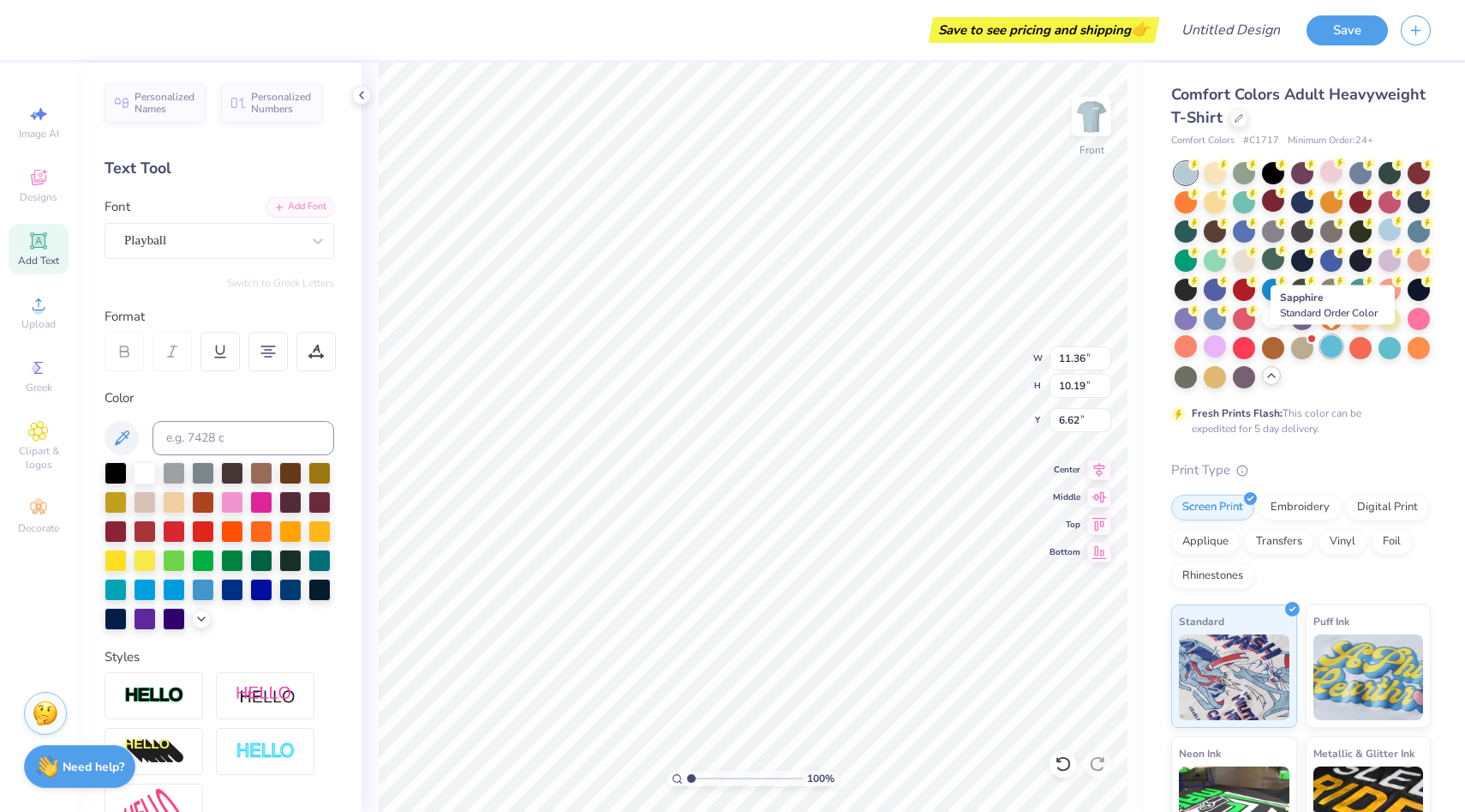
click at [1326, 350] on div at bounding box center [1332, 346] width 22 height 22
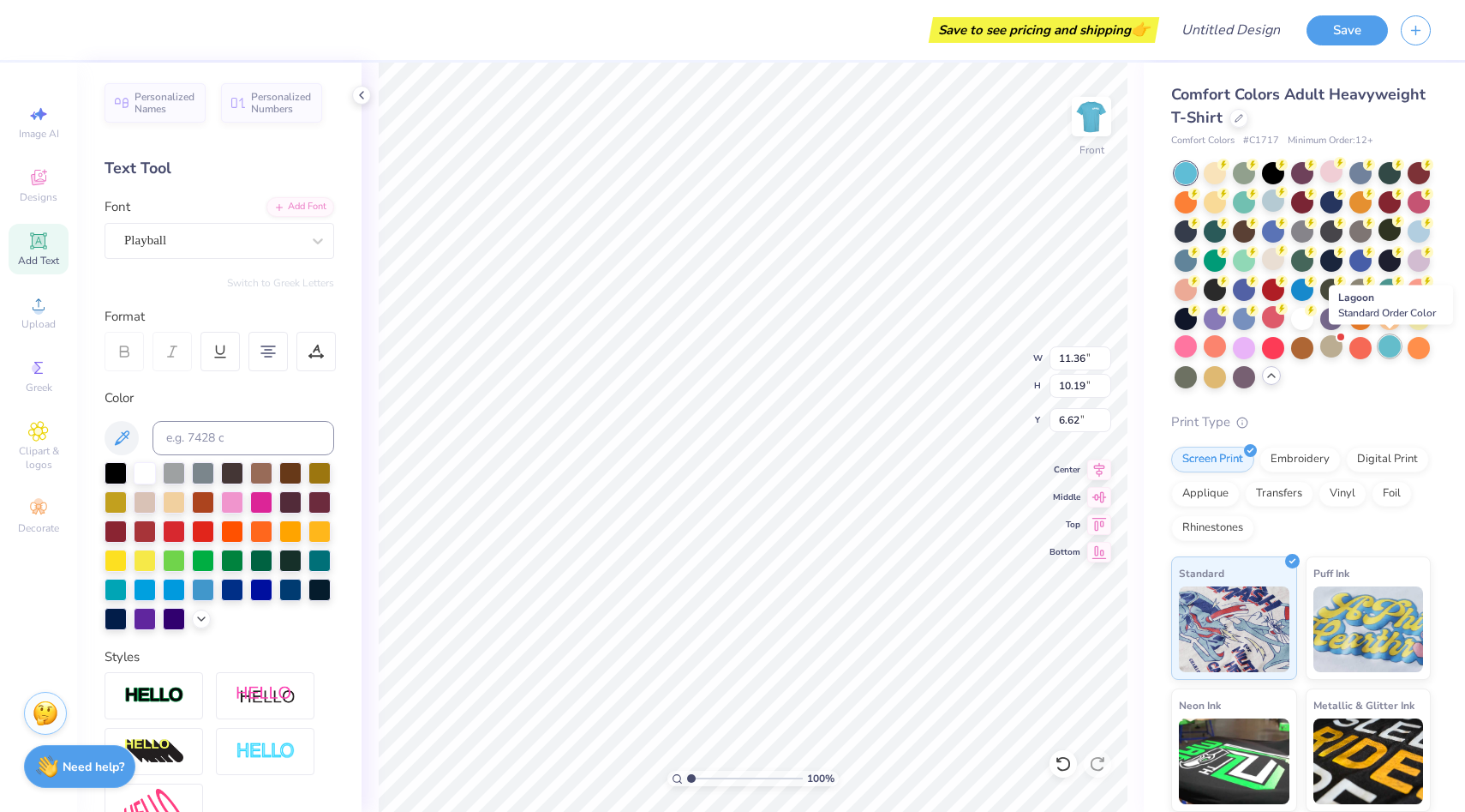
click at [1381, 351] on div at bounding box center [1390, 346] width 22 height 22
click at [1182, 373] on div at bounding box center [1186, 376] width 22 height 22
click at [1213, 252] on div at bounding box center [1215, 259] width 22 height 22
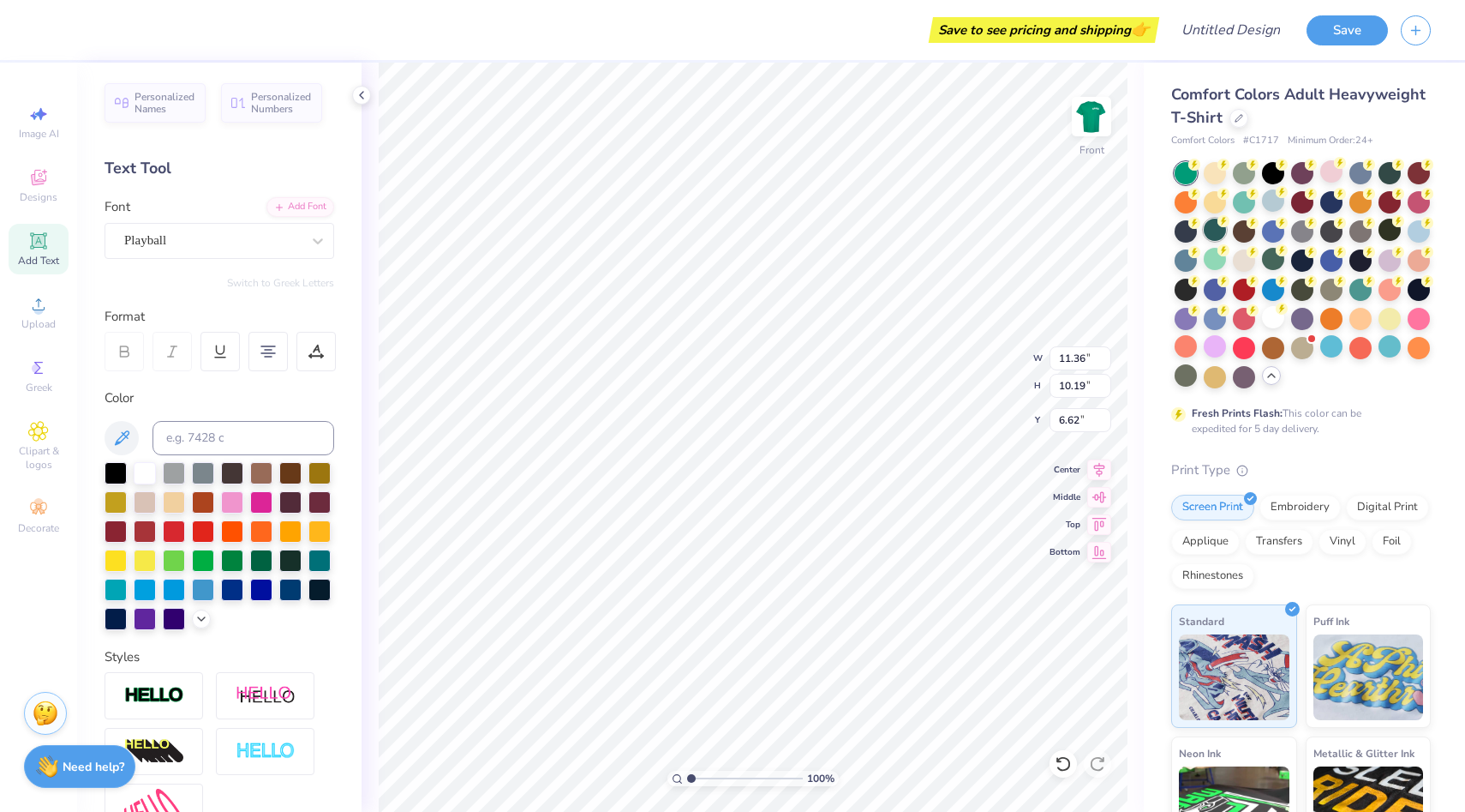
click at [1211, 223] on div at bounding box center [1215, 230] width 22 height 22
click at [322, 559] on div at bounding box center [320, 559] width 22 height 22
click at [233, 495] on div at bounding box center [233, 500] width 22 height 22
click at [205, 616] on icon at bounding box center [201, 617] width 14 height 14
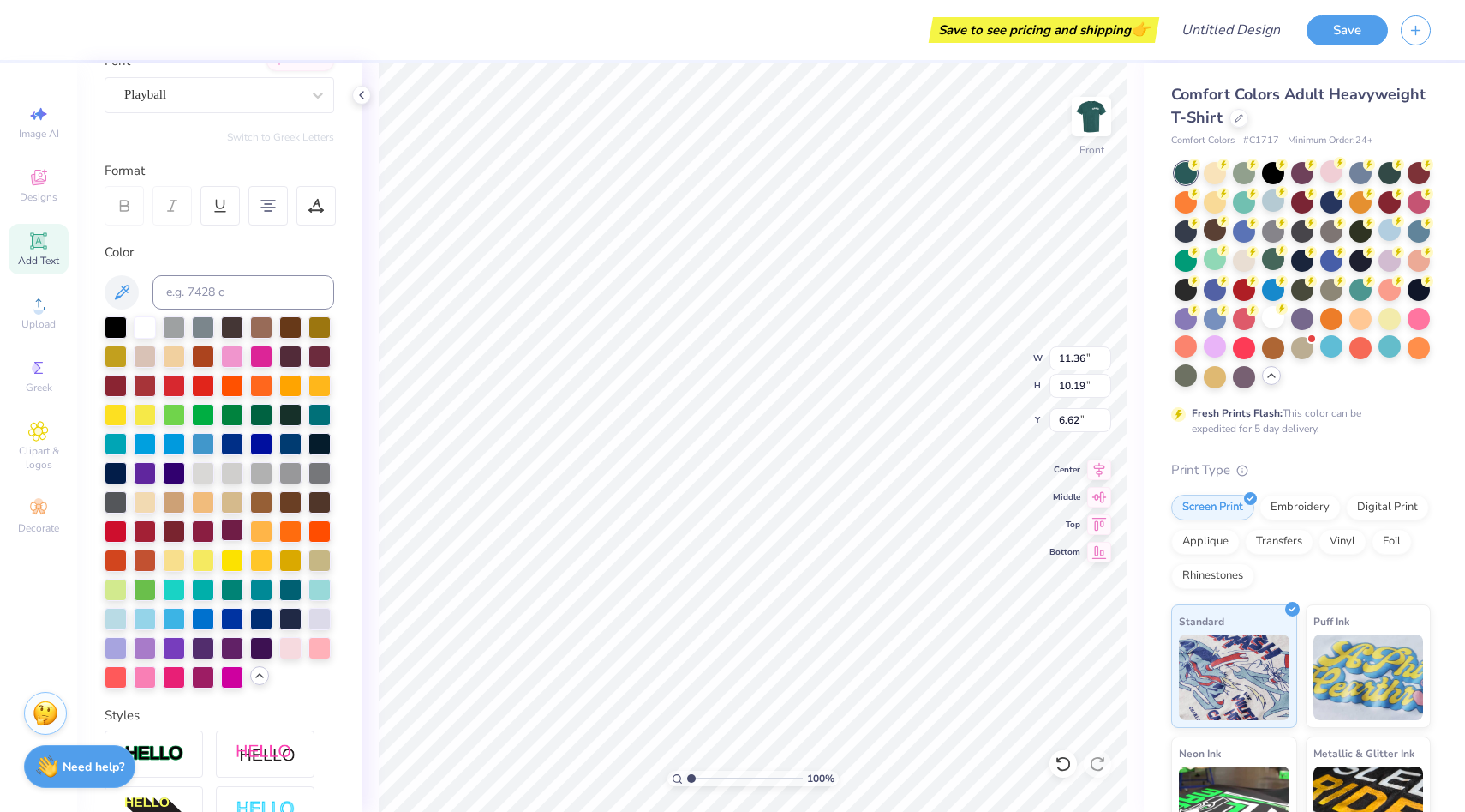
scroll to position [150, 0]
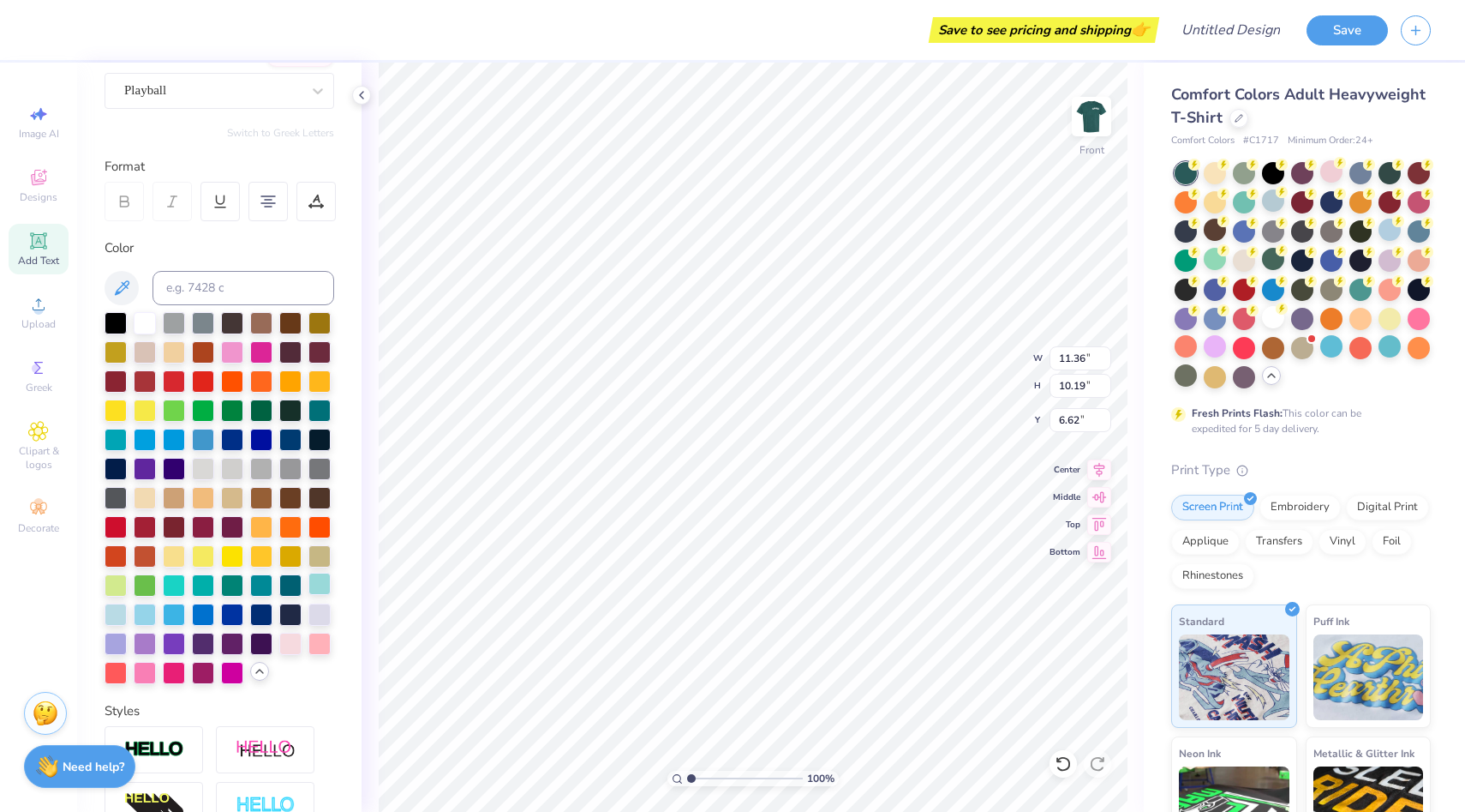
click at [323, 586] on div at bounding box center [320, 583] width 22 height 22
click at [1269, 326] on div at bounding box center [1273, 317] width 22 height 22
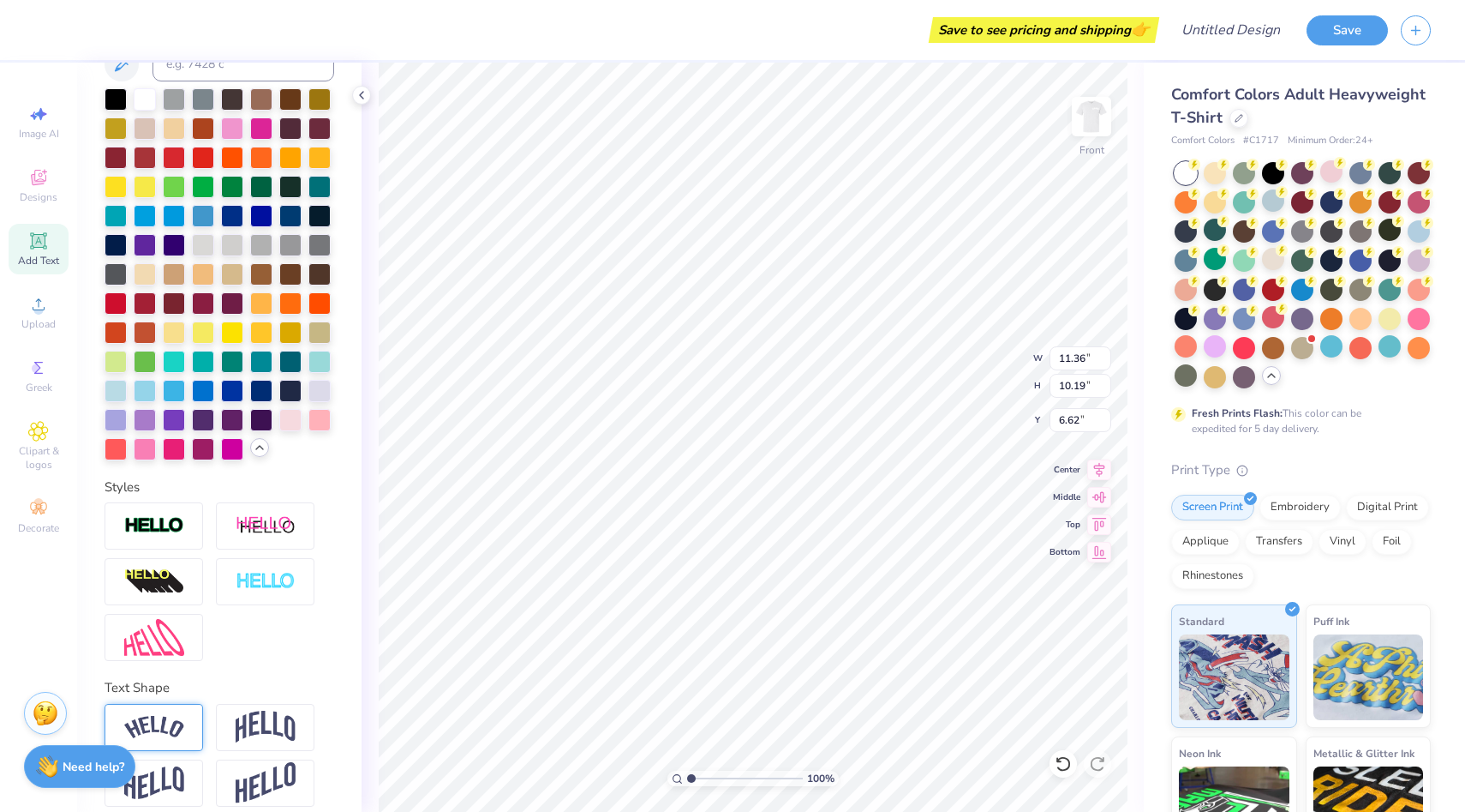
scroll to position [388, 0]
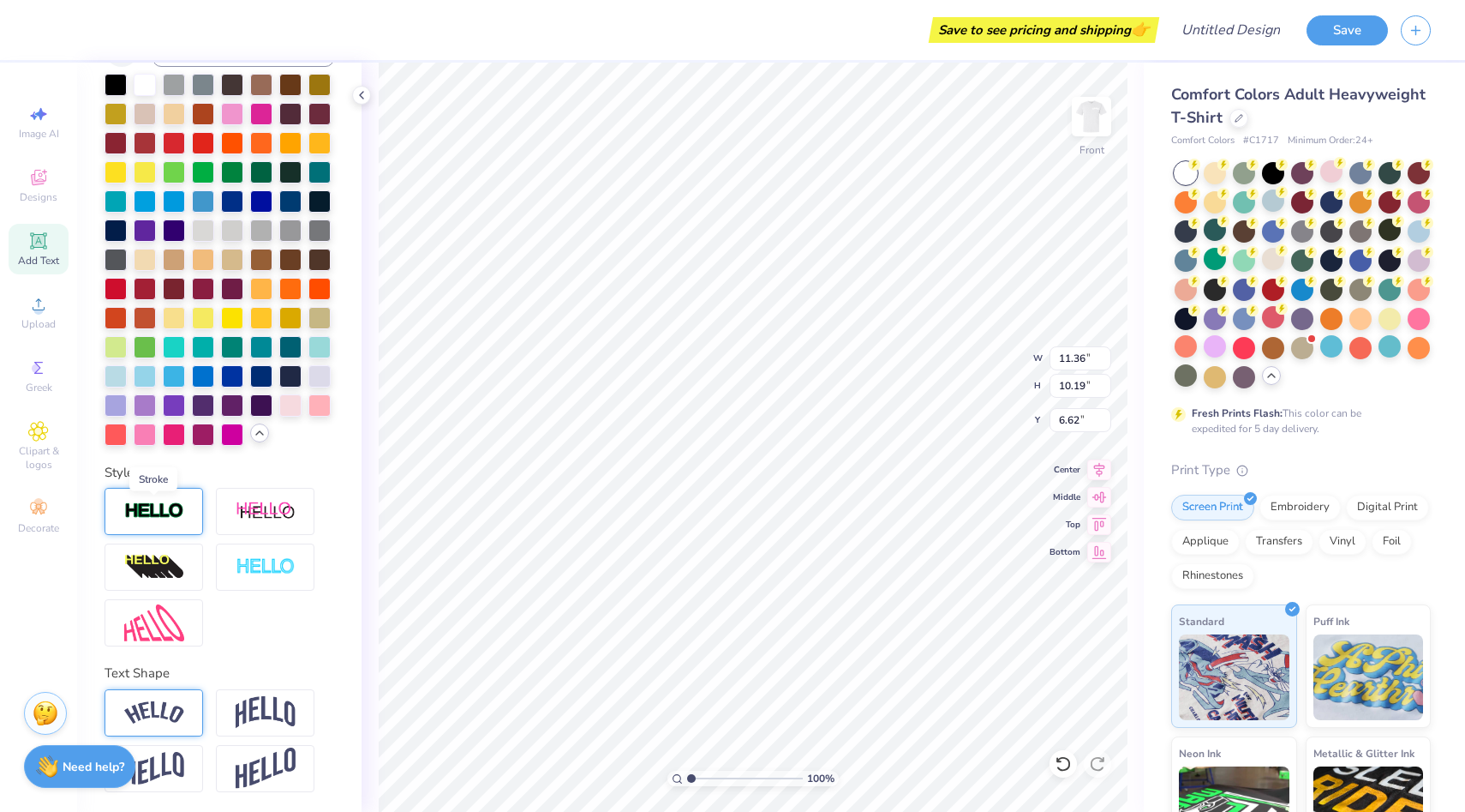
click at [180, 516] on img at bounding box center [154, 511] width 60 height 20
type input "11.39"
type input "10.22"
type input "6.61"
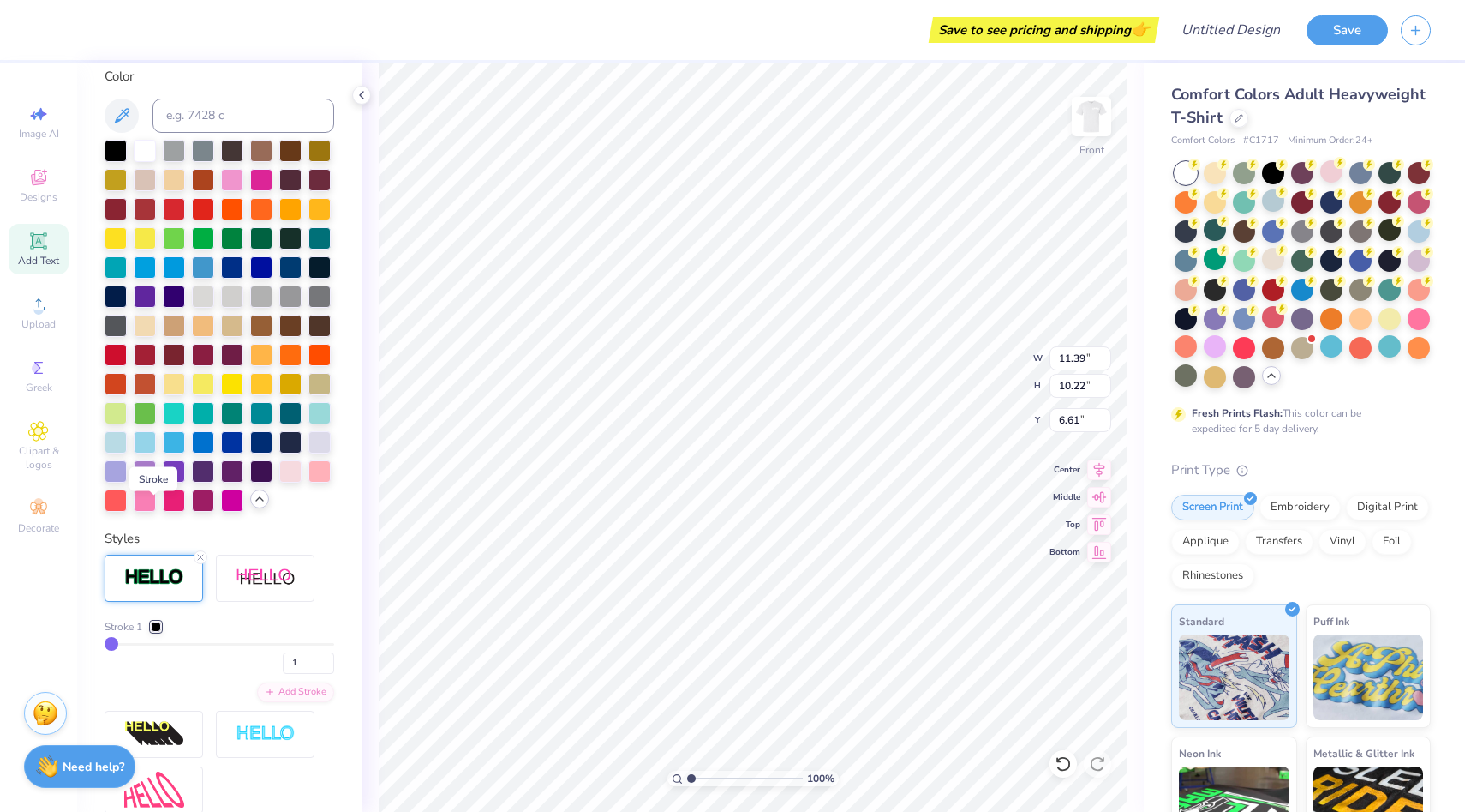
scroll to position [455, 0]
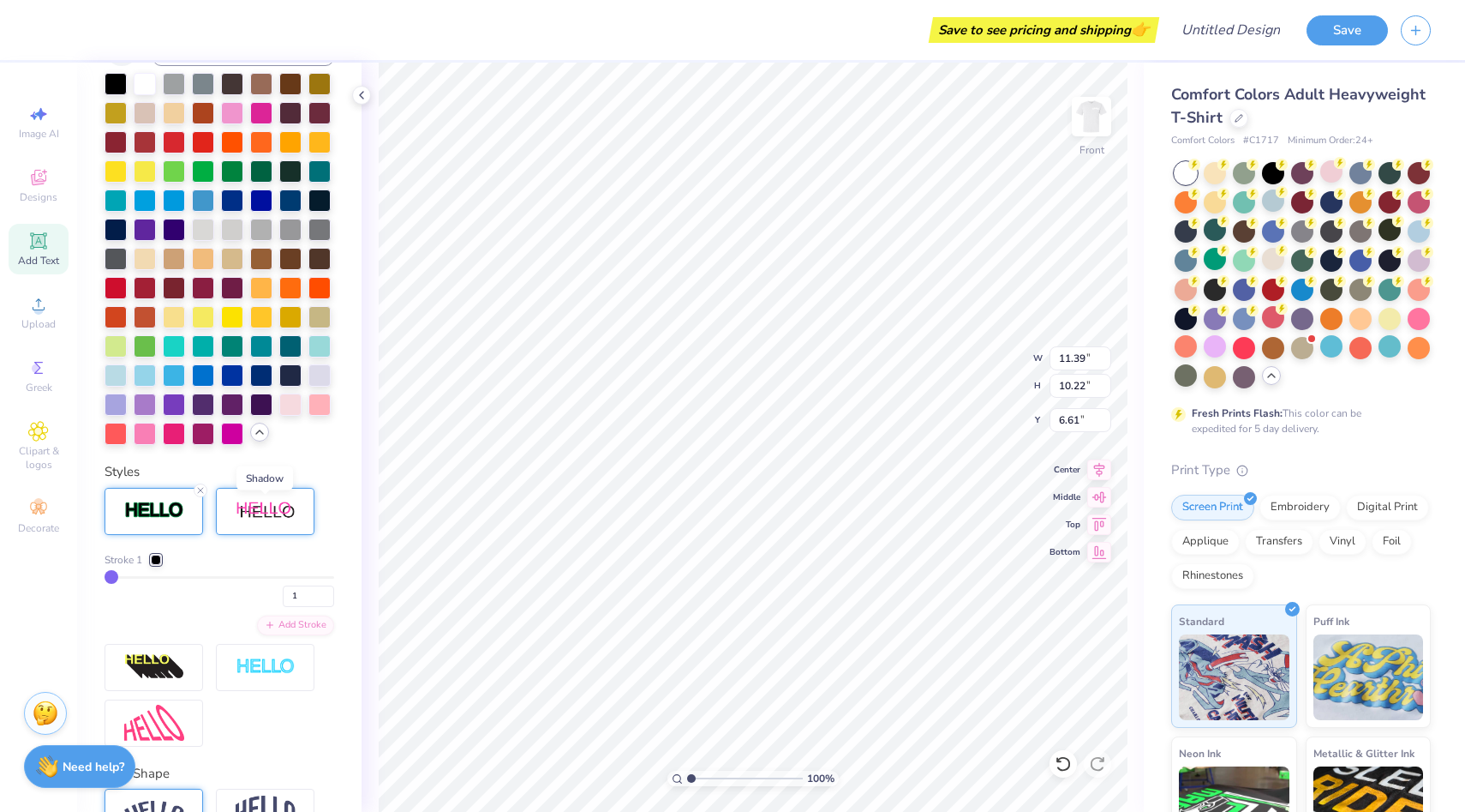
click at [277, 502] on img at bounding box center [265, 511] width 60 height 21
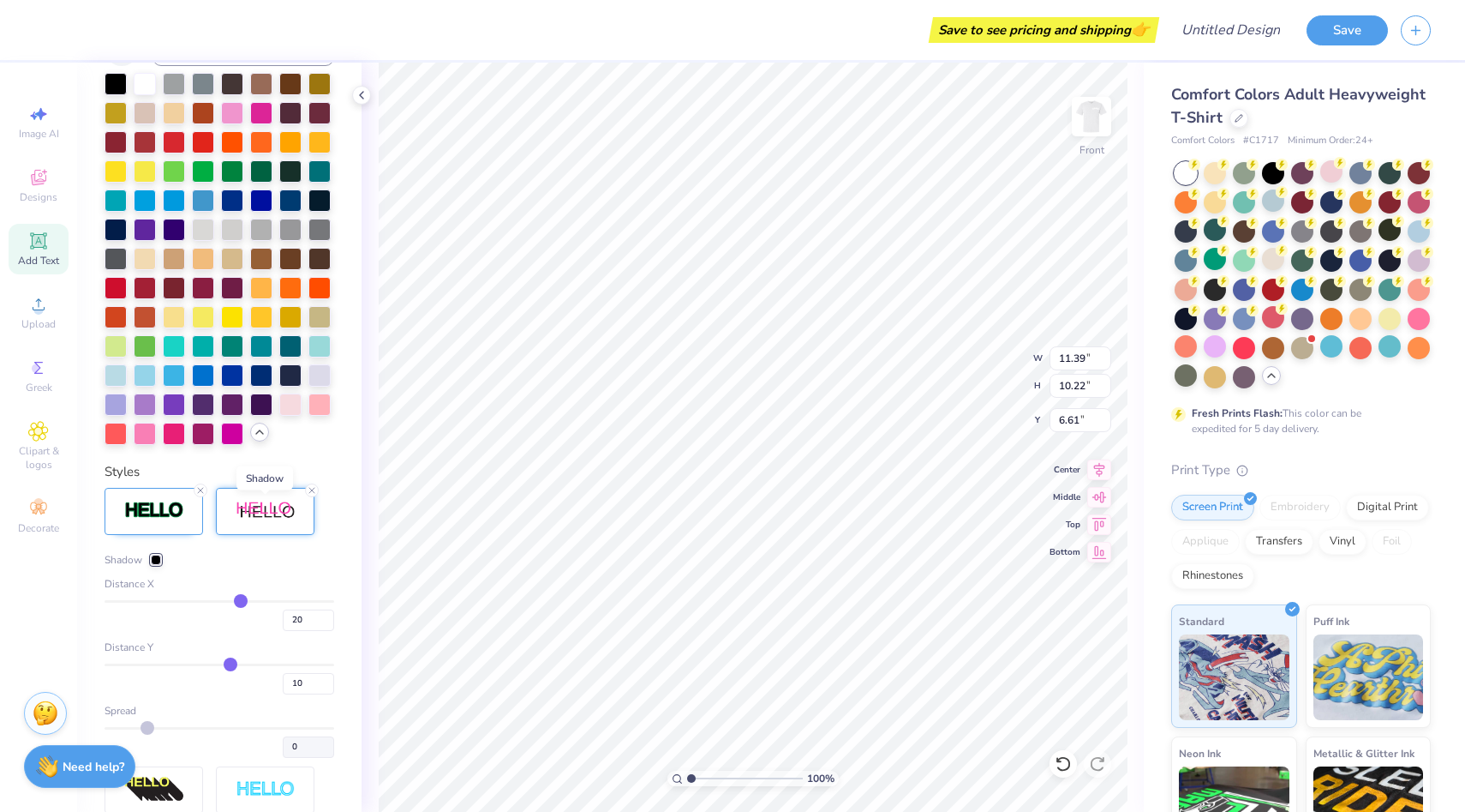
type input "13.65"
type input "11.22"
click at [312, 486] on icon at bounding box center [312, 489] width 10 height 10
type input "11.39"
type input "10.22"
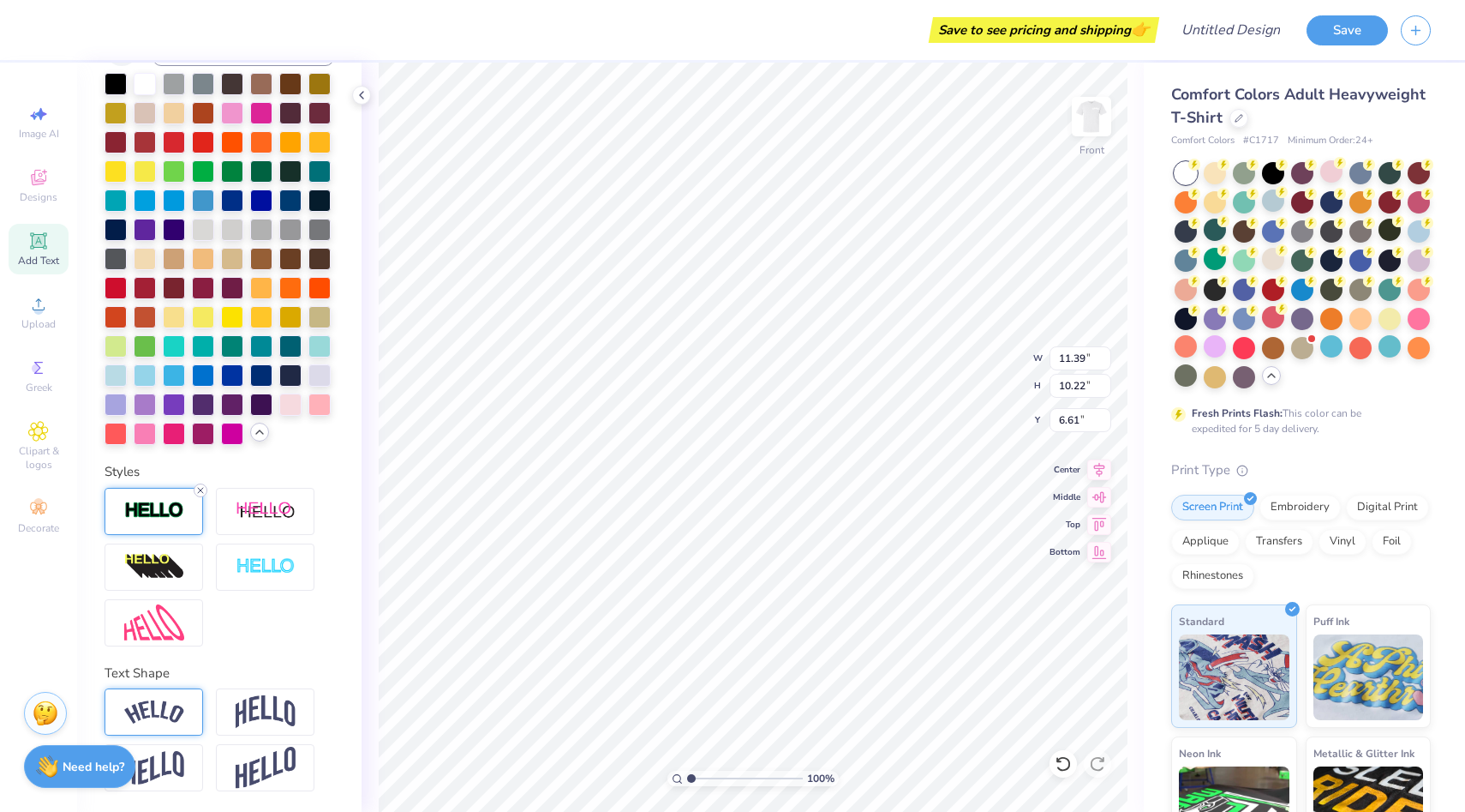
click at [196, 491] on icon at bounding box center [200, 489] width 10 height 10
type input "11.36"
type input "10.19"
type input "6.62"
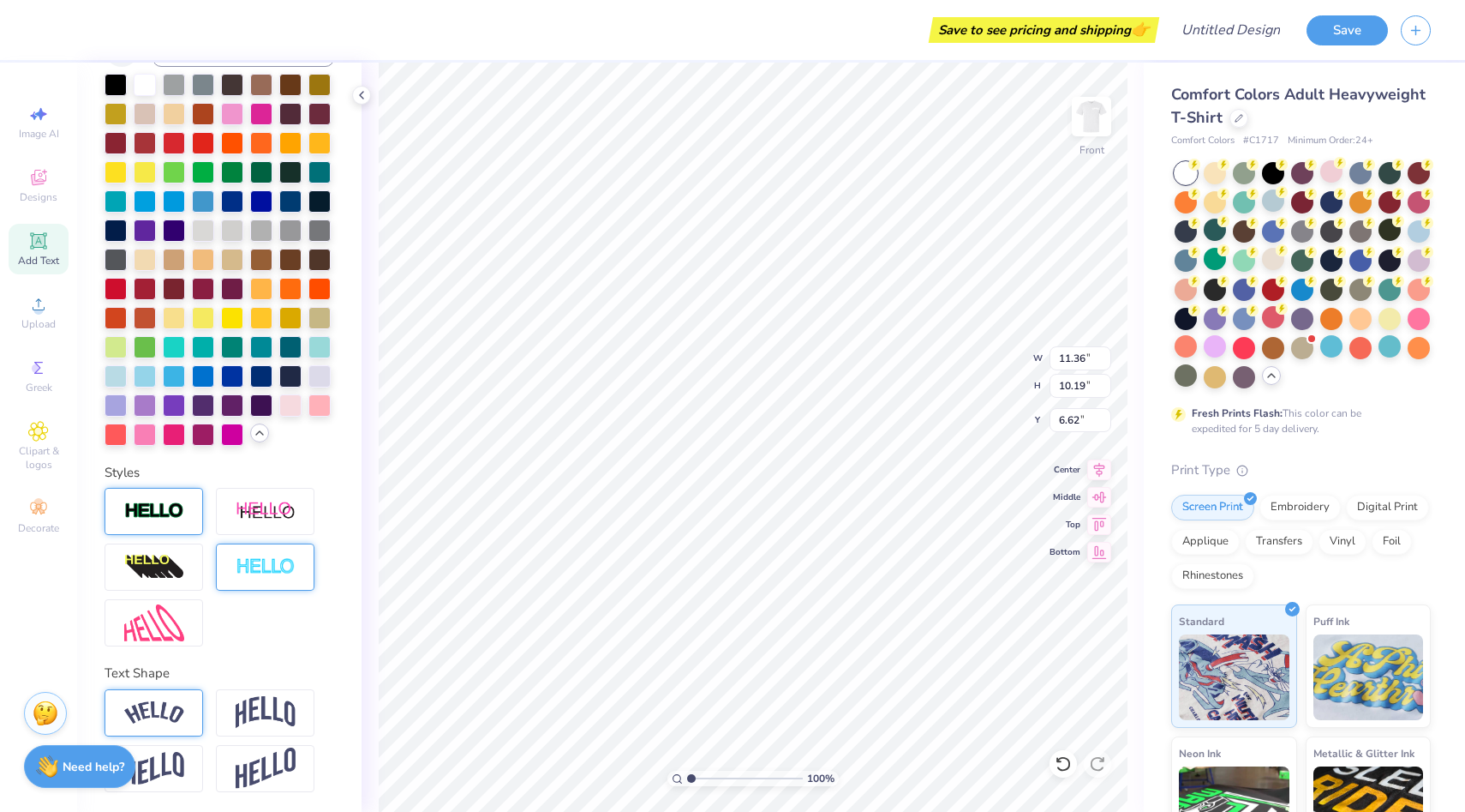
click at [268, 583] on div at bounding box center [265, 566] width 99 height 47
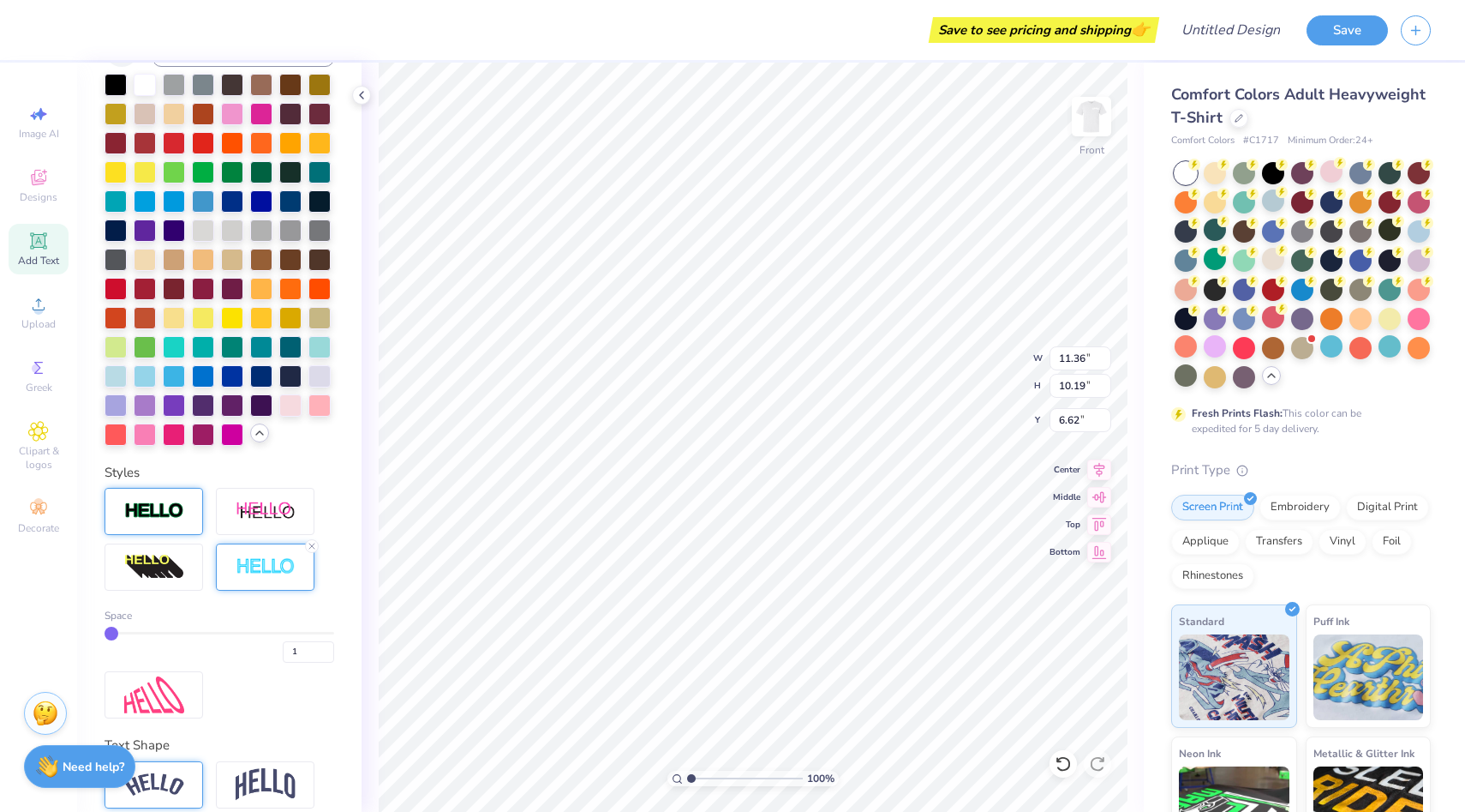
type input "11.39"
type input "10.22"
type input "6.61"
click at [313, 547] on line at bounding box center [313, 546] width 6 height 6
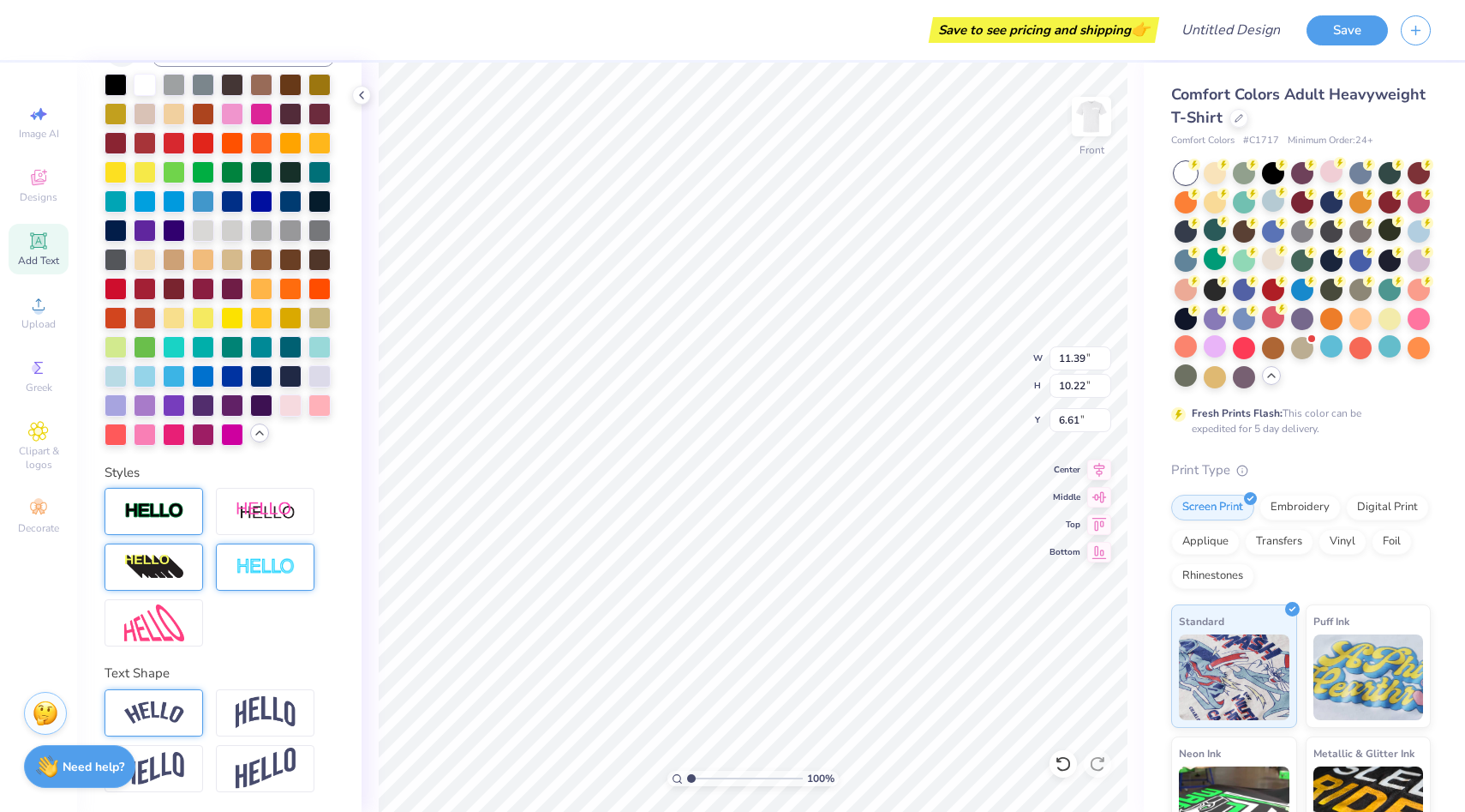
type input "11.36"
type input "10.19"
type input "6.62"
click at [181, 562] on img at bounding box center [154, 566] width 60 height 27
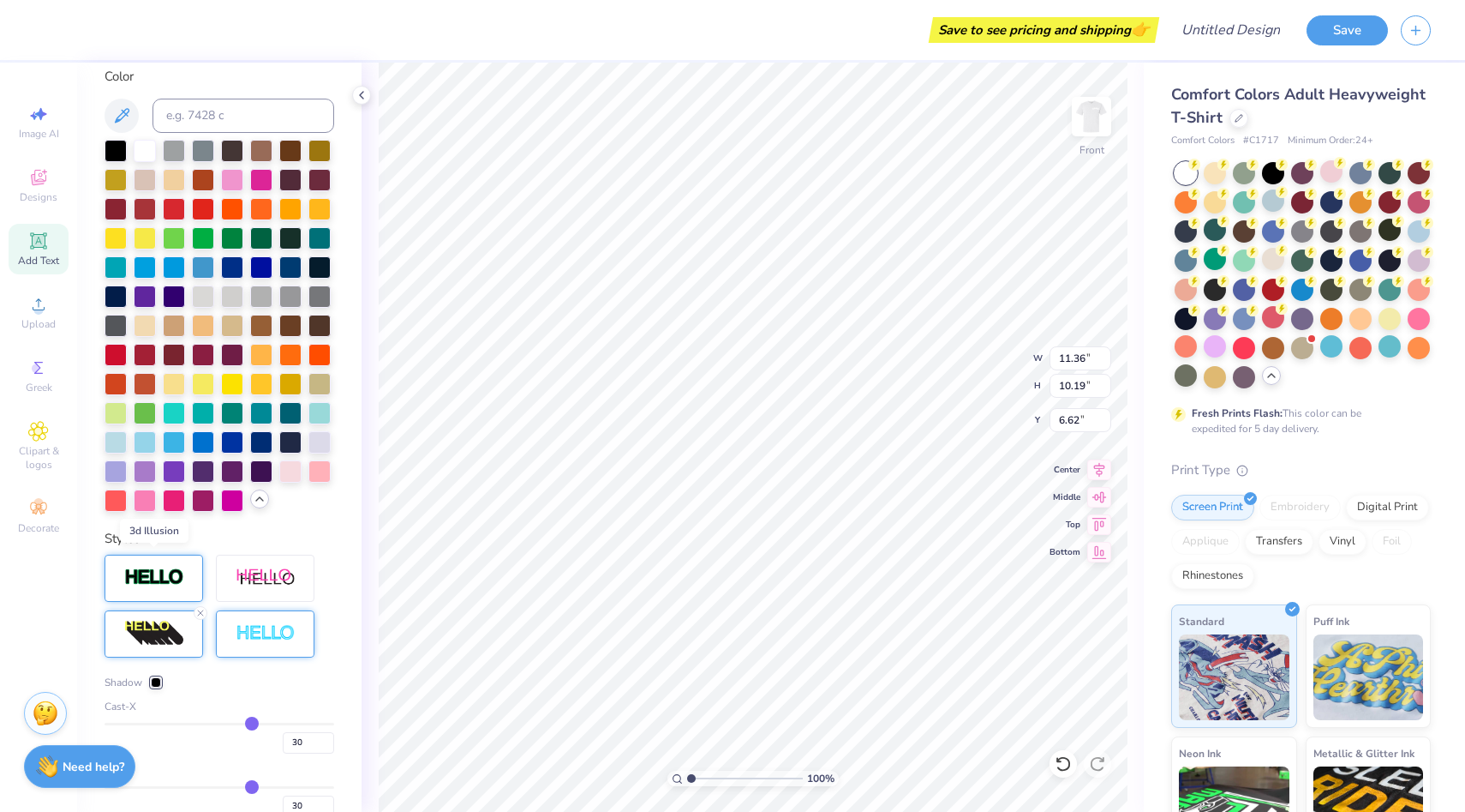
type input "14.53"
type input "13.03"
type input "6.73"
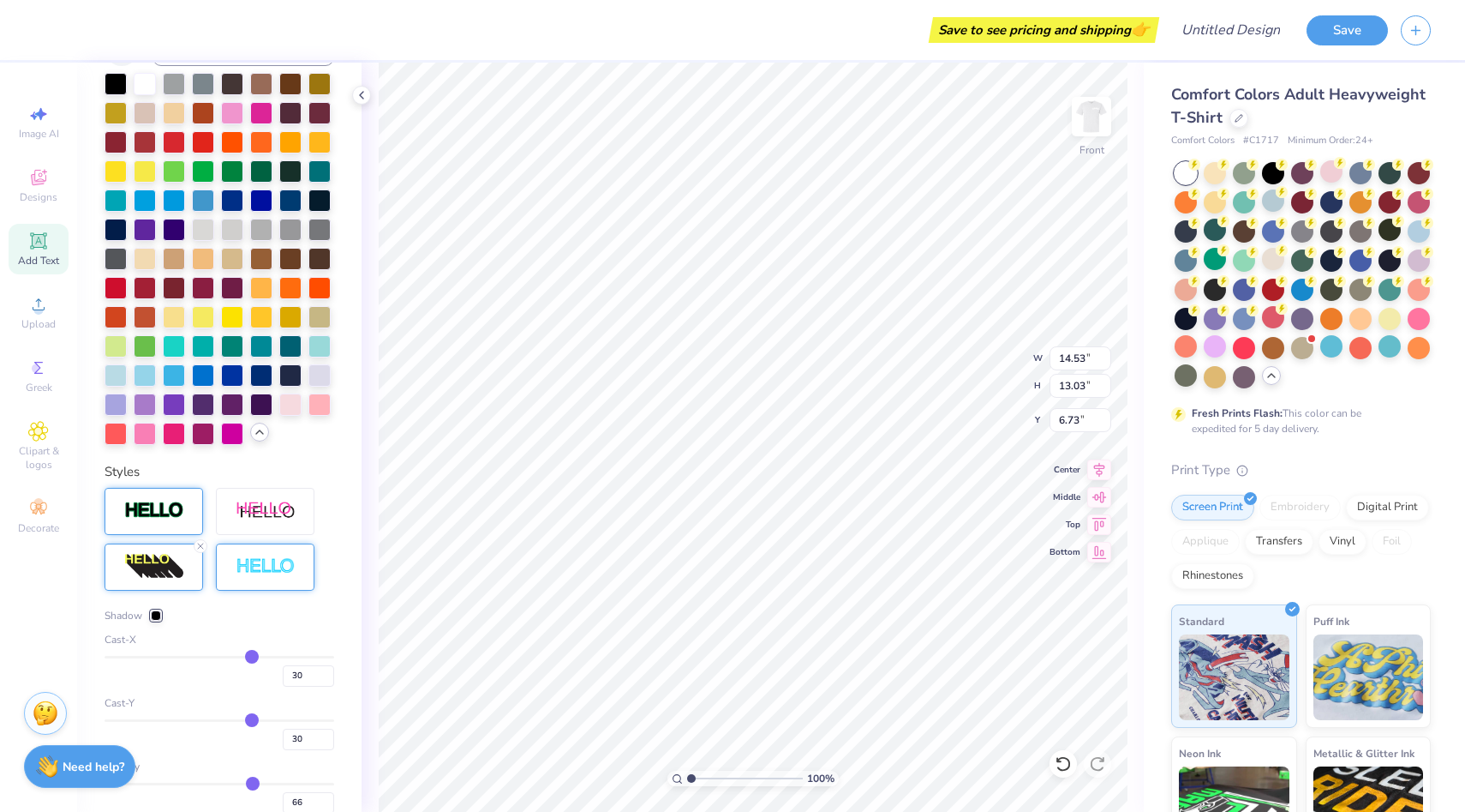
type input "29"
type input "27"
type input "24"
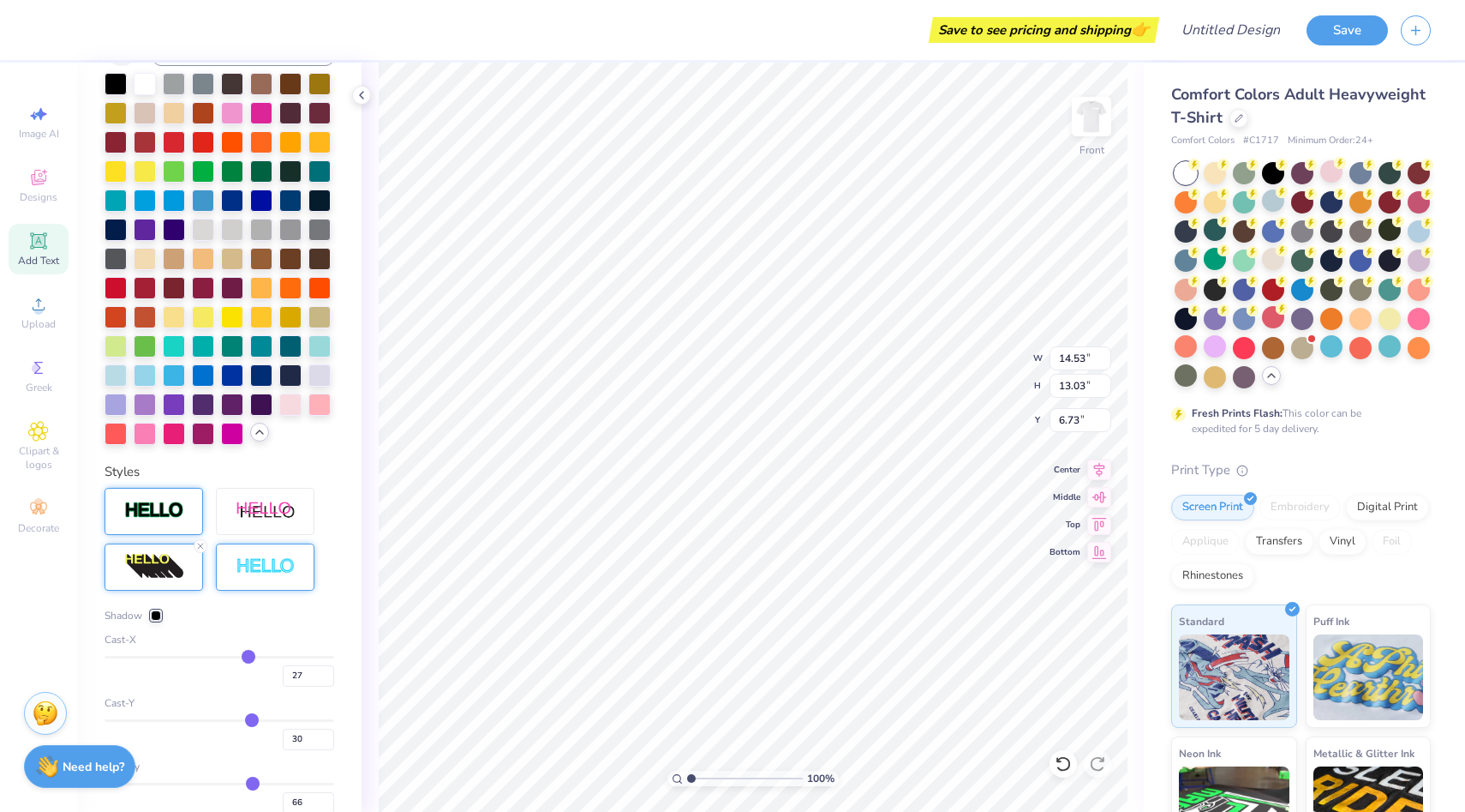
type input "24"
type input "21"
type input "16"
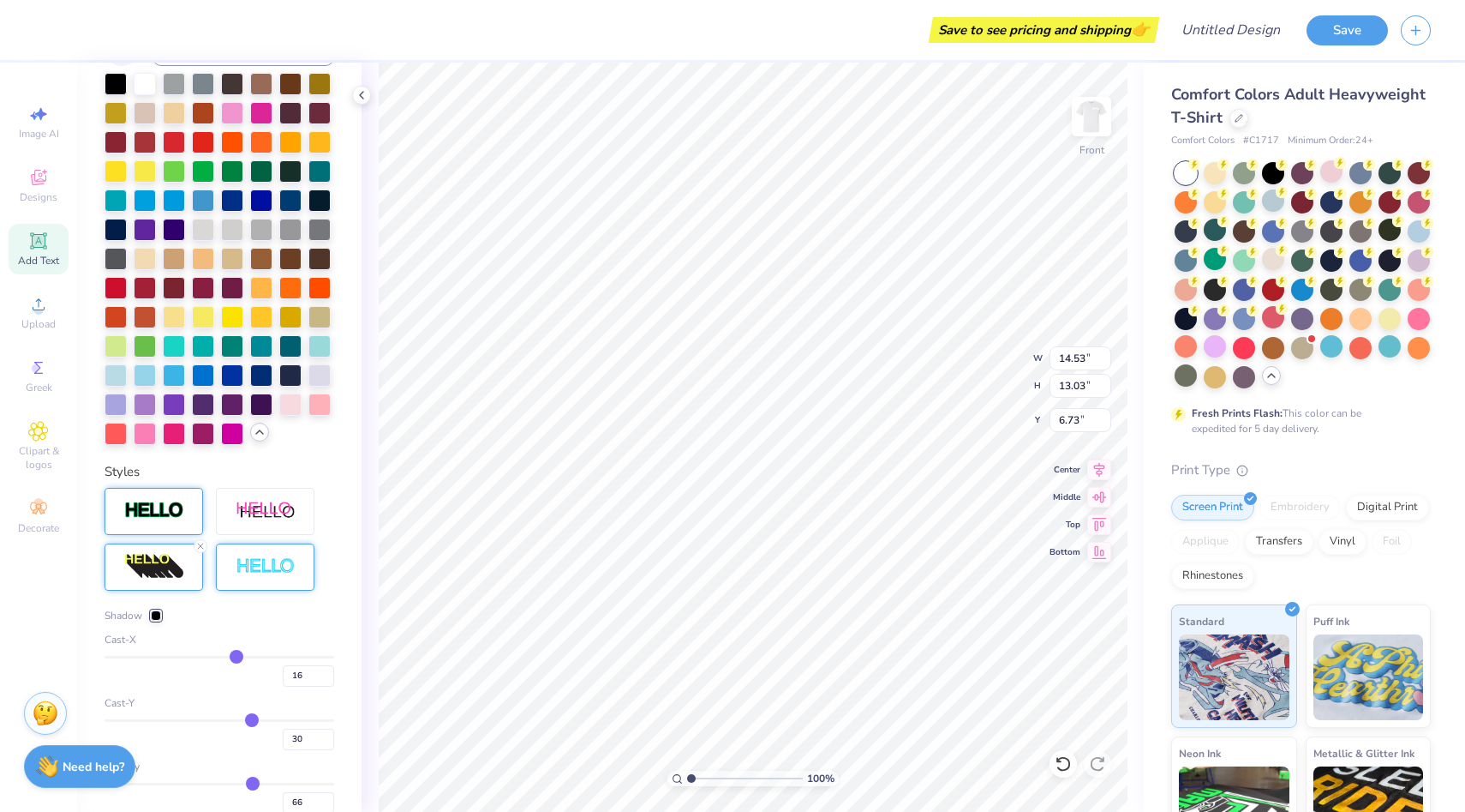
type input "11"
type input "5"
type input "1"
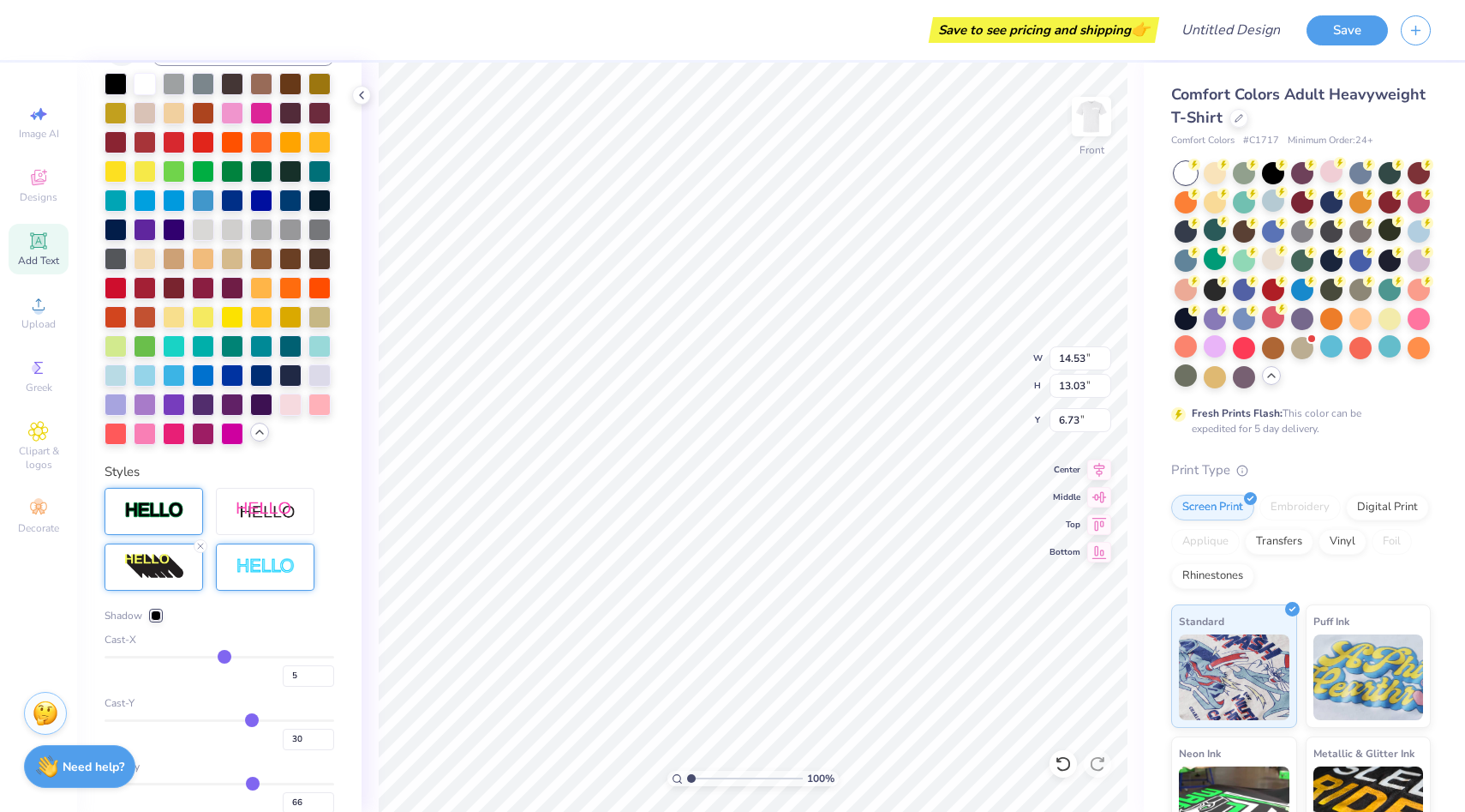
type input "1"
type input "-3"
type input "-7"
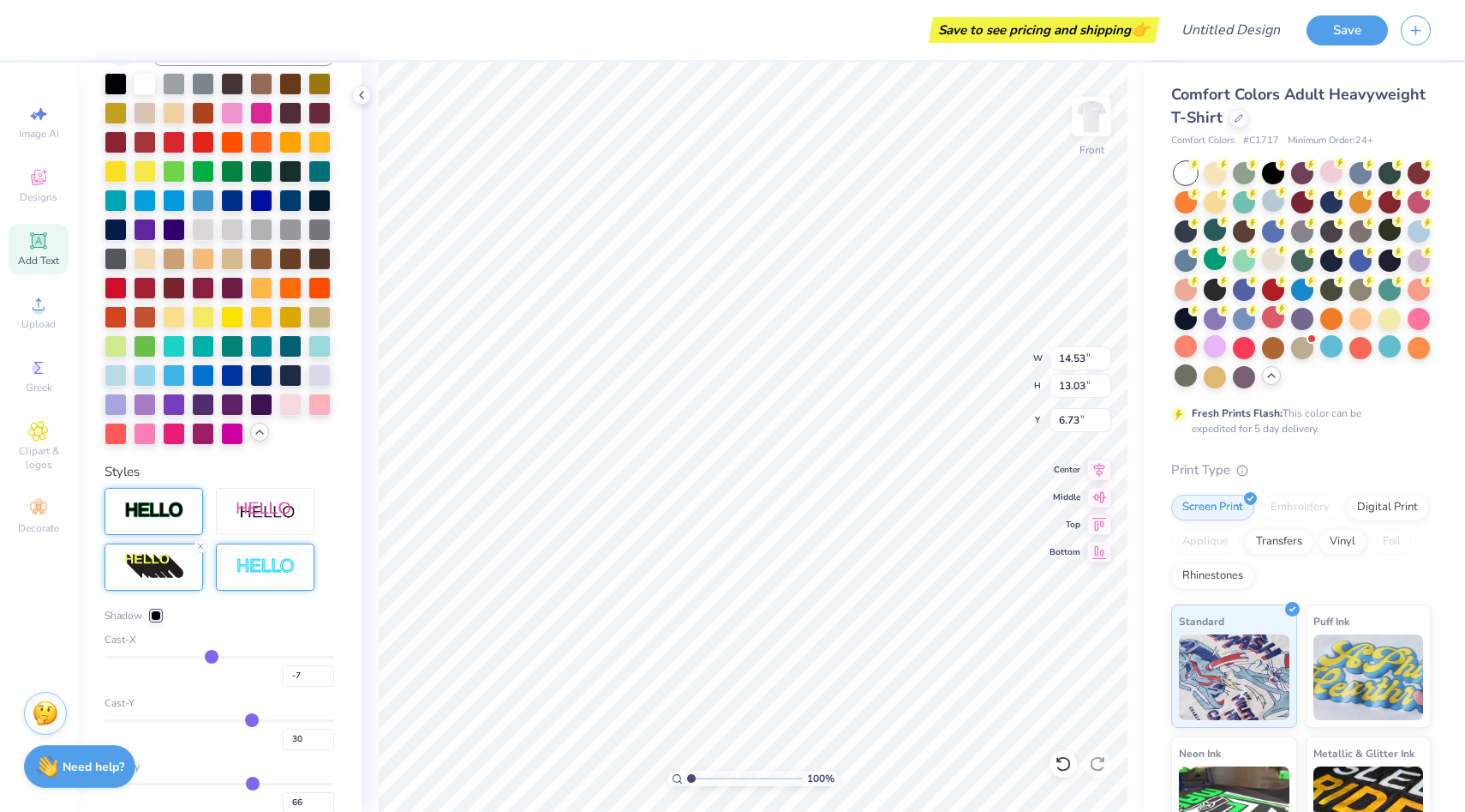
type input "-13"
type input "-15"
type input "-17"
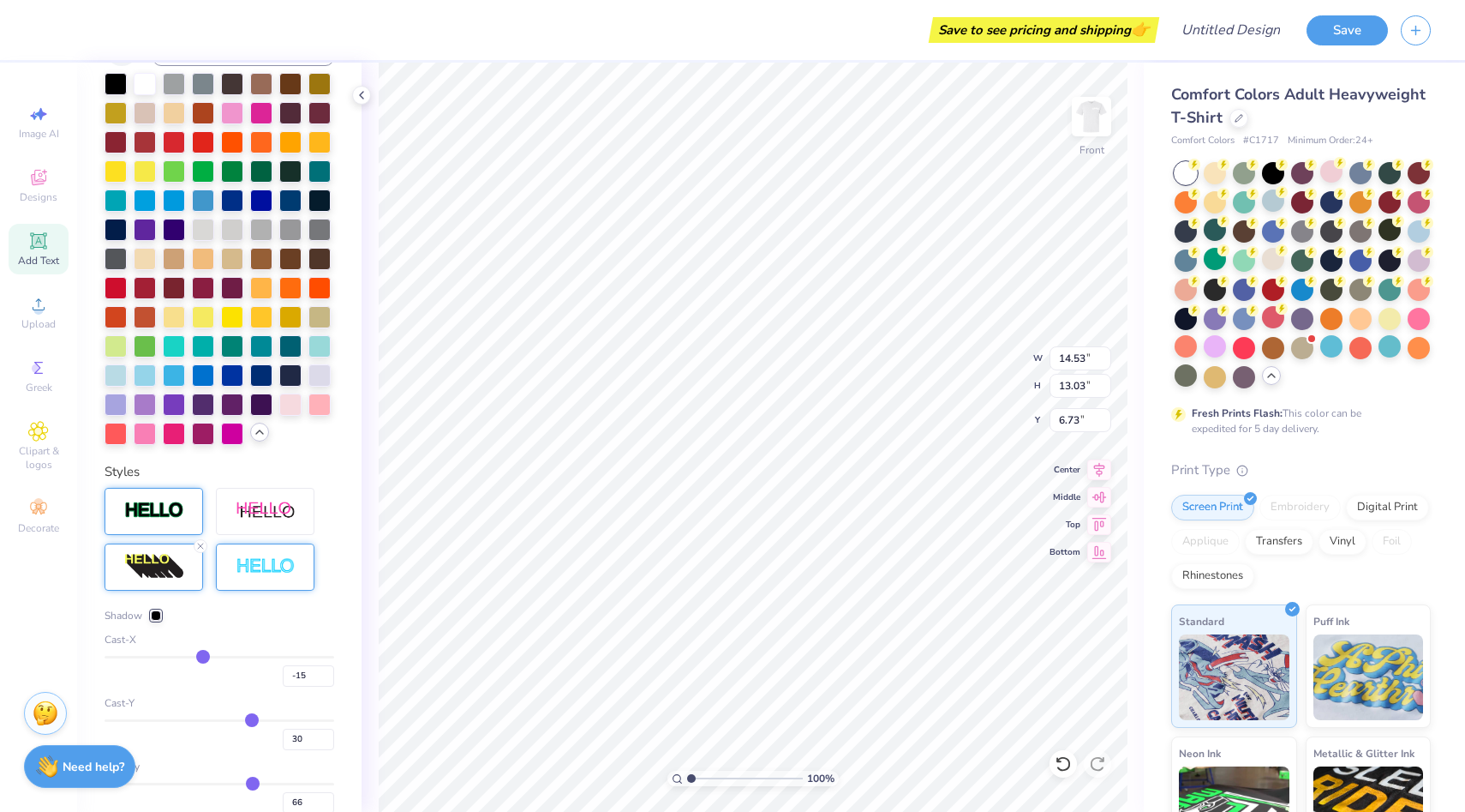
type input "-17"
type input "-19"
type input "-20"
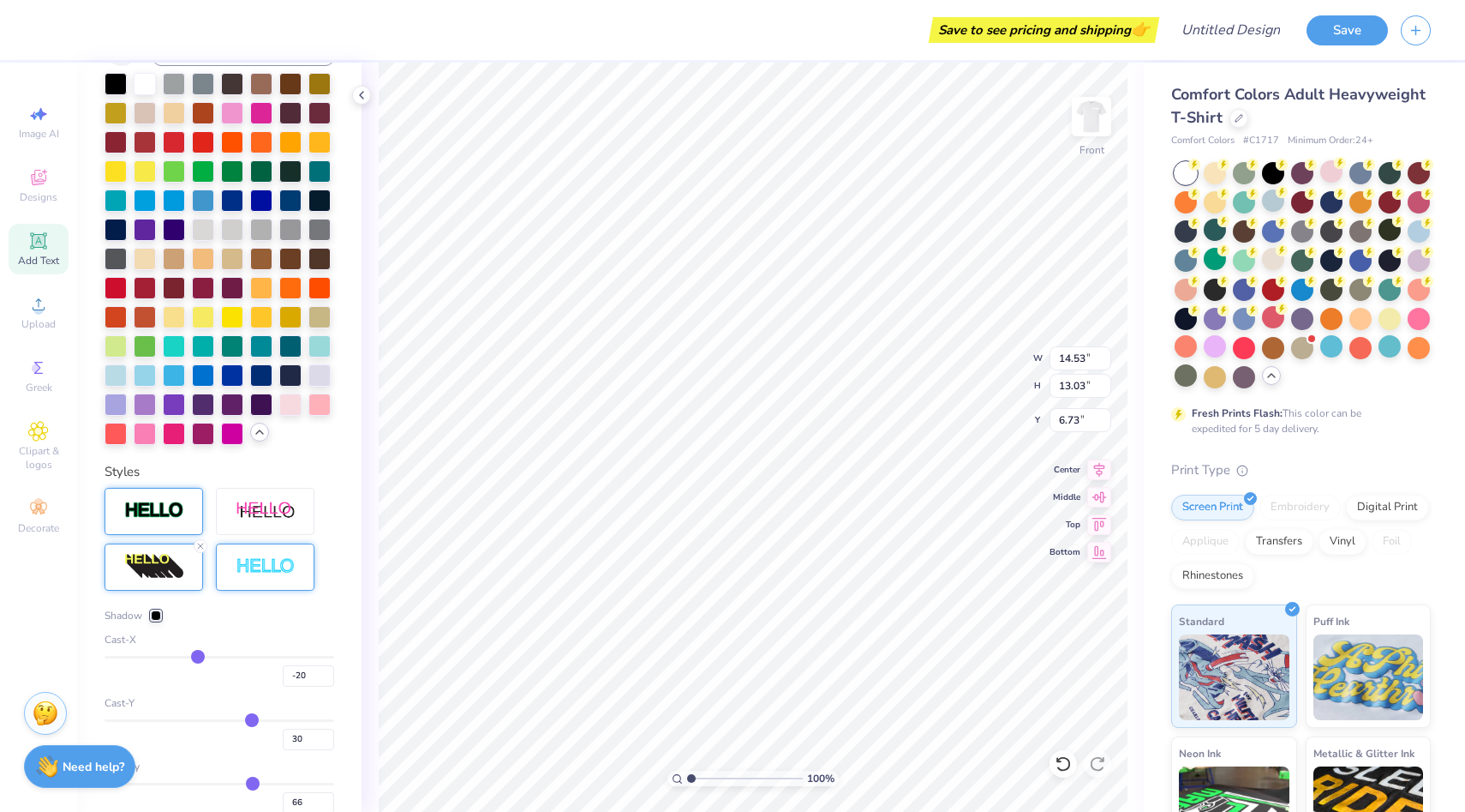
type input "-21"
type input "-22"
type input "-23"
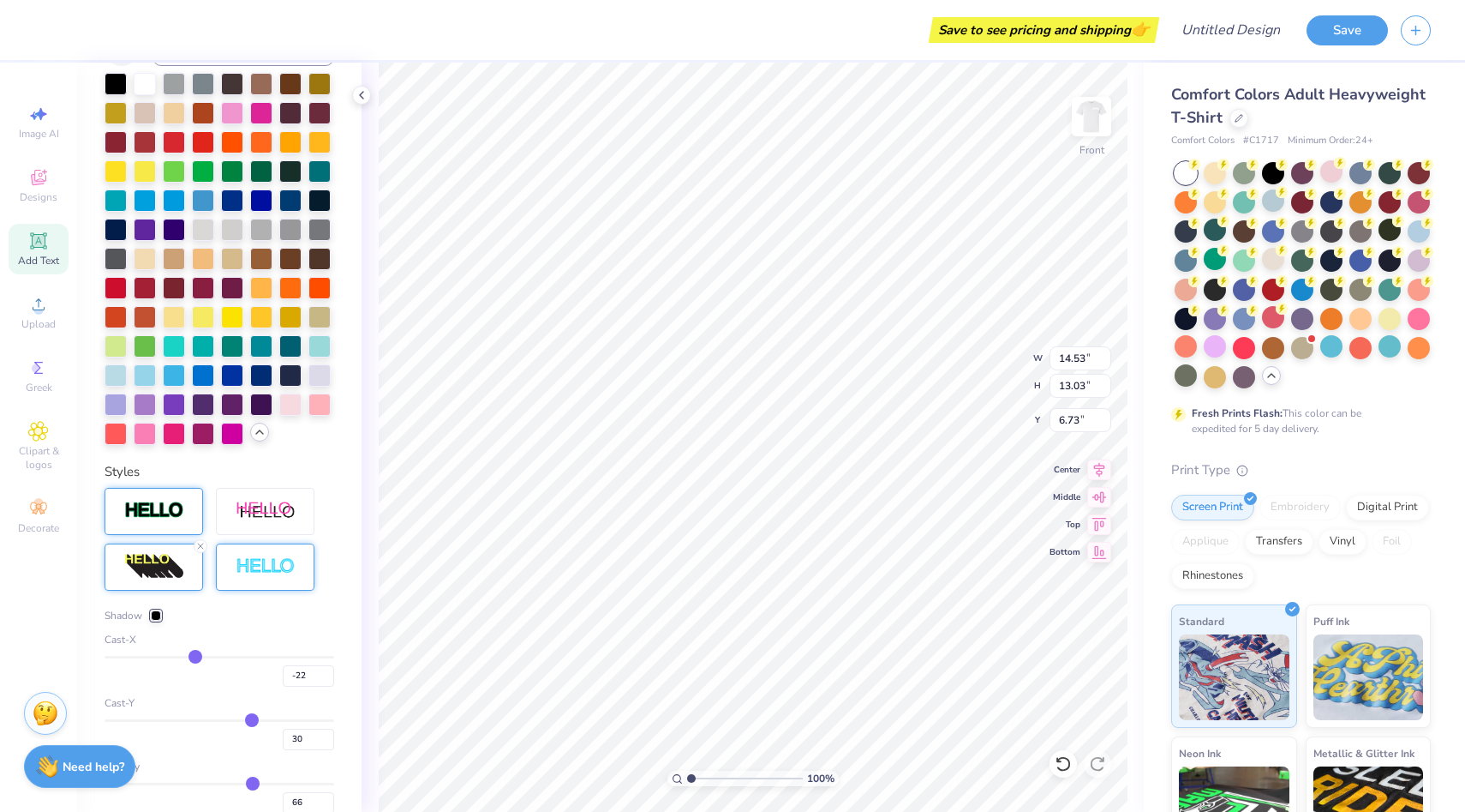
type input "-23"
type input "-24"
type input "-25"
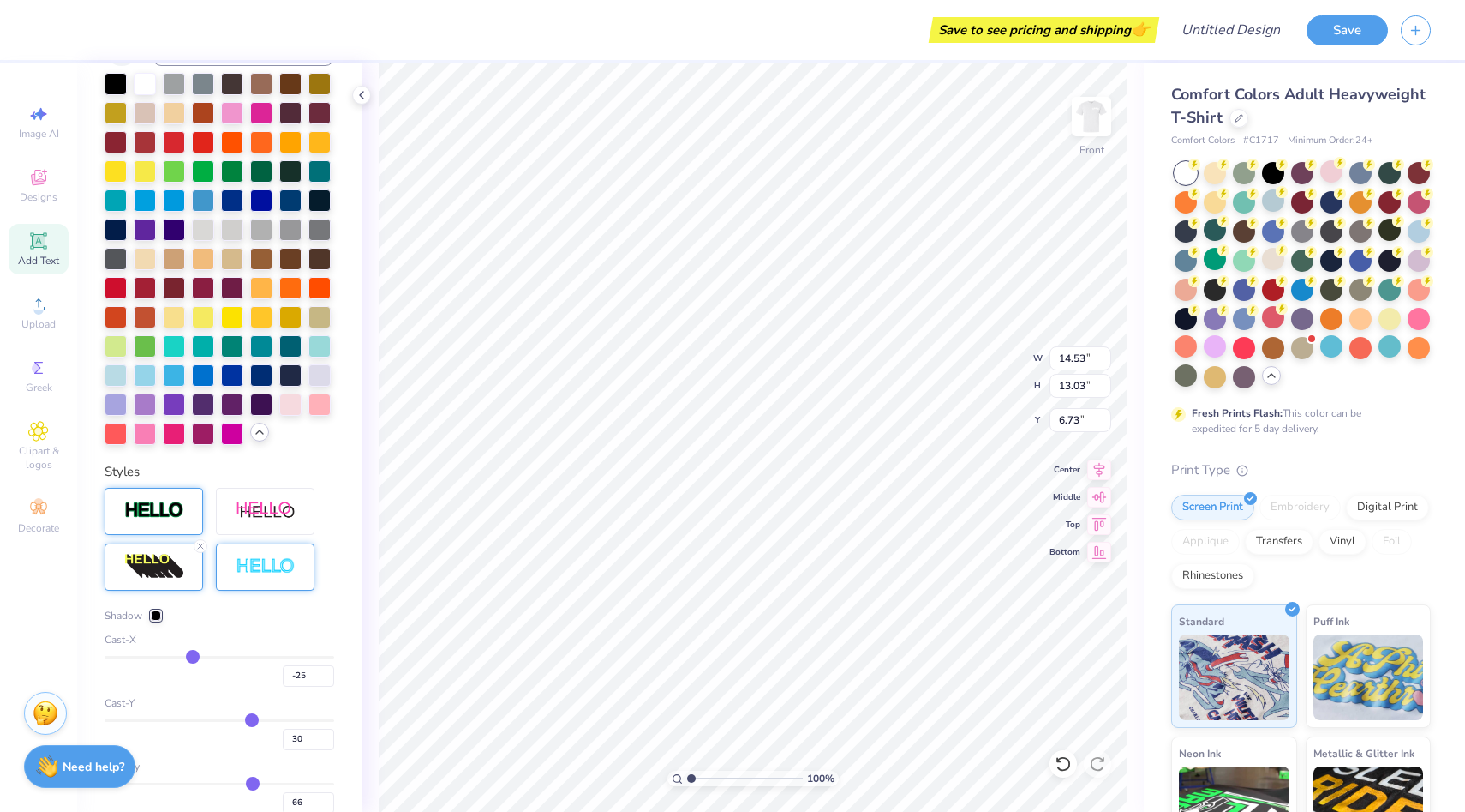
type input "-26"
drag, startPoint x: 250, startPoint y: 651, endPoint x: 173, endPoint y: 650, distance: 77.0
type input "-43"
click at [173, 656] on input "range" at bounding box center [219, 657] width 230 height 3
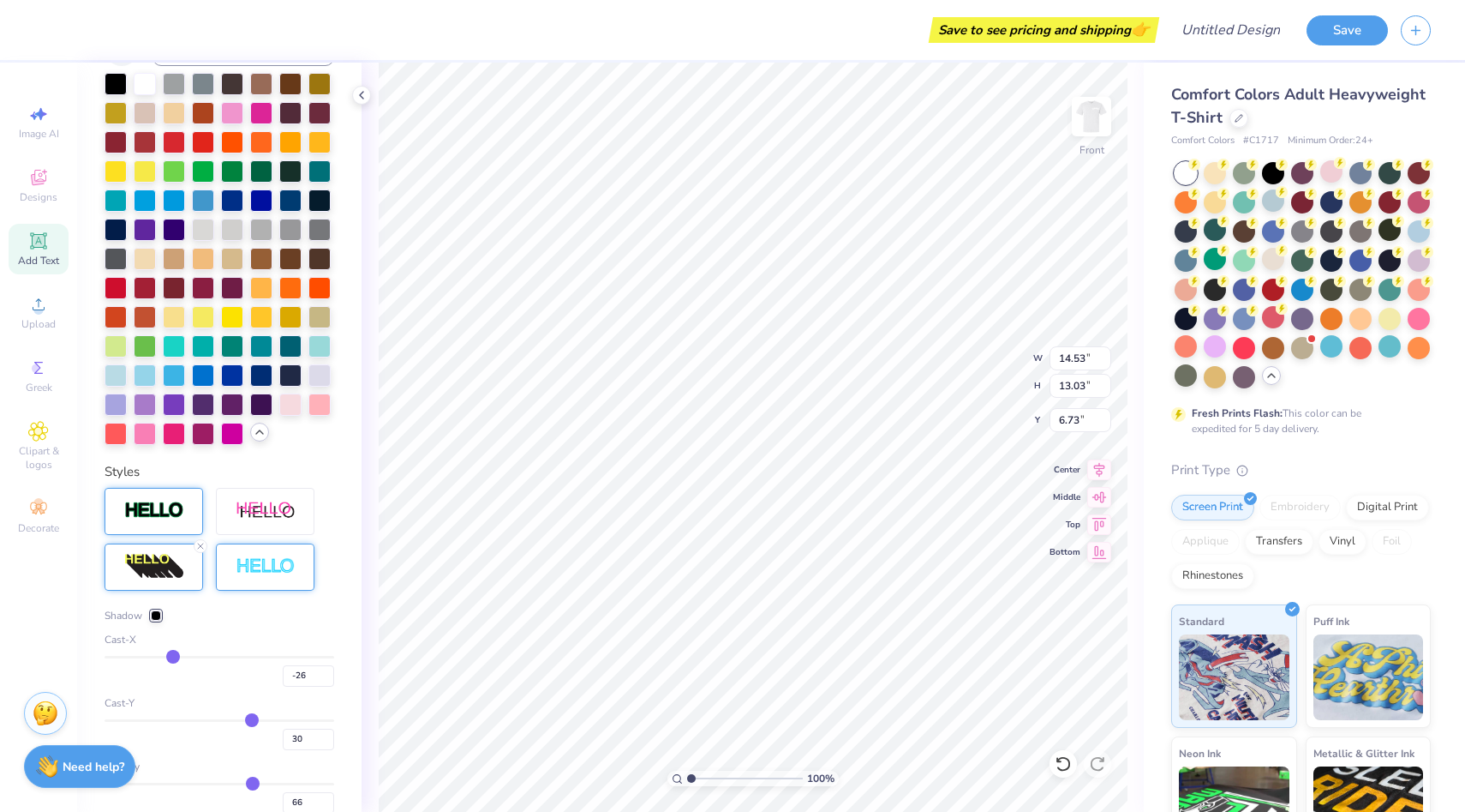
type input "-30"
type input "14.08"
type input "-43"
type input "13"
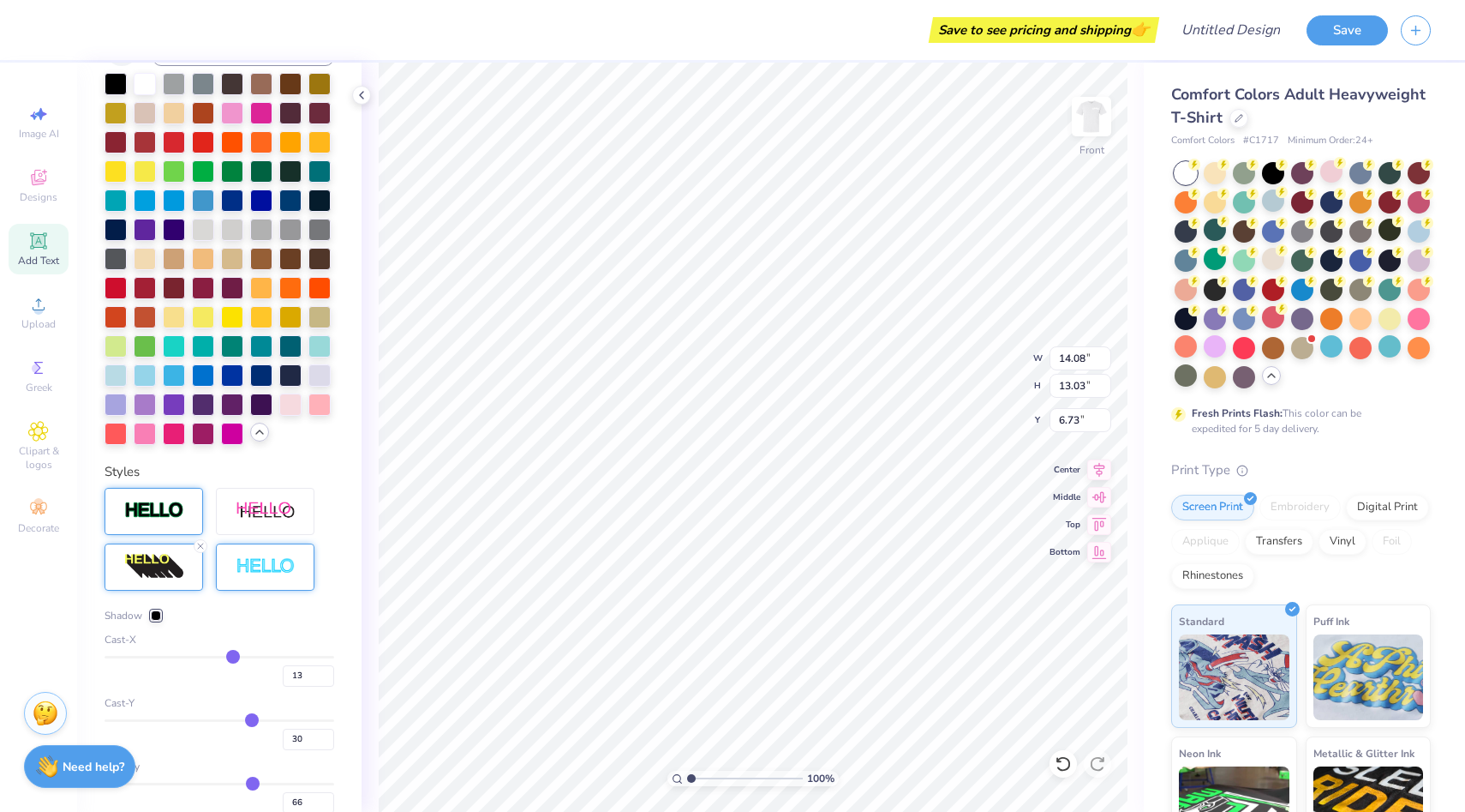
type input "14.53"
type input "11.85"
type input "7.32"
type input "15"
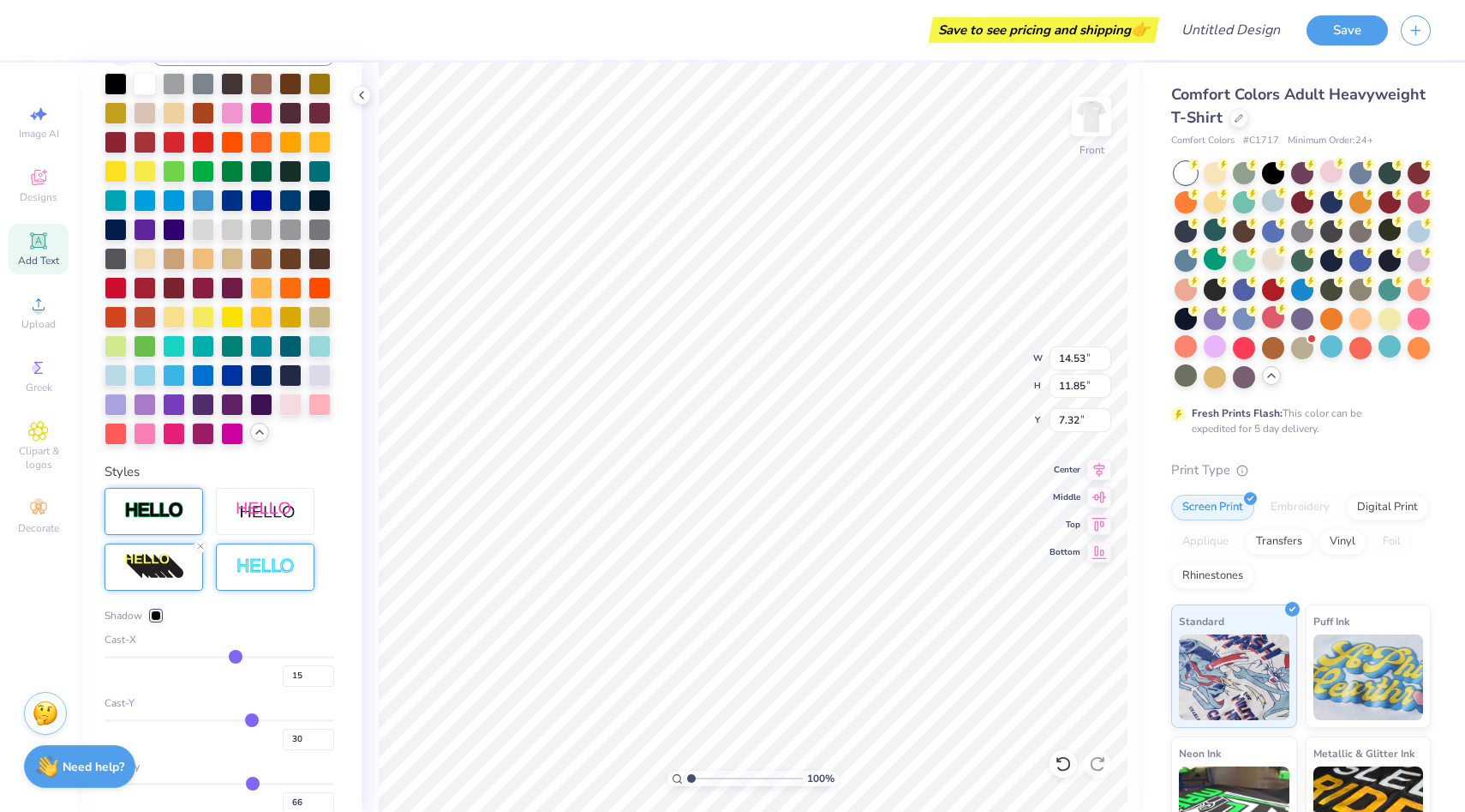
type input "16"
type input "17"
type input "19"
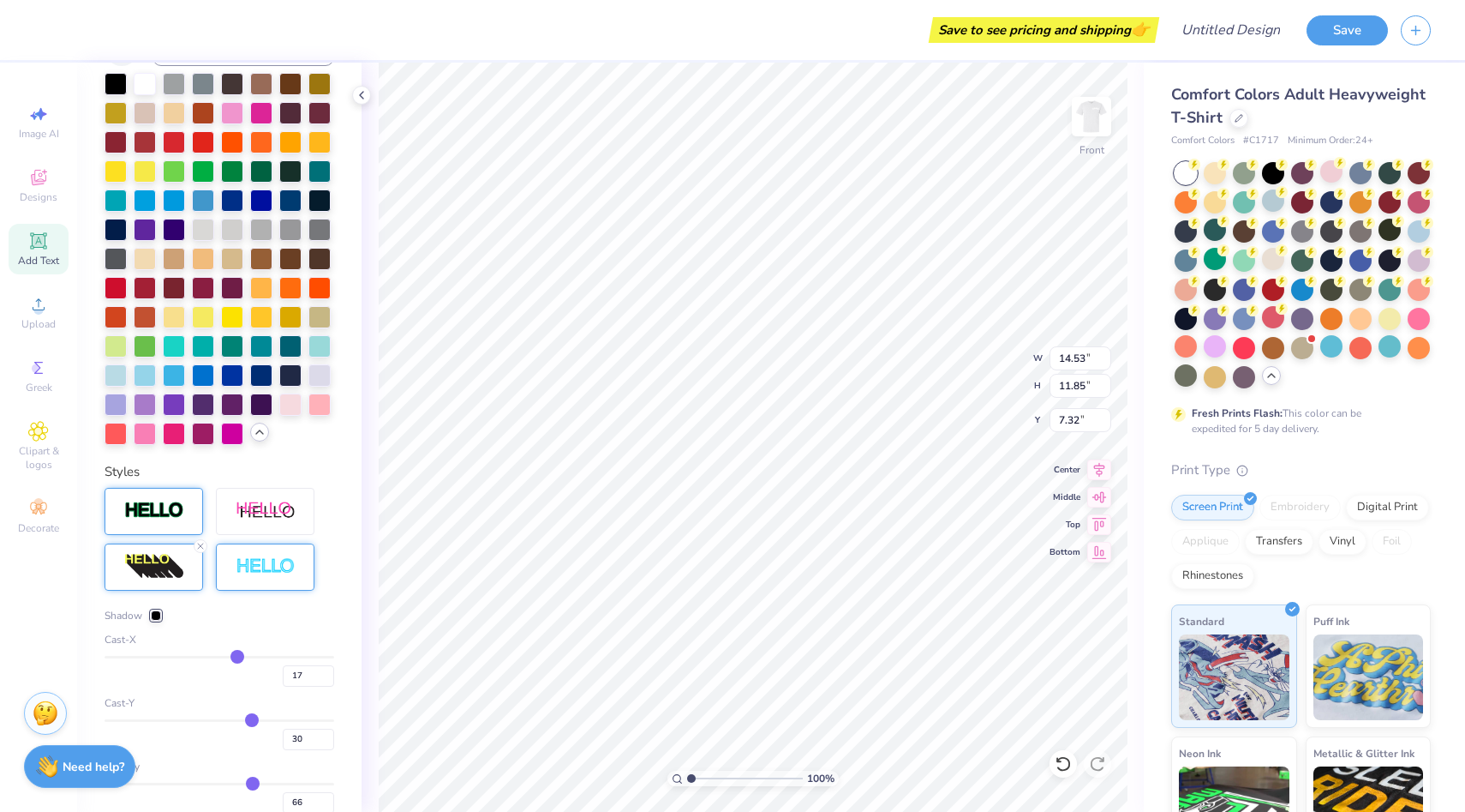
type input "19"
type input "20"
type input "21"
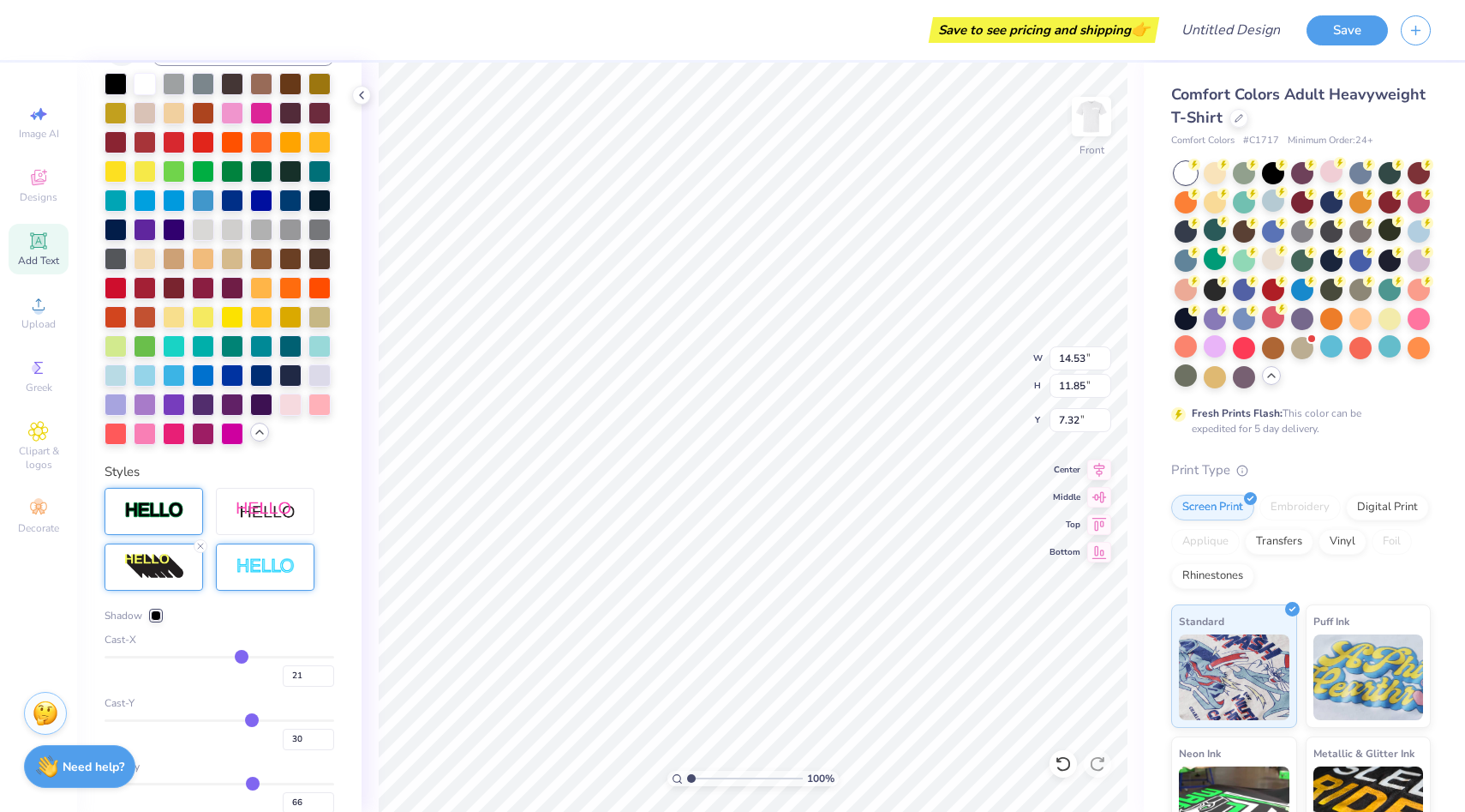
type input "22"
type input "23"
drag, startPoint x: 173, startPoint y: 650, endPoint x: 275, endPoint y: 648, distance: 102.0
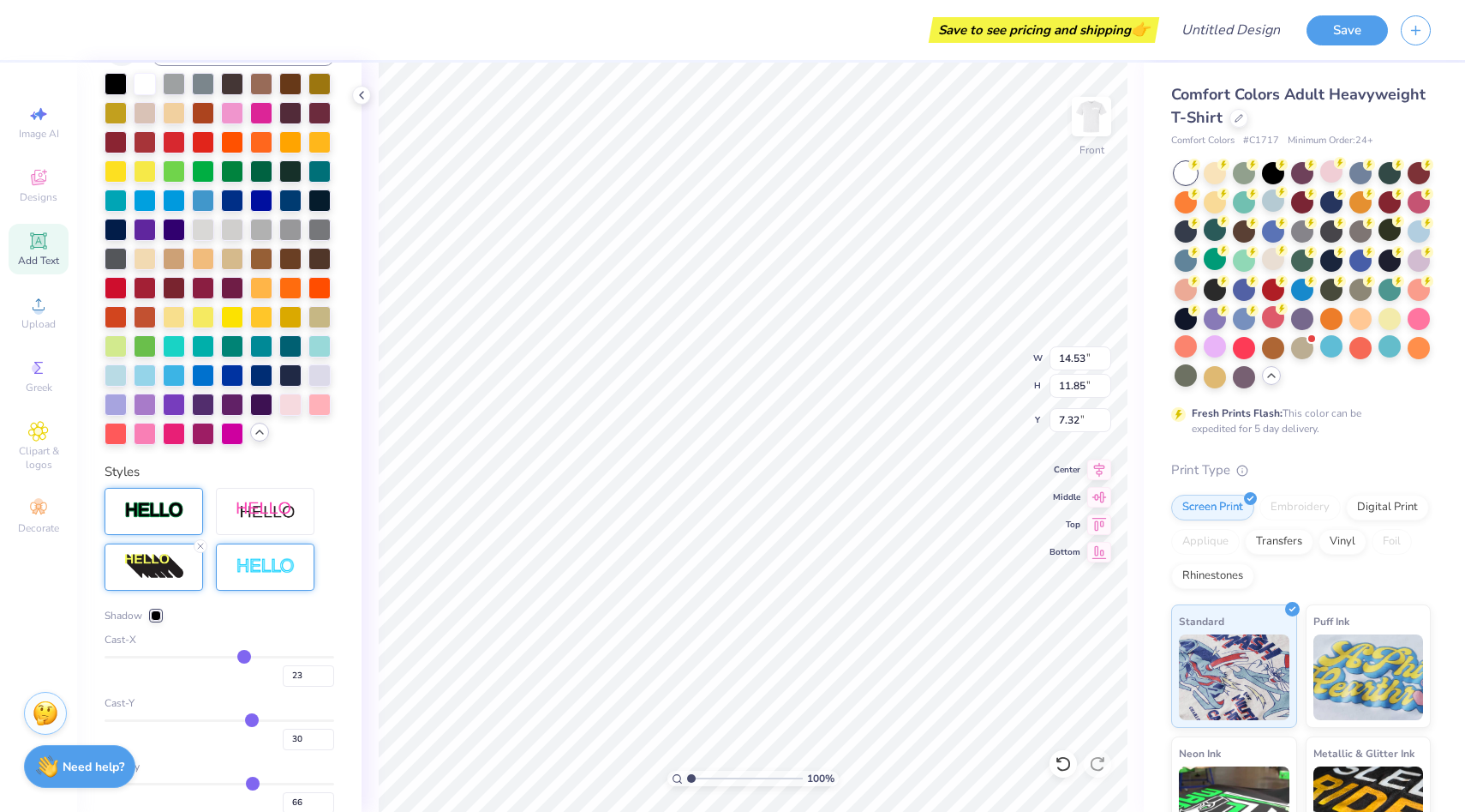
type input "52"
click at [275, 656] on input "range" at bounding box center [219, 657] width 230 height 3
type input "52"
type input "14.53"
type input "11.15"
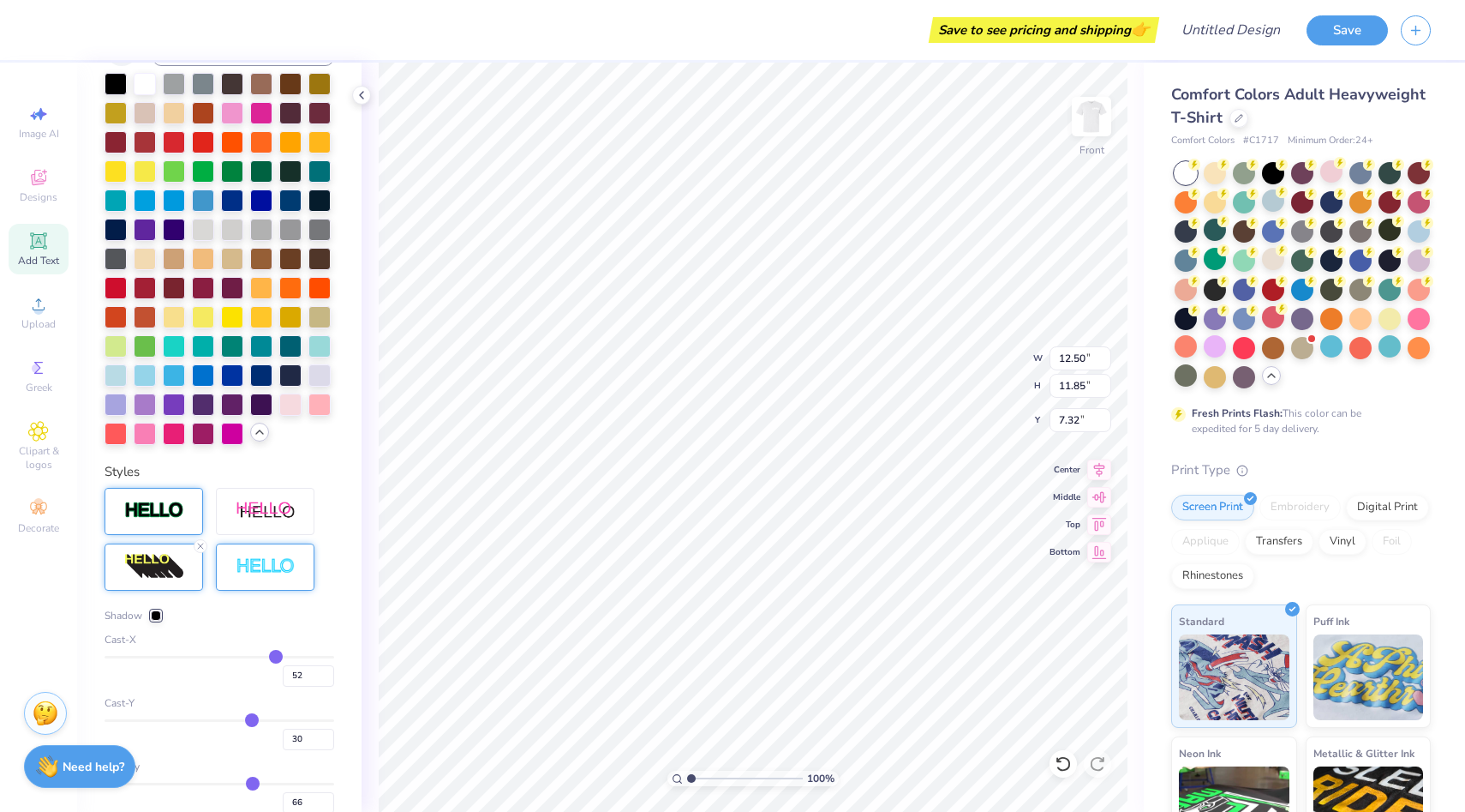
type input "7.67"
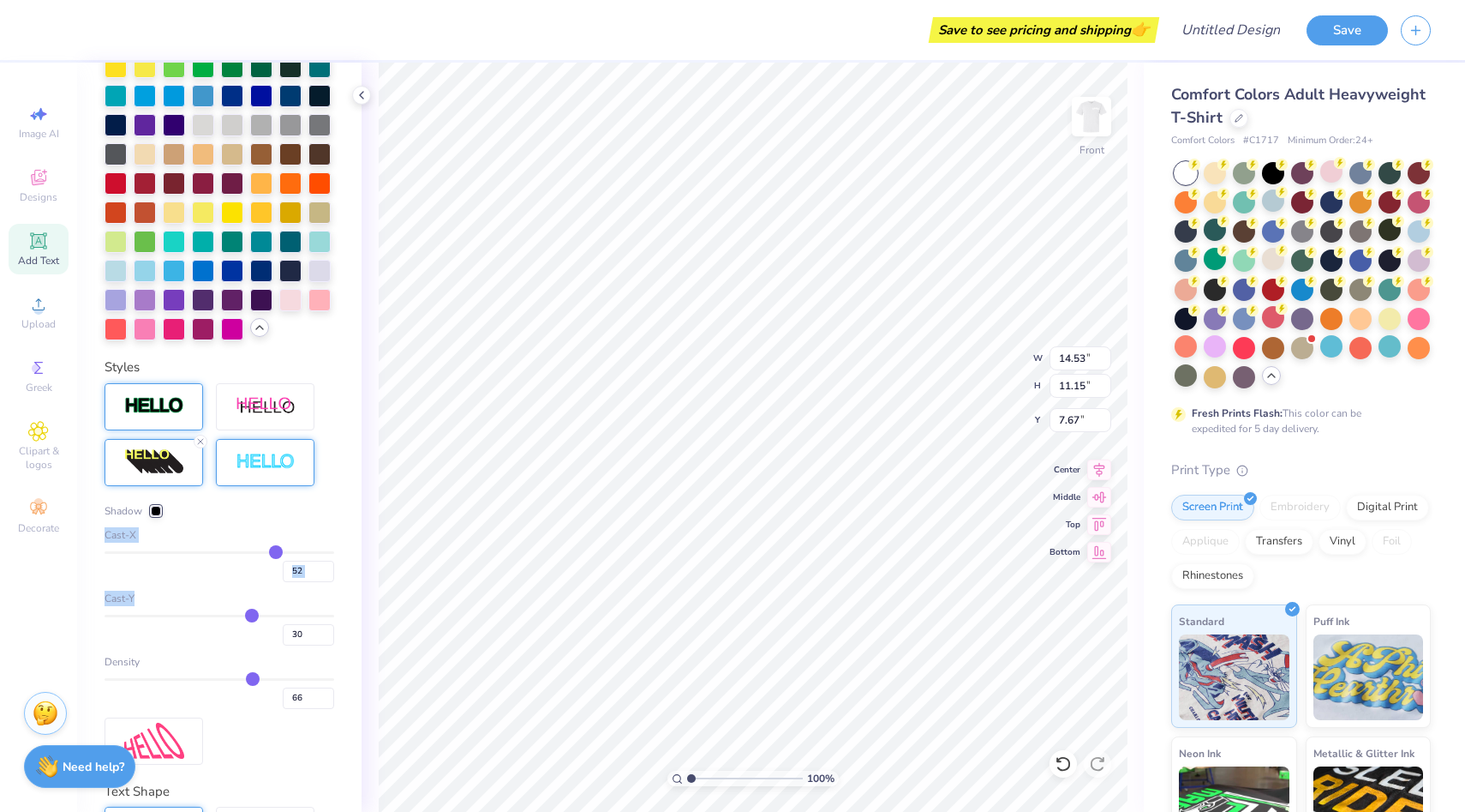
drag, startPoint x: 220, startPoint y: 612, endPoint x: 303, endPoint y: 618, distance: 83.2
click at [303, 618] on div "Shadow Cast-X 52 Cast-Y 30 Density 66" at bounding box center [219, 606] width 230 height 206
type input "32"
type input "39"
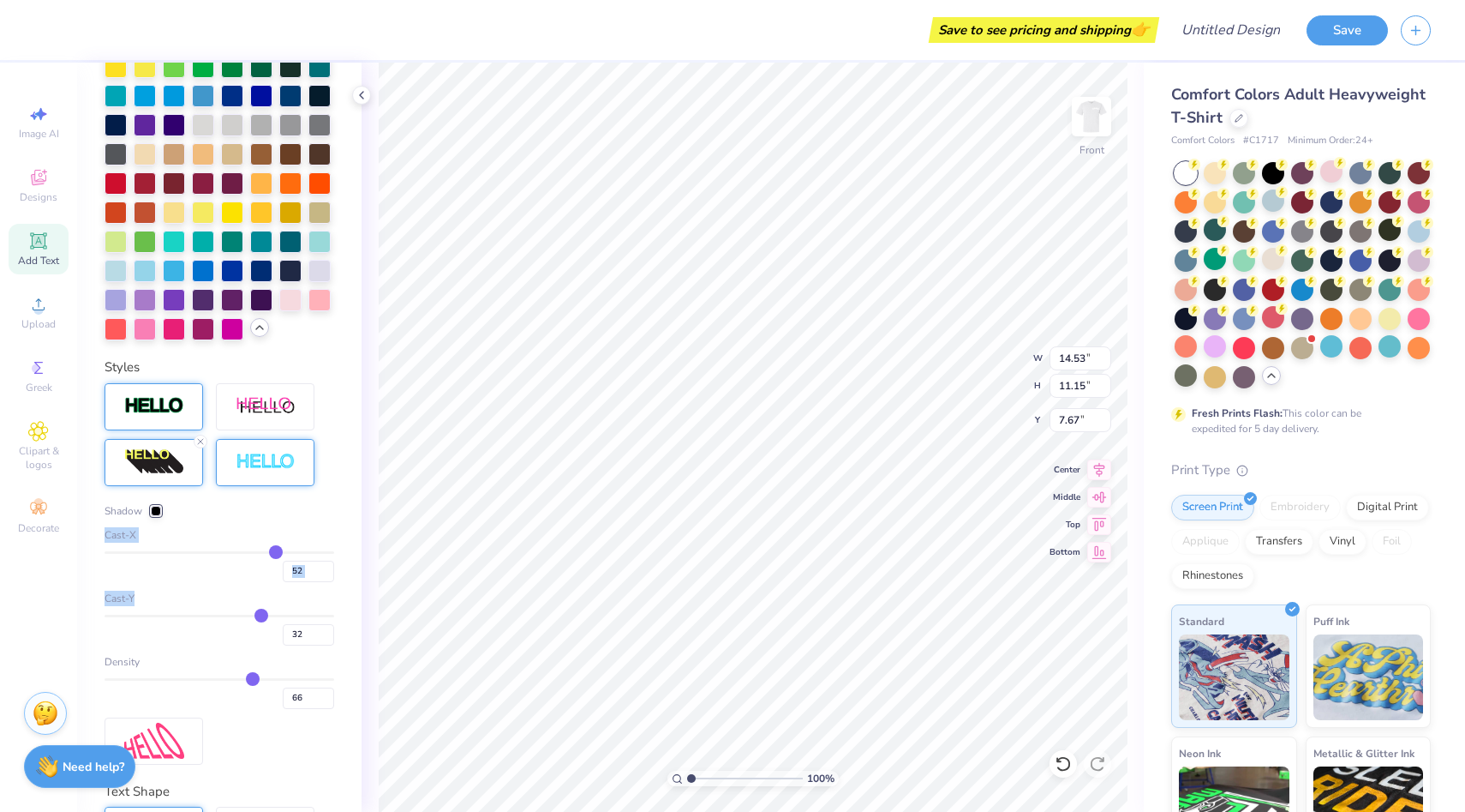
type input "39"
type input "43"
type input "48"
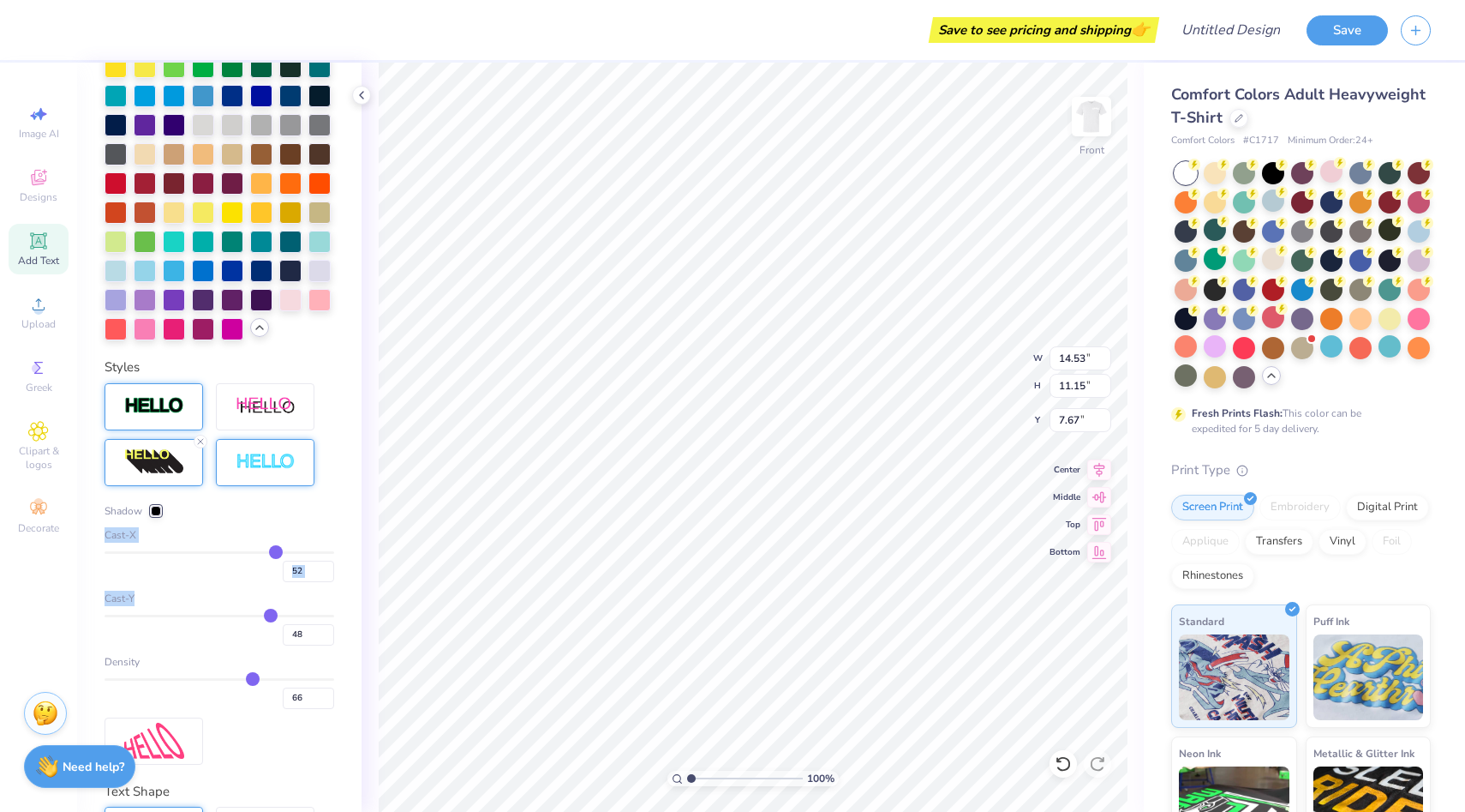
type input "56"
type input "60"
type input "65"
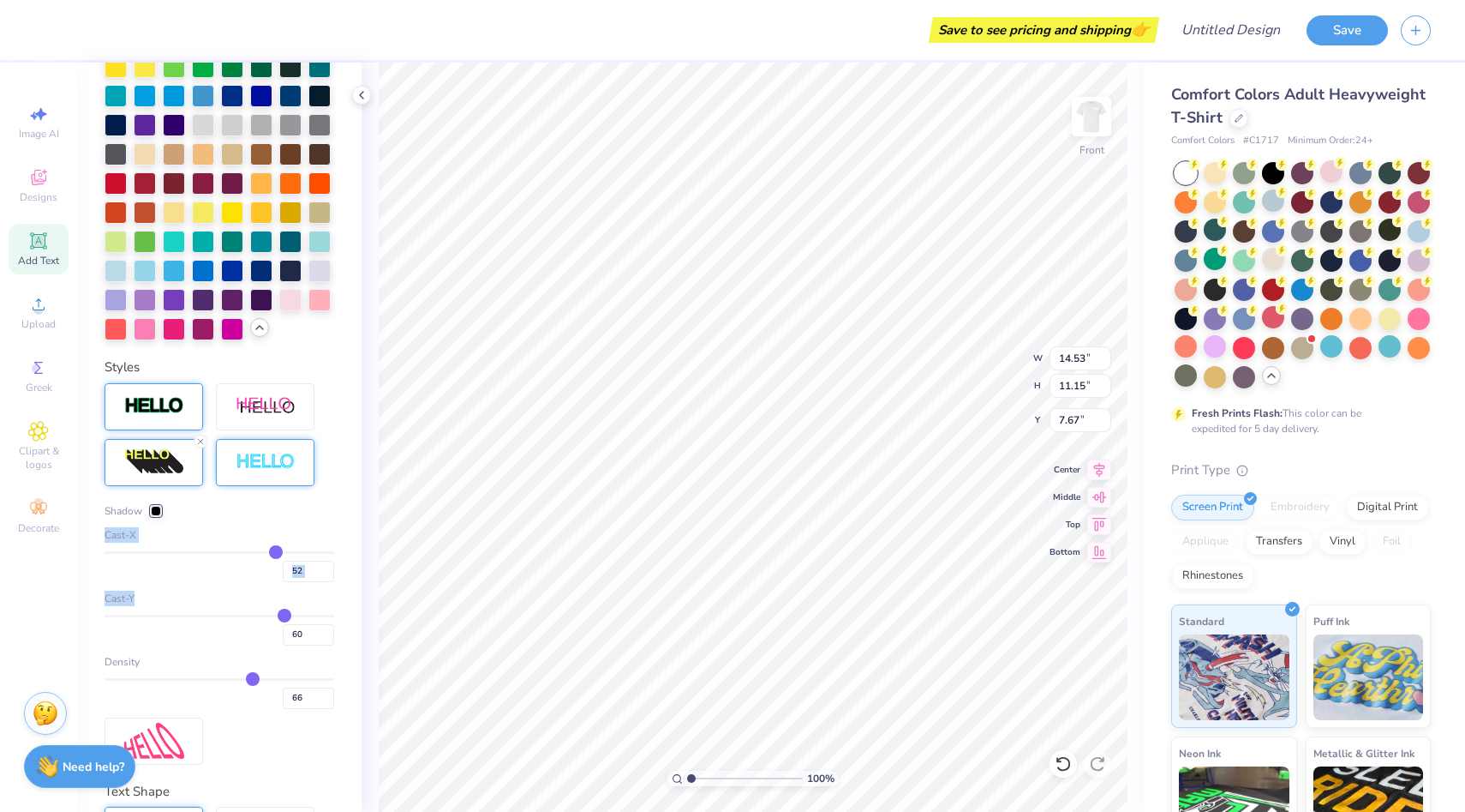
type input "65"
type input "68"
type input "71"
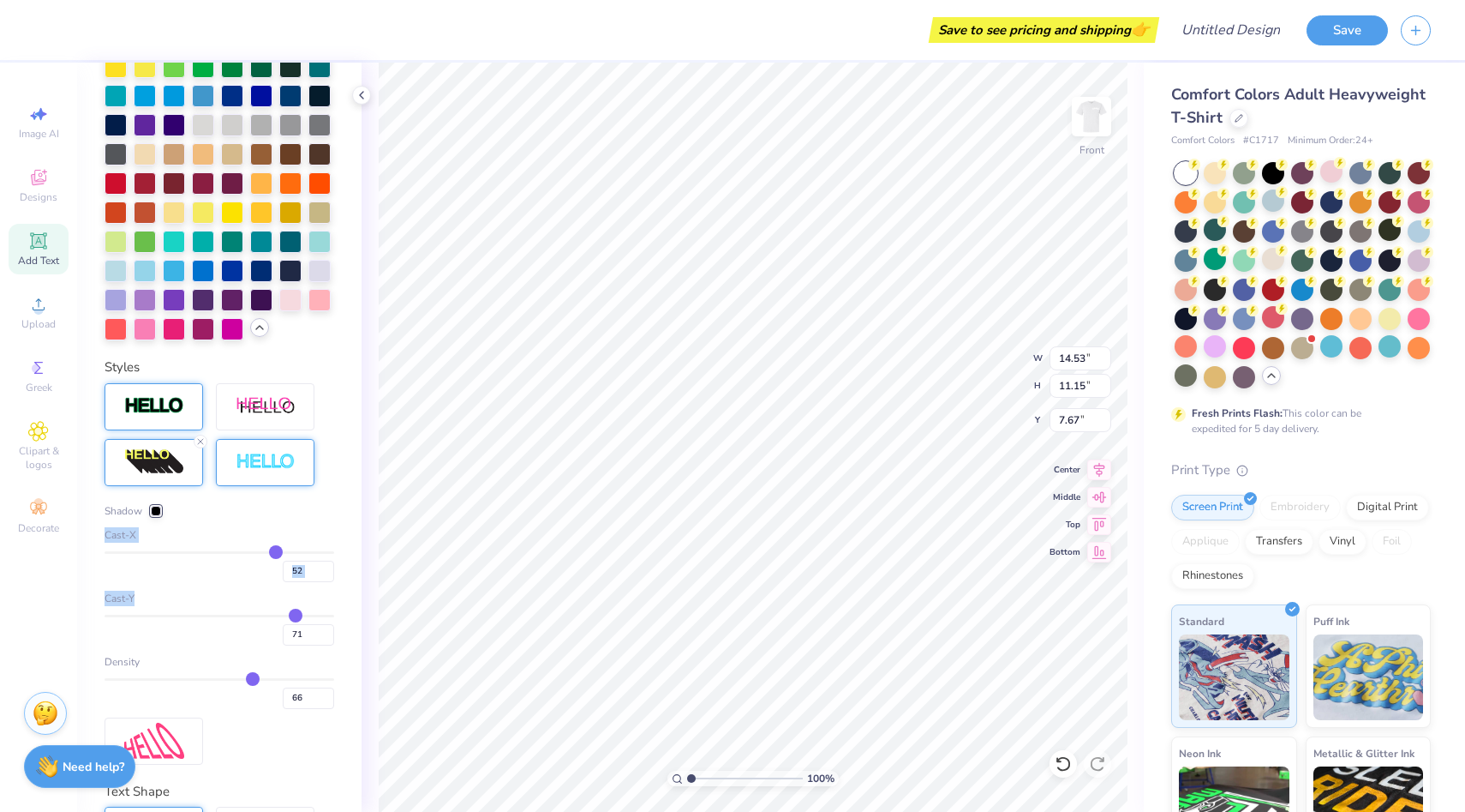
type input "73"
type input "75"
type input "77"
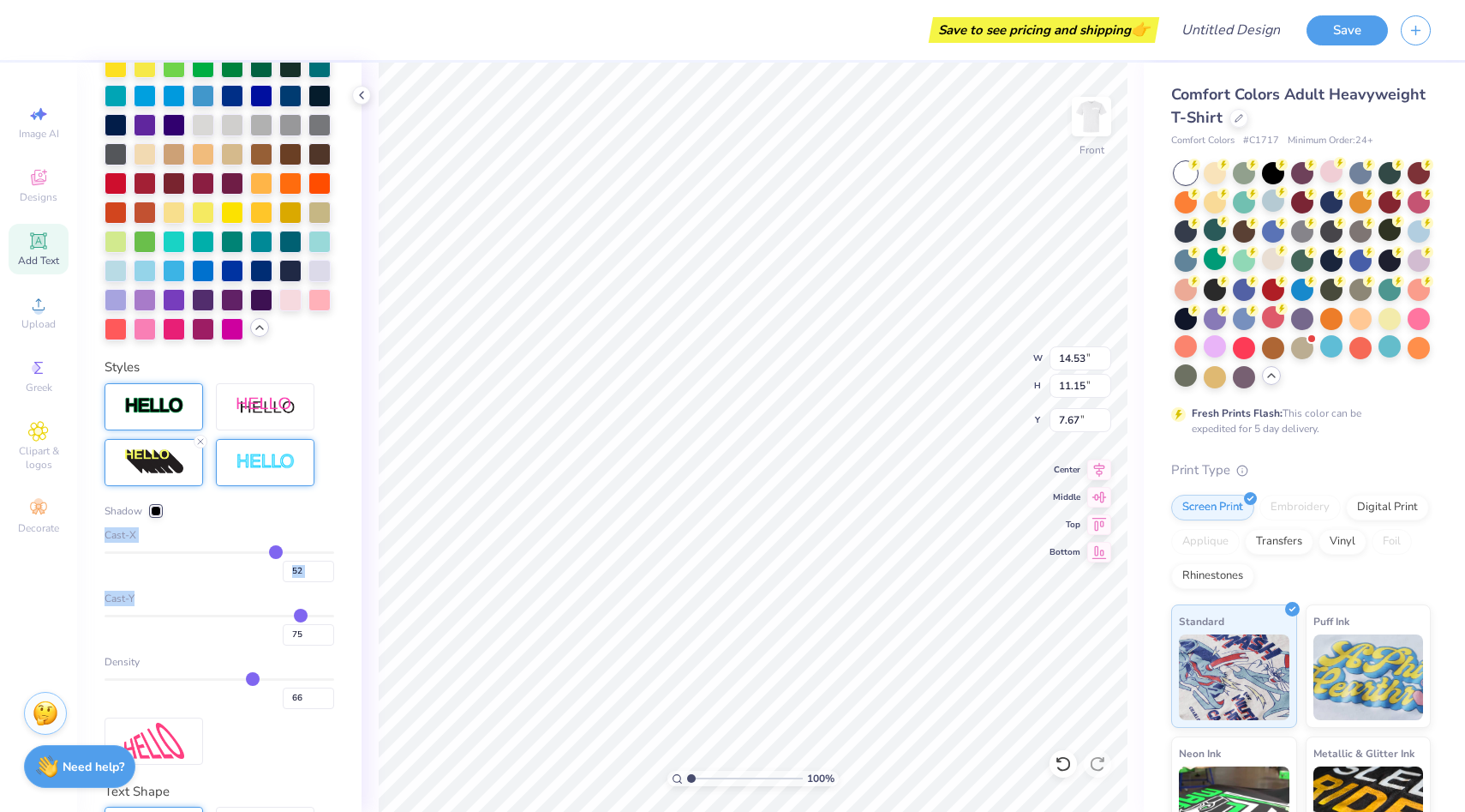
type input "77"
type input "78"
type input "79"
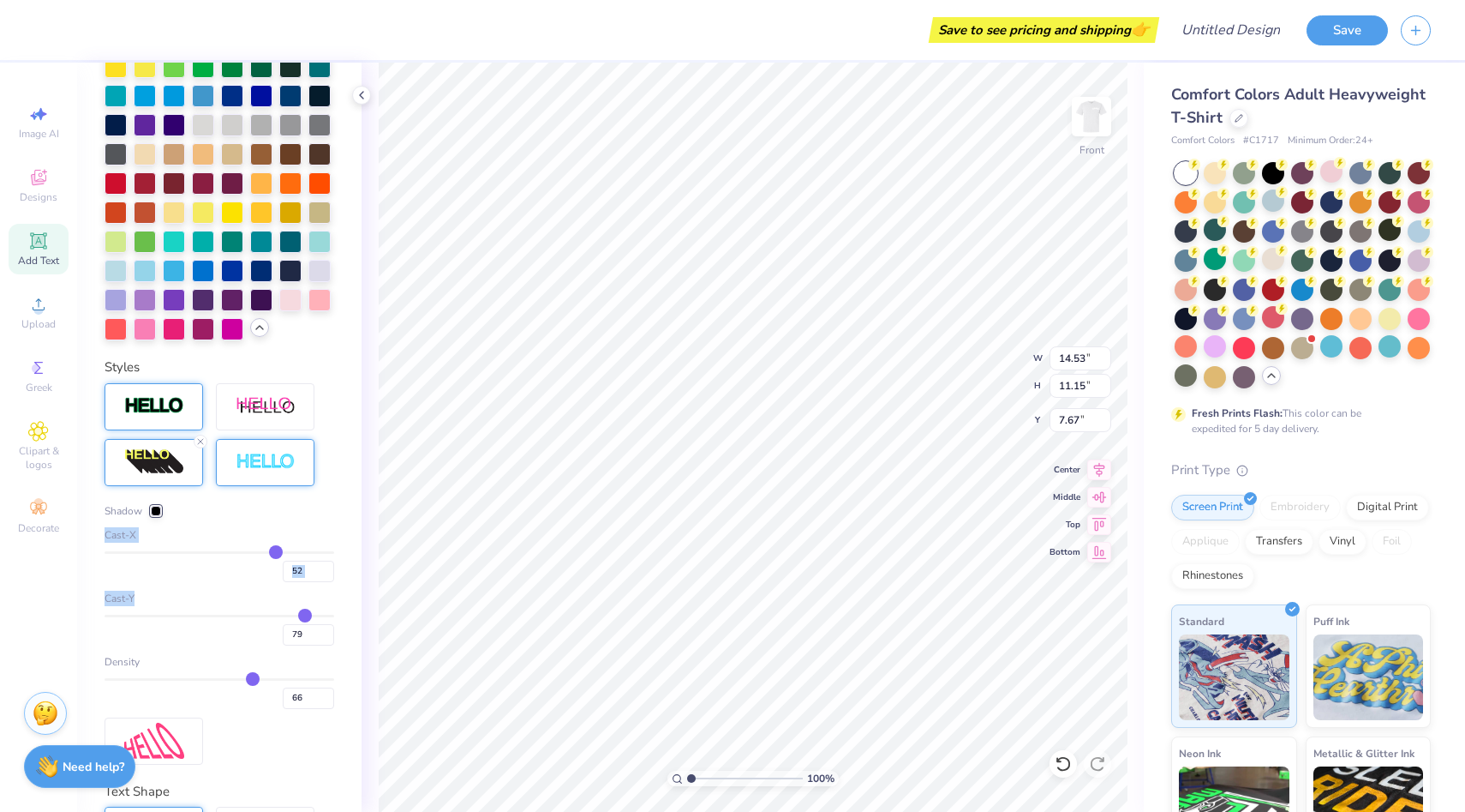
type input "80"
type input "81"
type input "82"
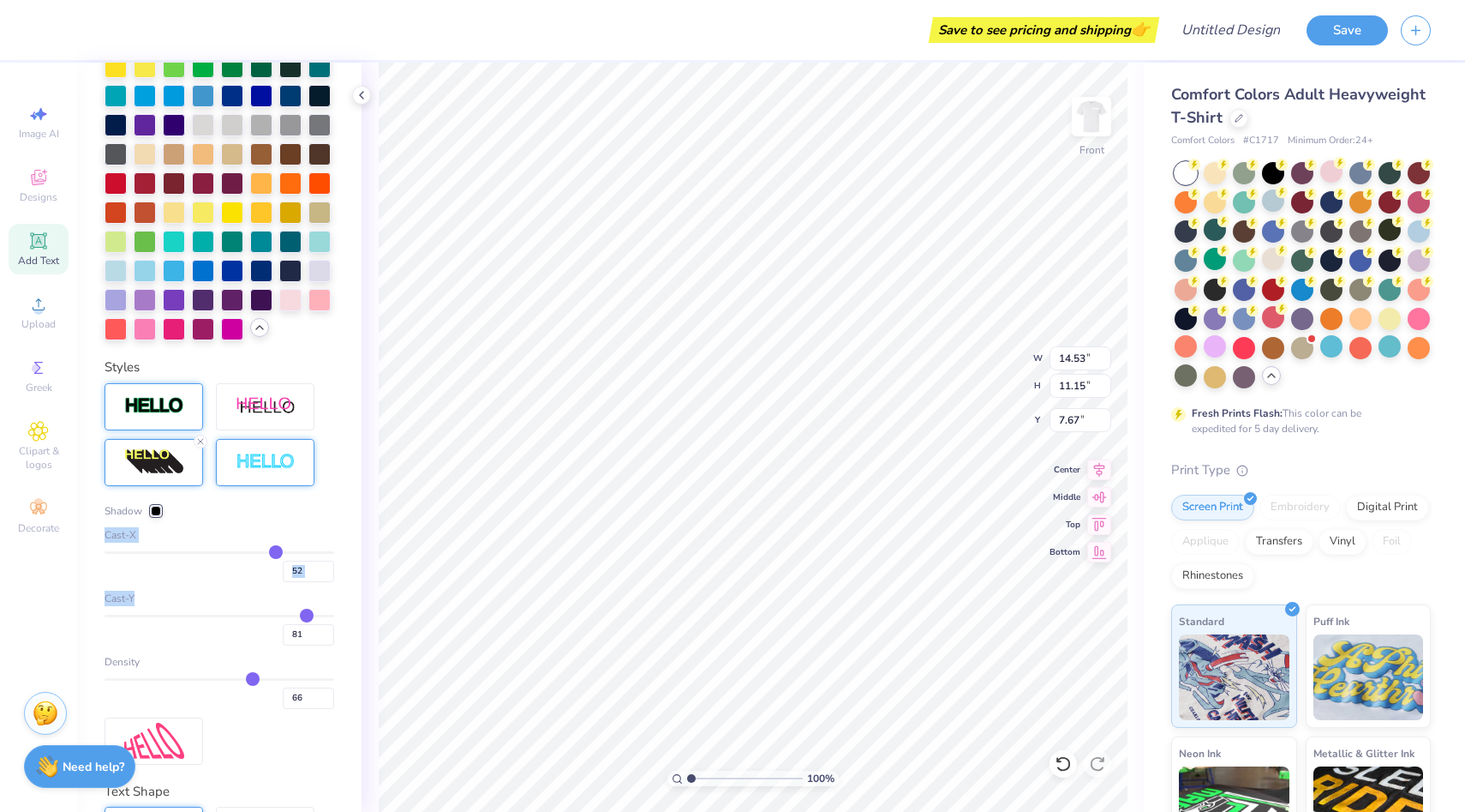
type input "82"
drag, startPoint x: 251, startPoint y: 612, endPoint x: 307, endPoint y: 608, distance: 56.1
type input "82"
click at [308, 615] on input "range" at bounding box center [219, 616] width 230 height 3
type input "15.61"
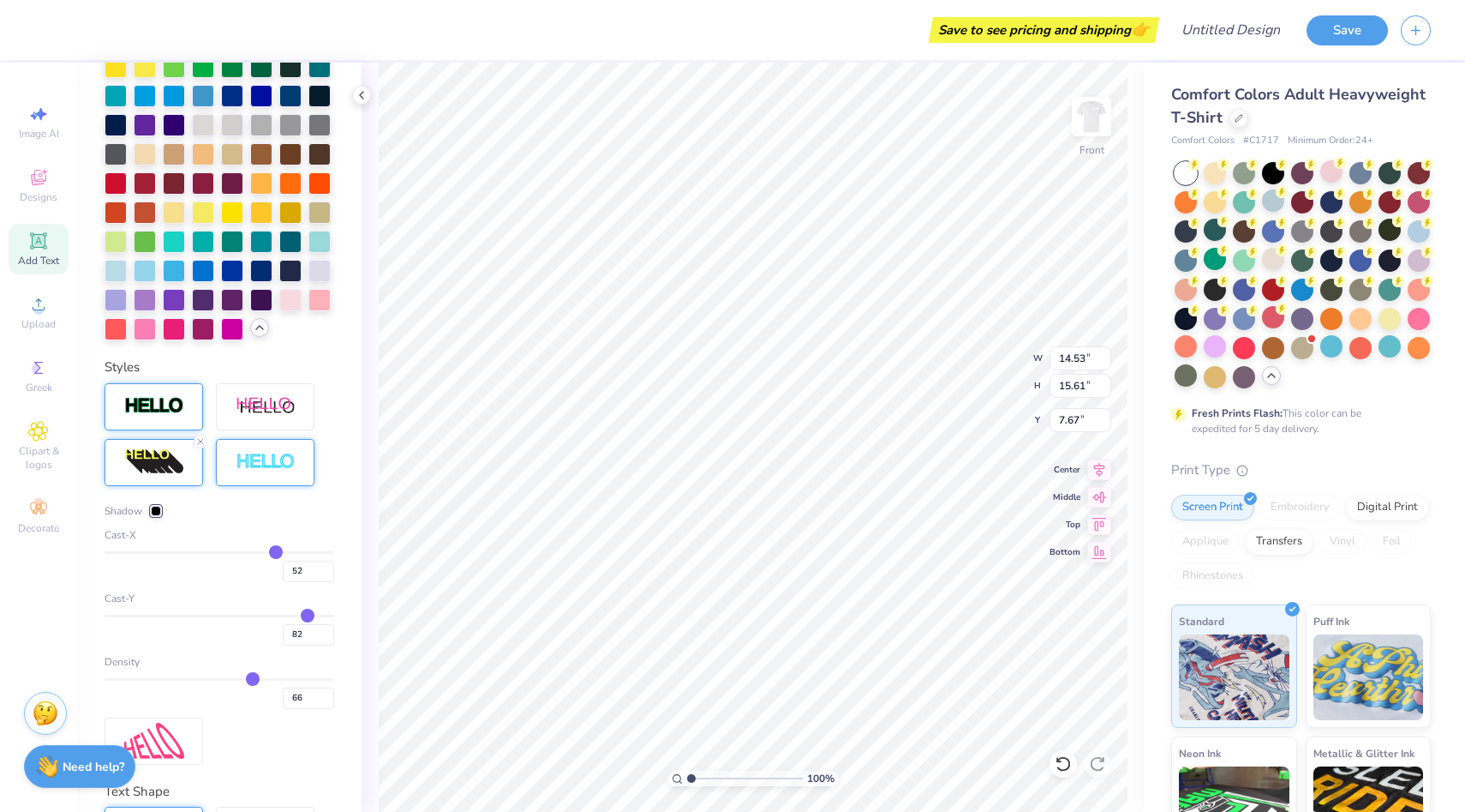
drag, startPoint x: 309, startPoint y: 606, endPoint x: 324, endPoint y: 606, distance: 15.0
click at [324, 606] on div "Cast-Y 82" at bounding box center [219, 618] width 230 height 55
type input "77"
type input "79"
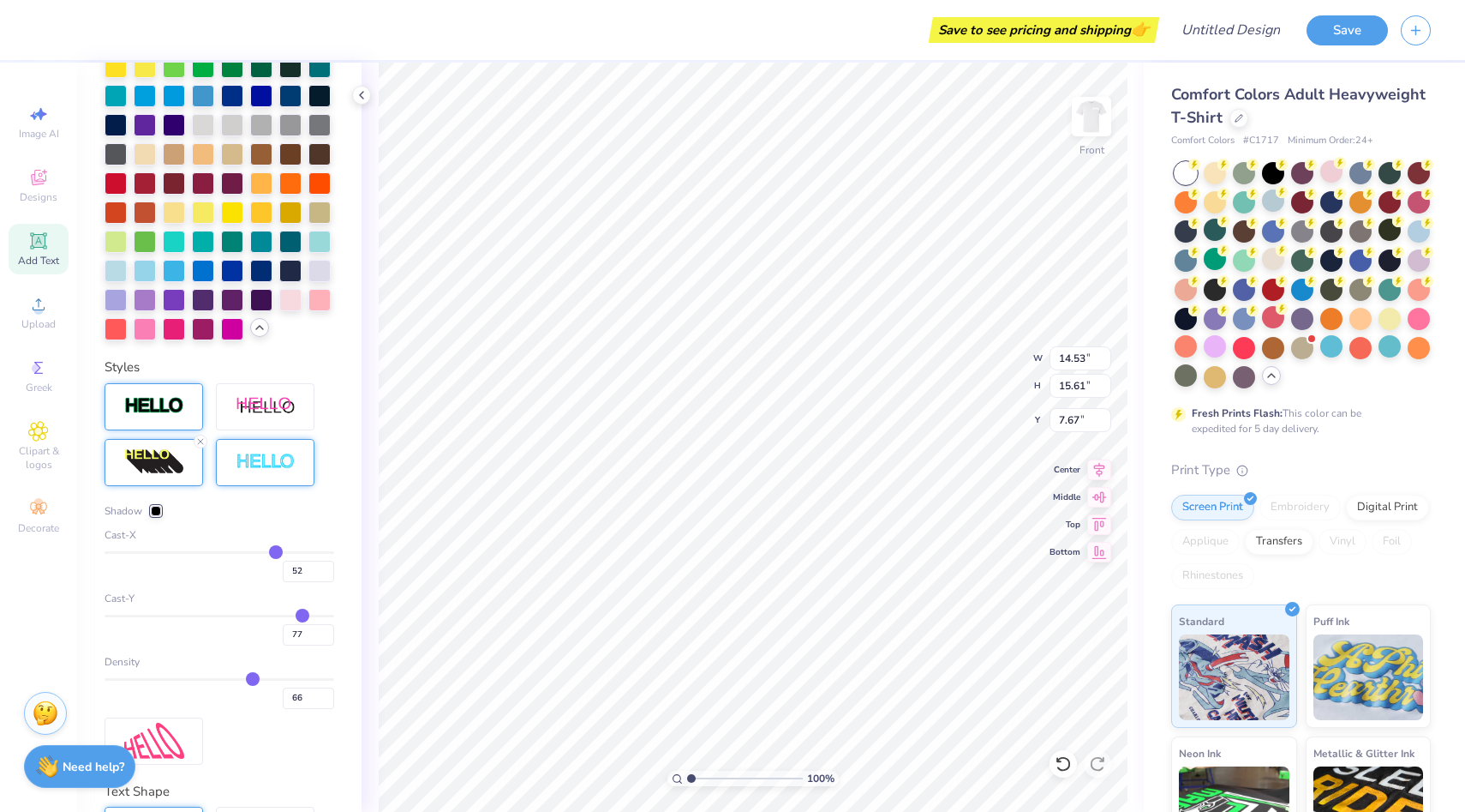
type input "79"
type input "81"
type input "85"
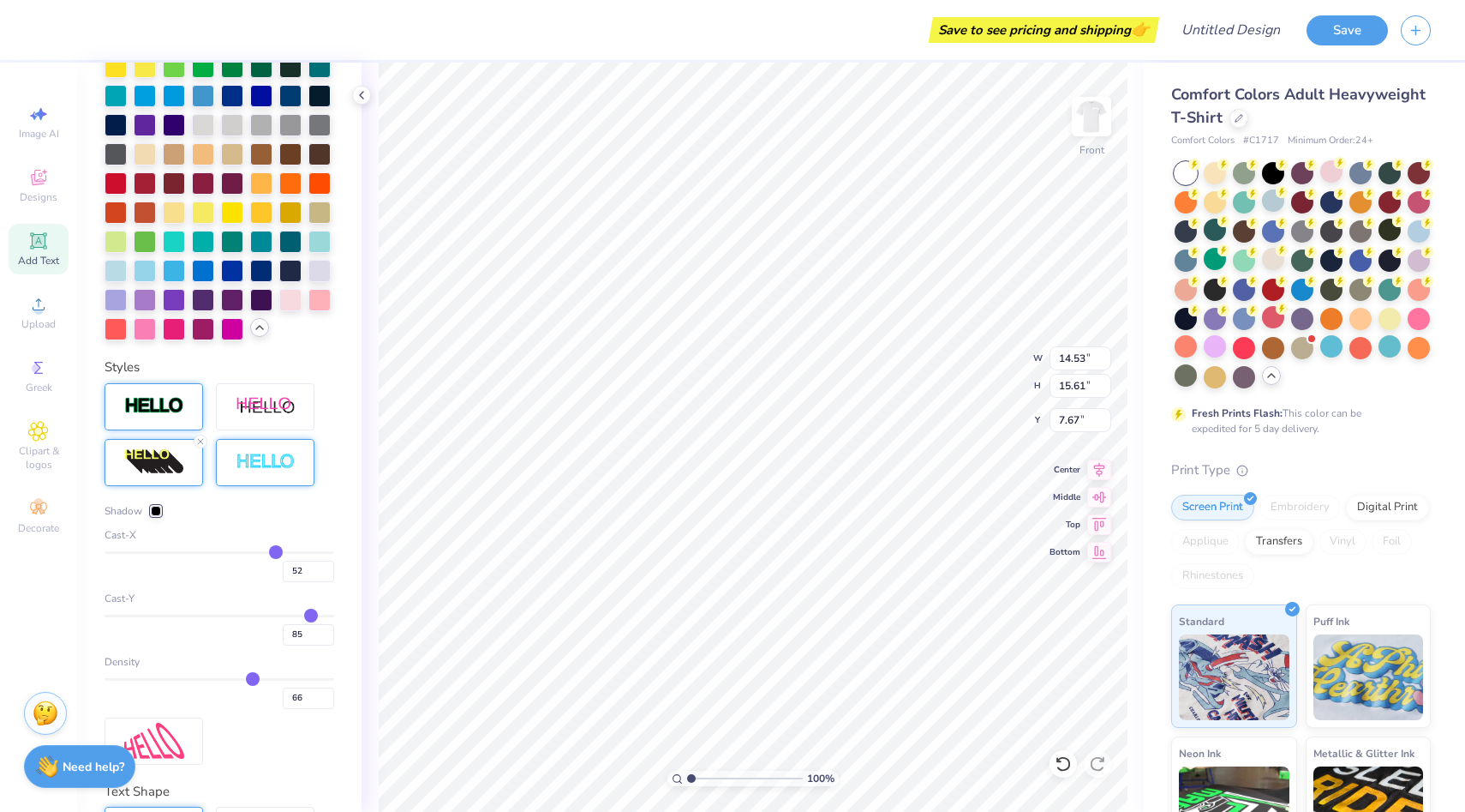
type input "89"
type input "93"
type input "98"
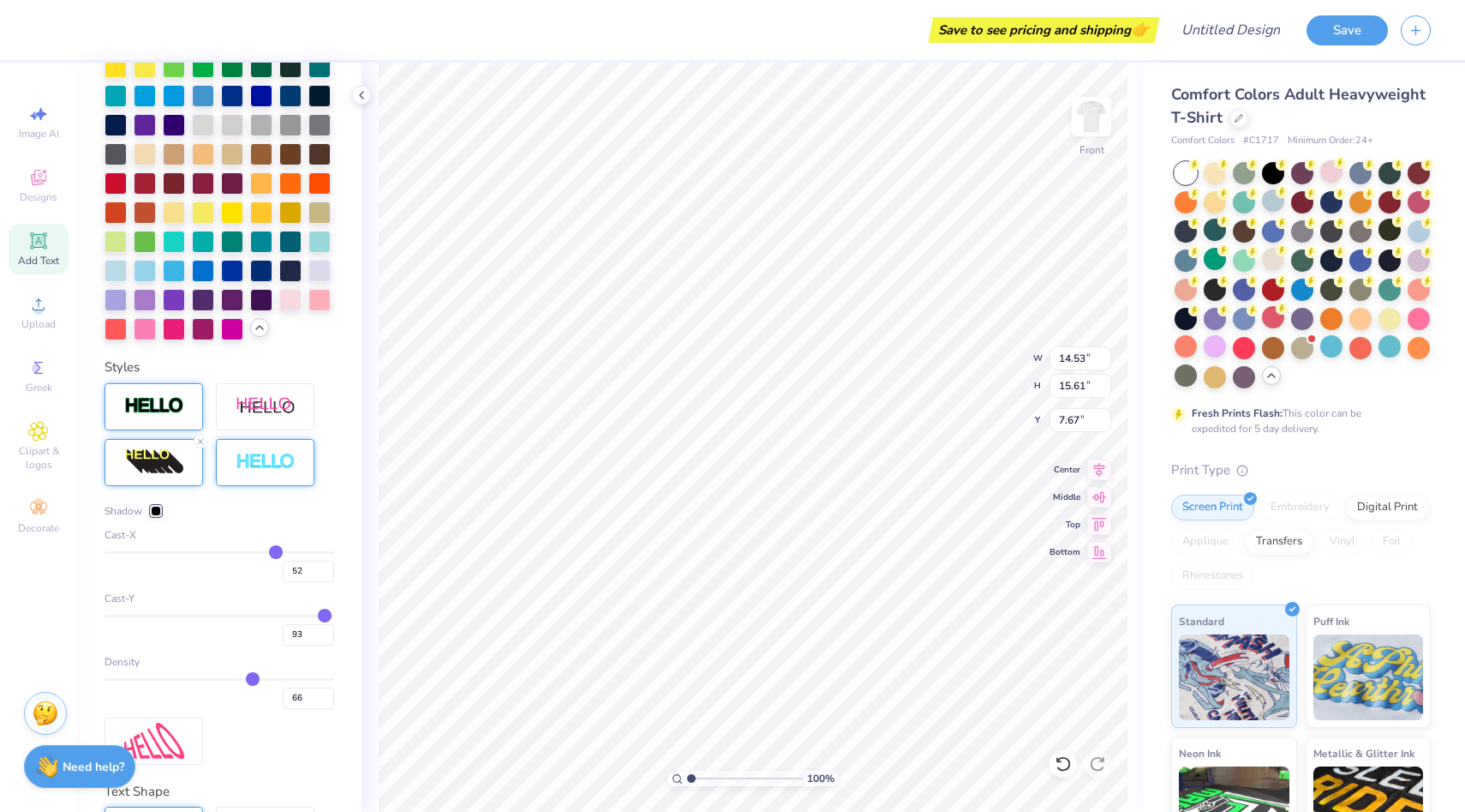
type input "98"
type input "100"
drag, startPoint x: 302, startPoint y: 616, endPoint x: 350, endPoint y: 613, distance: 48.1
click at [334, 615] on input "range" at bounding box center [219, 616] width 230 height 3
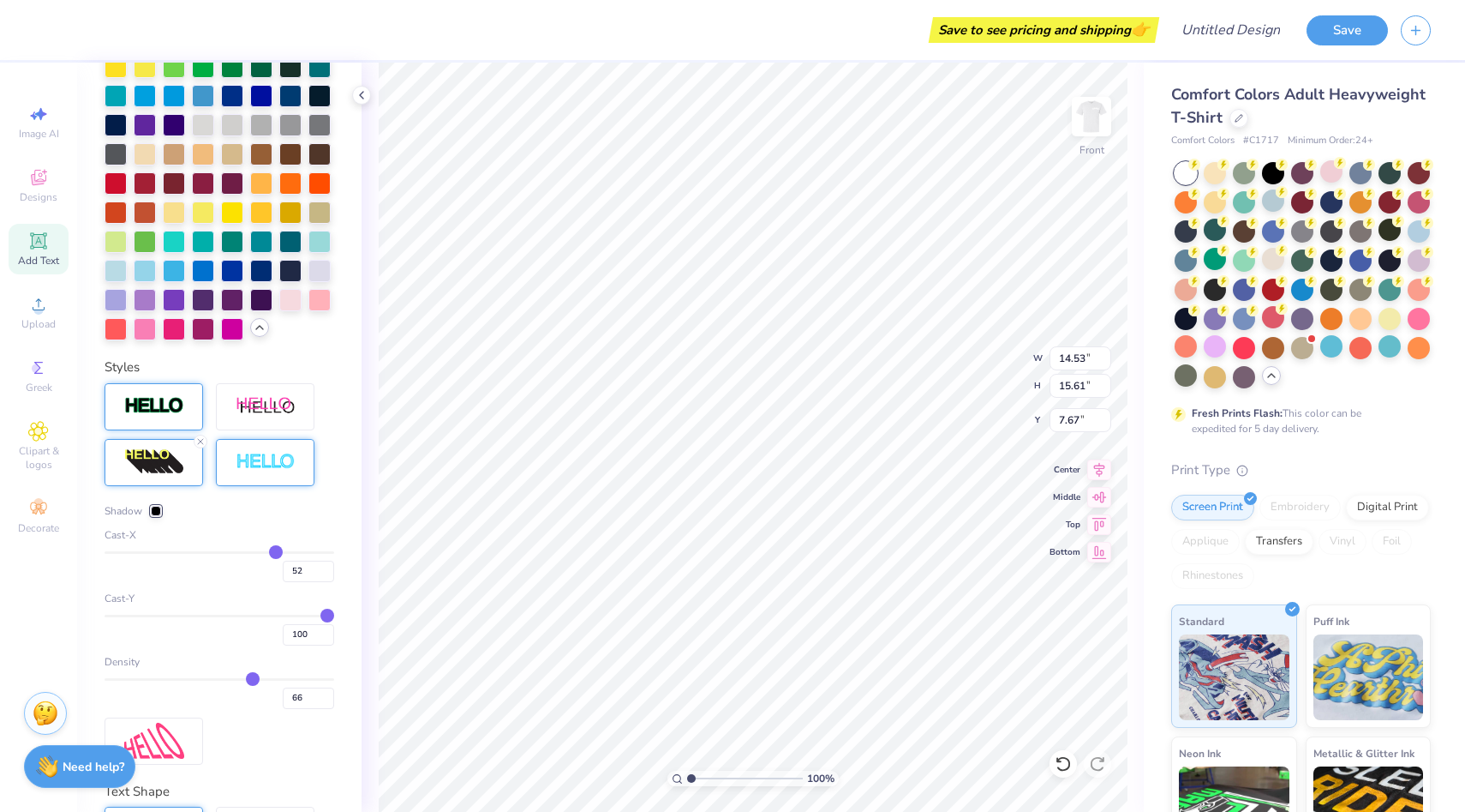
type input "-7"
click at [211, 616] on input "range" at bounding box center [219, 616] width 230 height 3
type input "-7"
type input "17.15"
type input "-100"
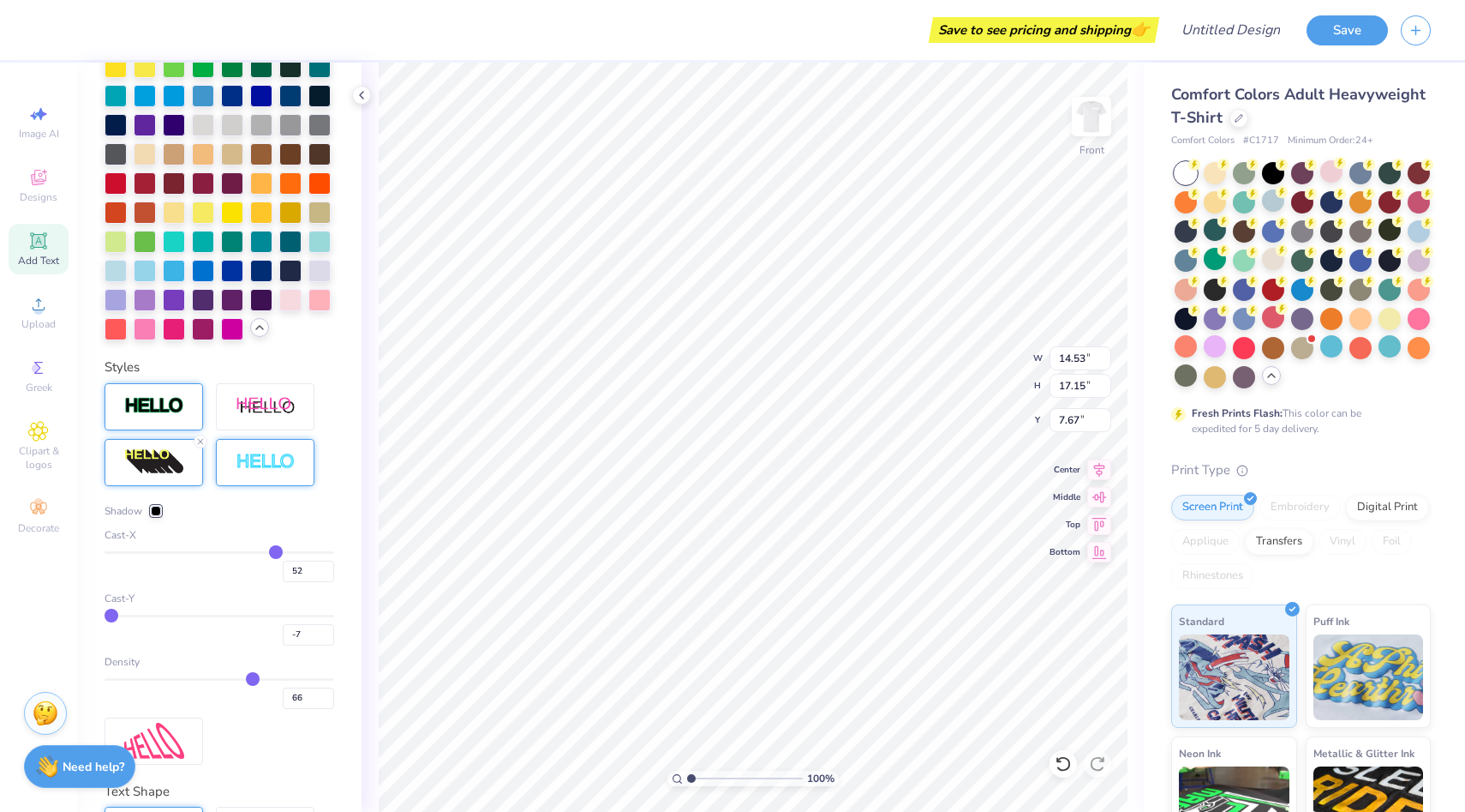
click at [104, 617] on input "range" at bounding box center [219, 616] width 230 height 3
type input "-100"
type input "9.18"
type input "7.07"
type input "-15"
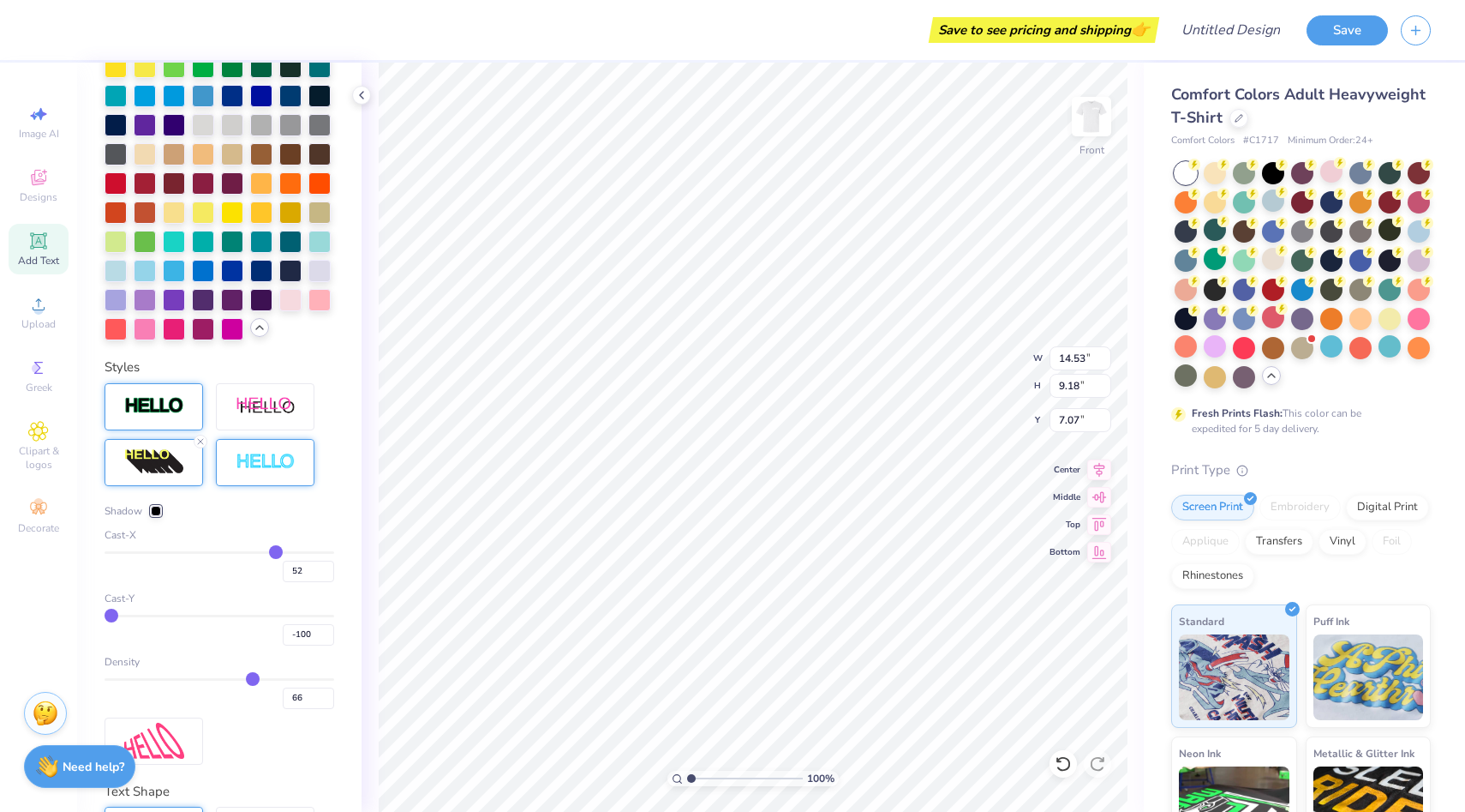
click at [202, 615] on input "range" at bounding box center [219, 616] width 230 height 3
type input "-15"
type input "17.15"
type input "0.53"
type input "11"
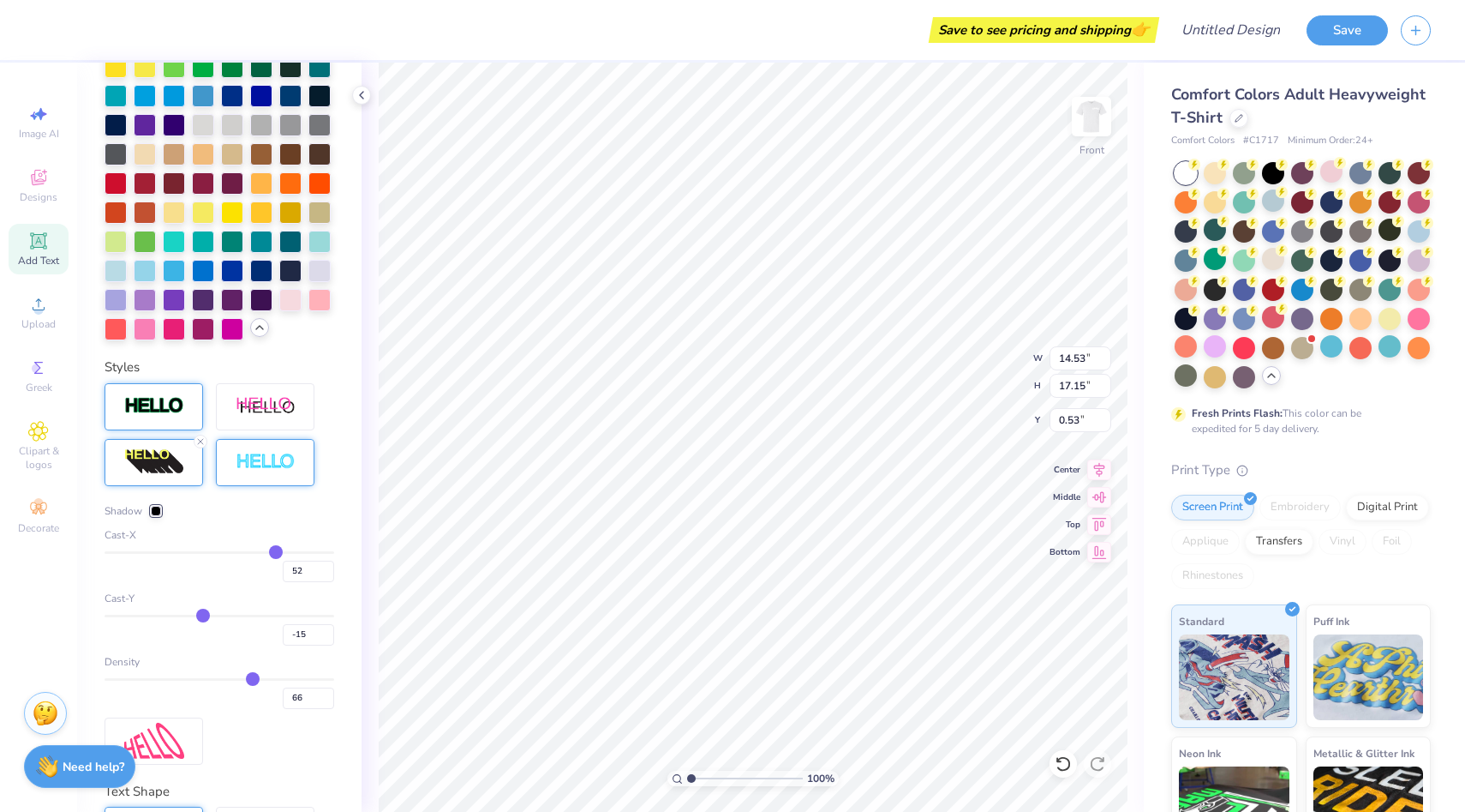
click at [231, 615] on input "range" at bounding box center [219, 616] width 230 height 3
type input "11"
type input "9.86"
type input "7.82"
type input "38"
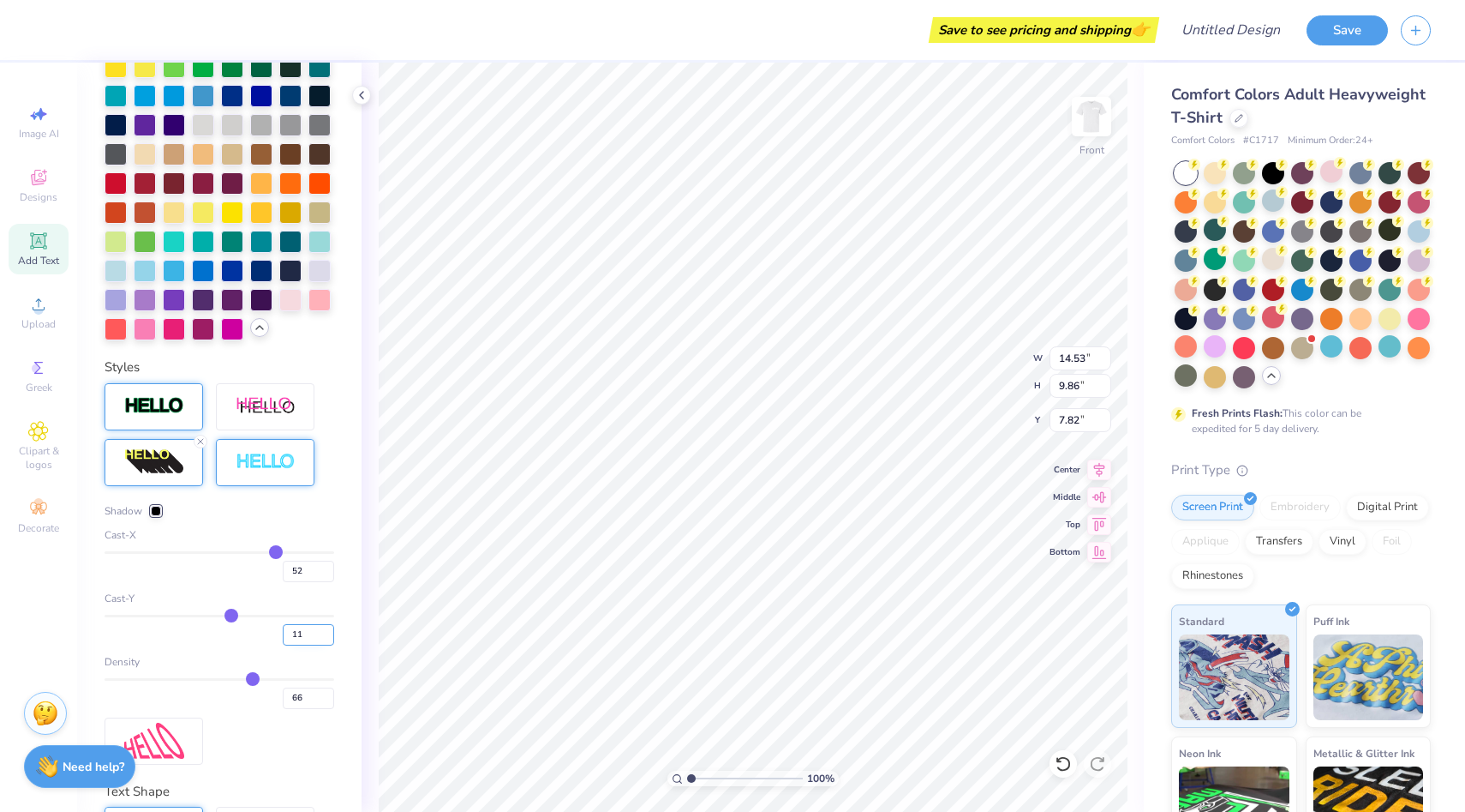
click at [260, 615] on input "range" at bounding box center [219, 616] width 230 height 3
click at [310, 631] on input "11" at bounding box center [308, 634] width 51 height 21
type input "38"
type input "9.52"
type input "9.11"
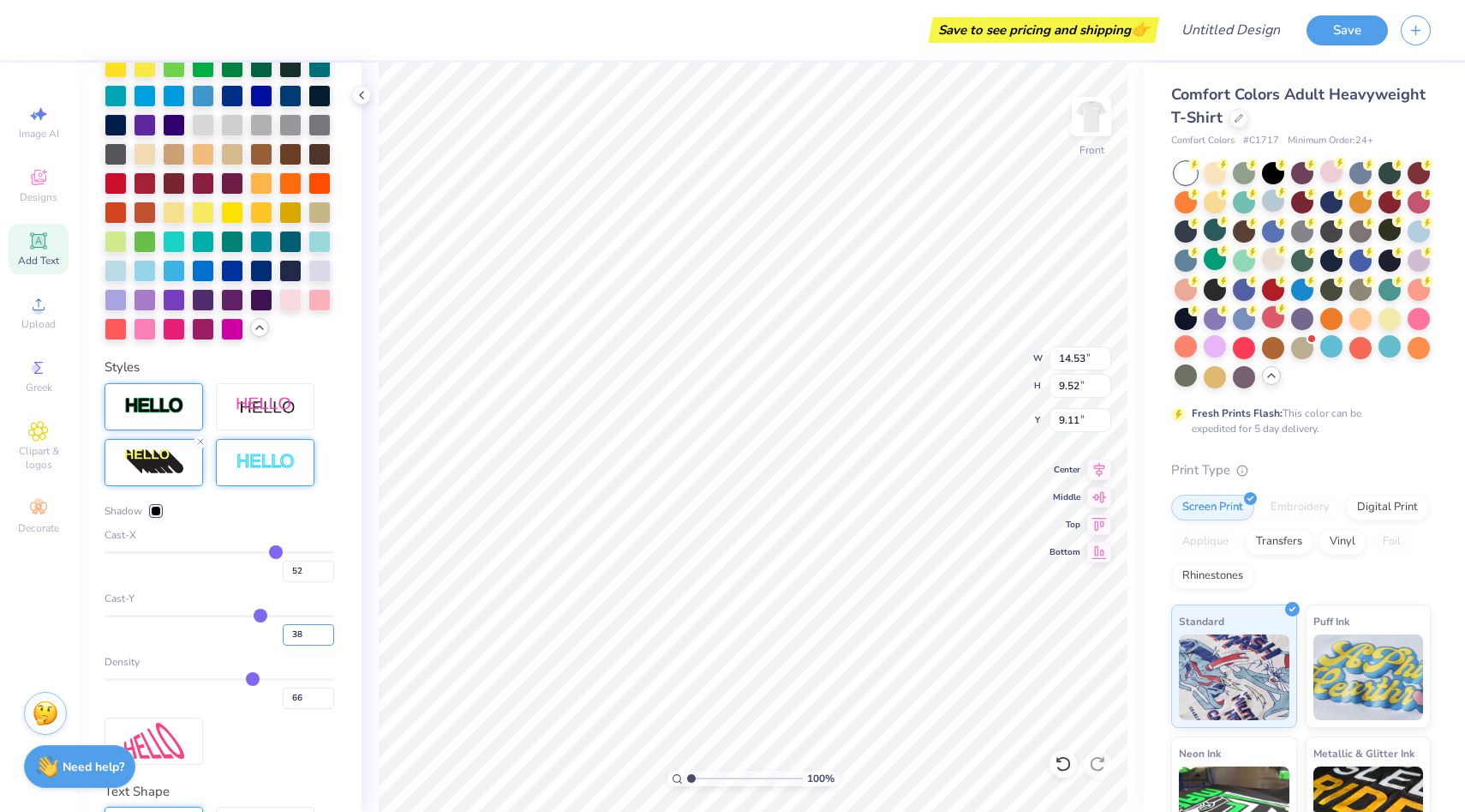
click at [305, 634] on input "38" at bounding box center [308, 634] width 51 height 21
type input "29"
click at [326, 639] on input "29" at bounding box center [308, 634] width 51 height 21
type input "30"
type input "11.83"
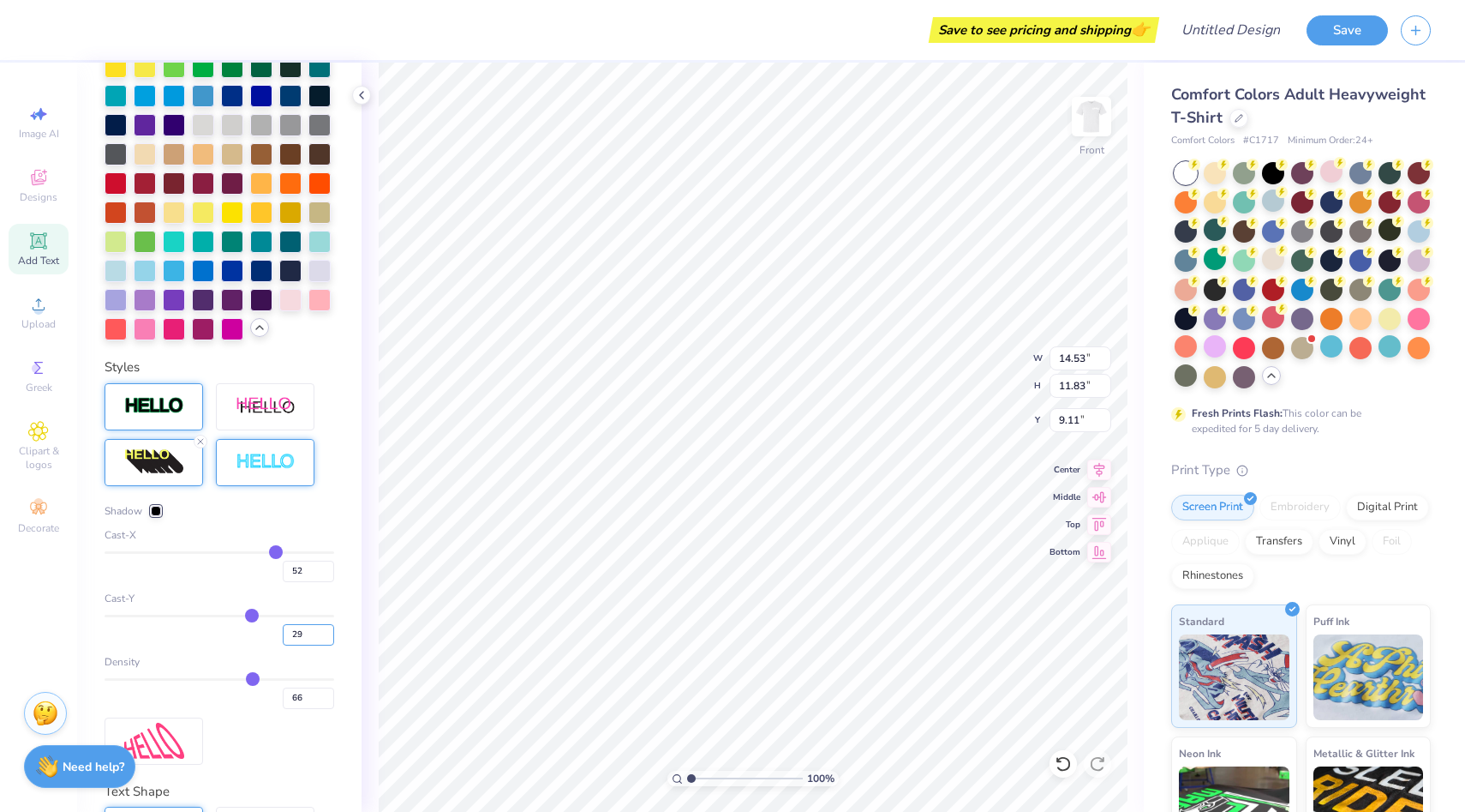
type input "30"
click at [327, 628] on input "30" at bounding box center [308, 634] width 51 height 21
type input "33"
click at [180, 681] on input "range" at bounding box center [219, 679] width 230 height 3
type input "33"
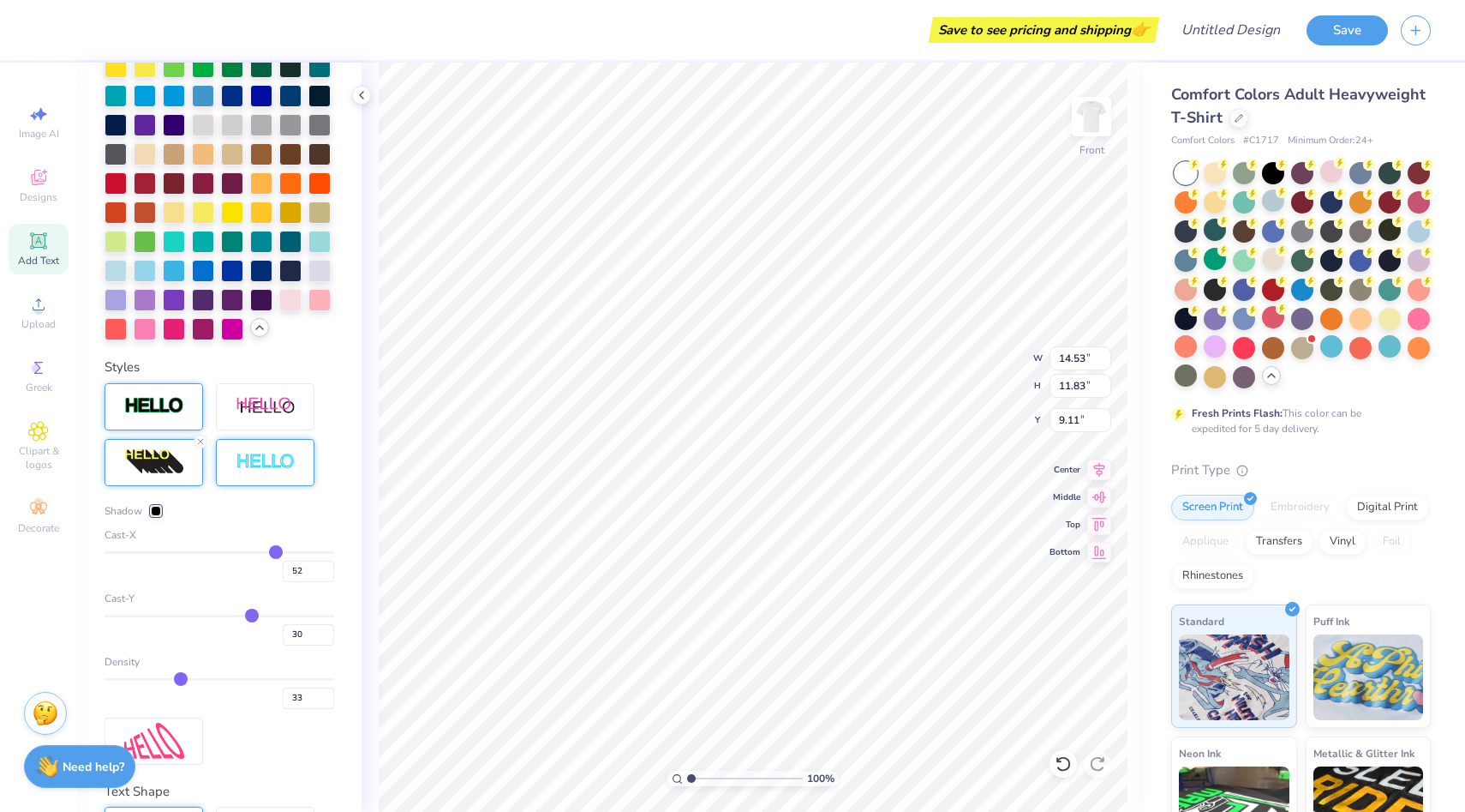
type input "11.15"
drag, startPoint x: 198, startPoint y: 677, endPoint x: 141, endPoint y: 681, distance: 57.1
click at [142, 681] on div "Density 33" at bounding box center [219, 681] width 230 height 55
type input "32"
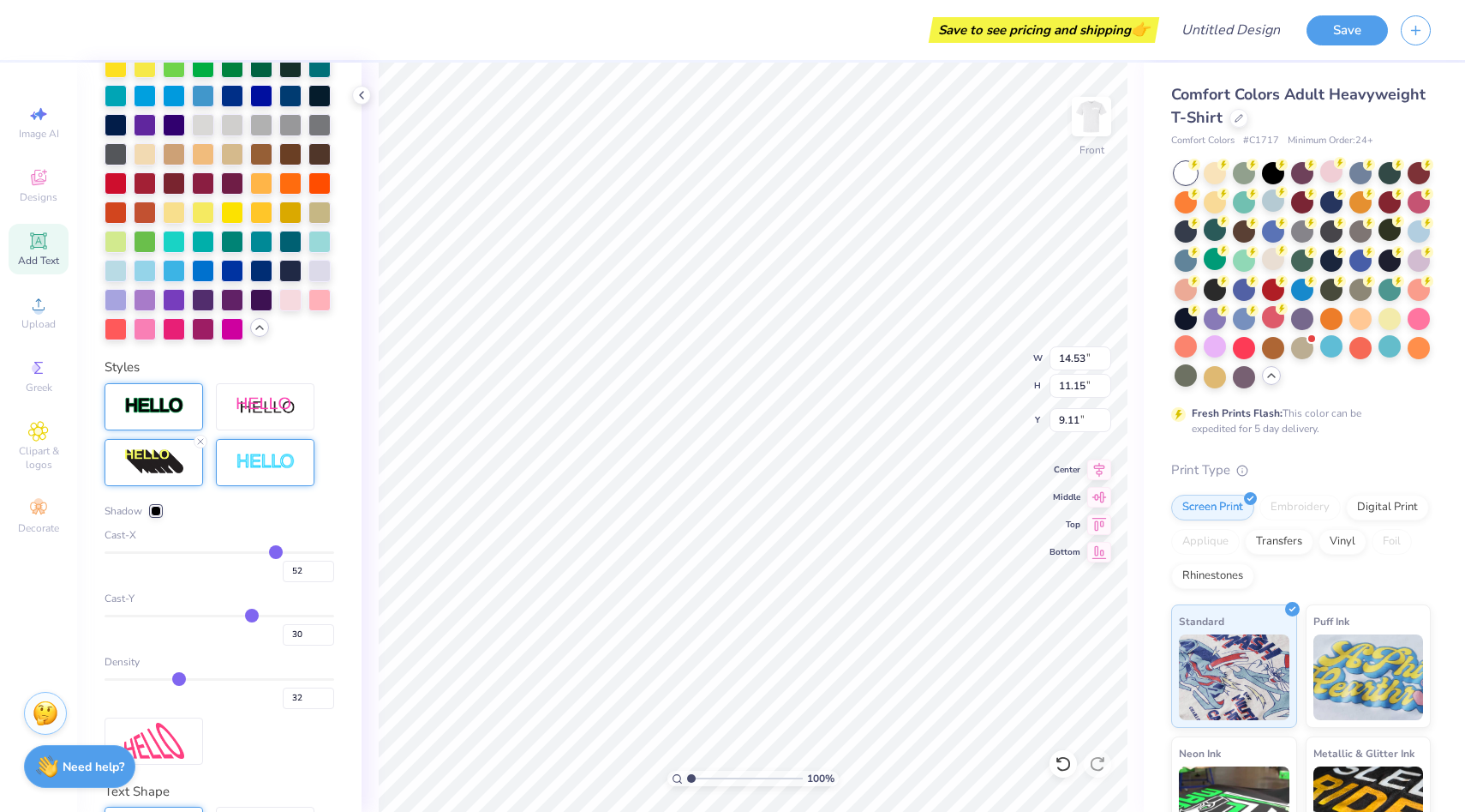
type input "31"
type input "29"
type input "28"
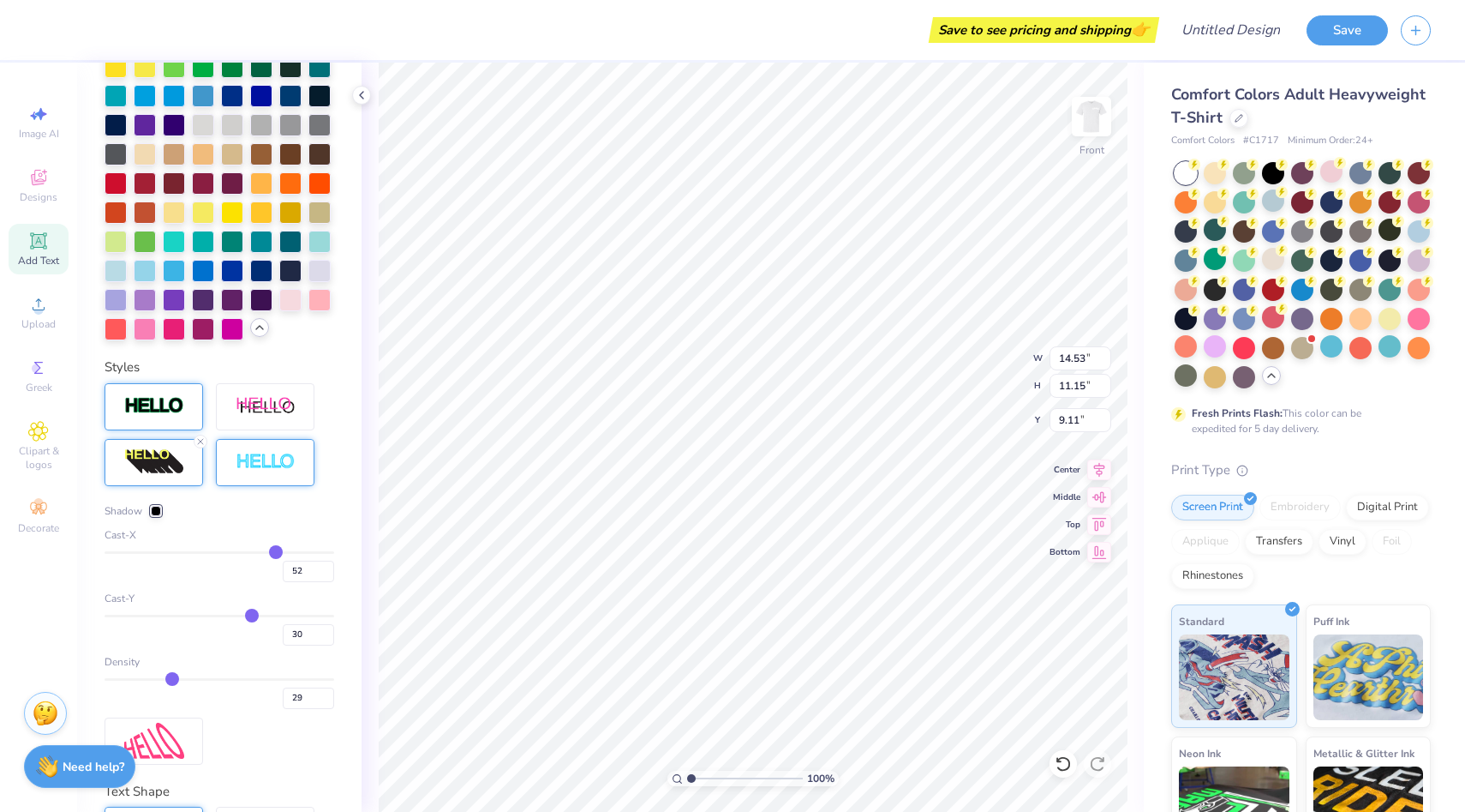
type input "28"
type input "27"
type input "25"
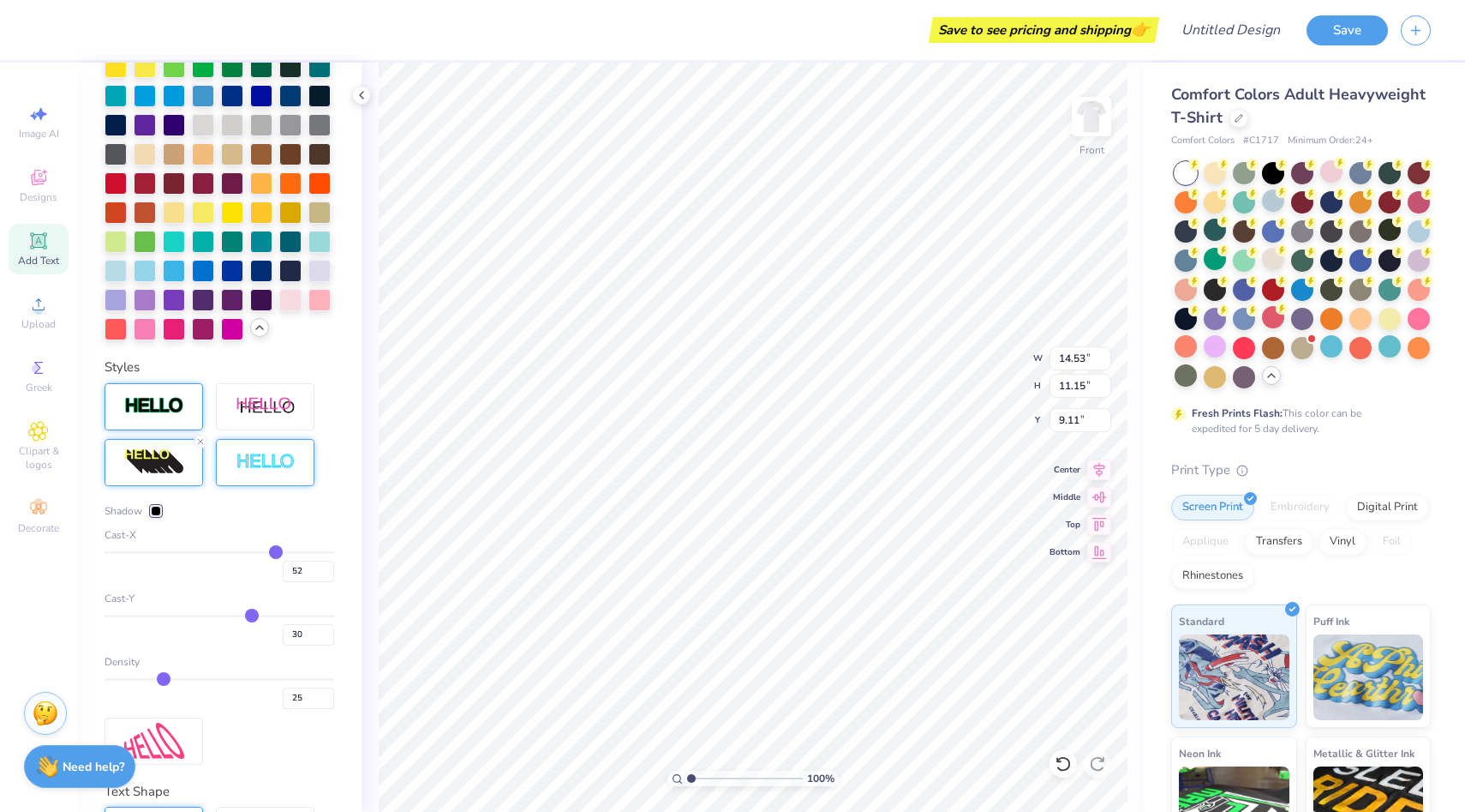
type input "23"
type input "21"
drag, startPoint x: 180, startPoint y: 672, endPoint x: 117, endPoint y: 672, distance: 63.0
click at [118, 678] on input "range" at bounding box center [219, 679] width 230 height 3
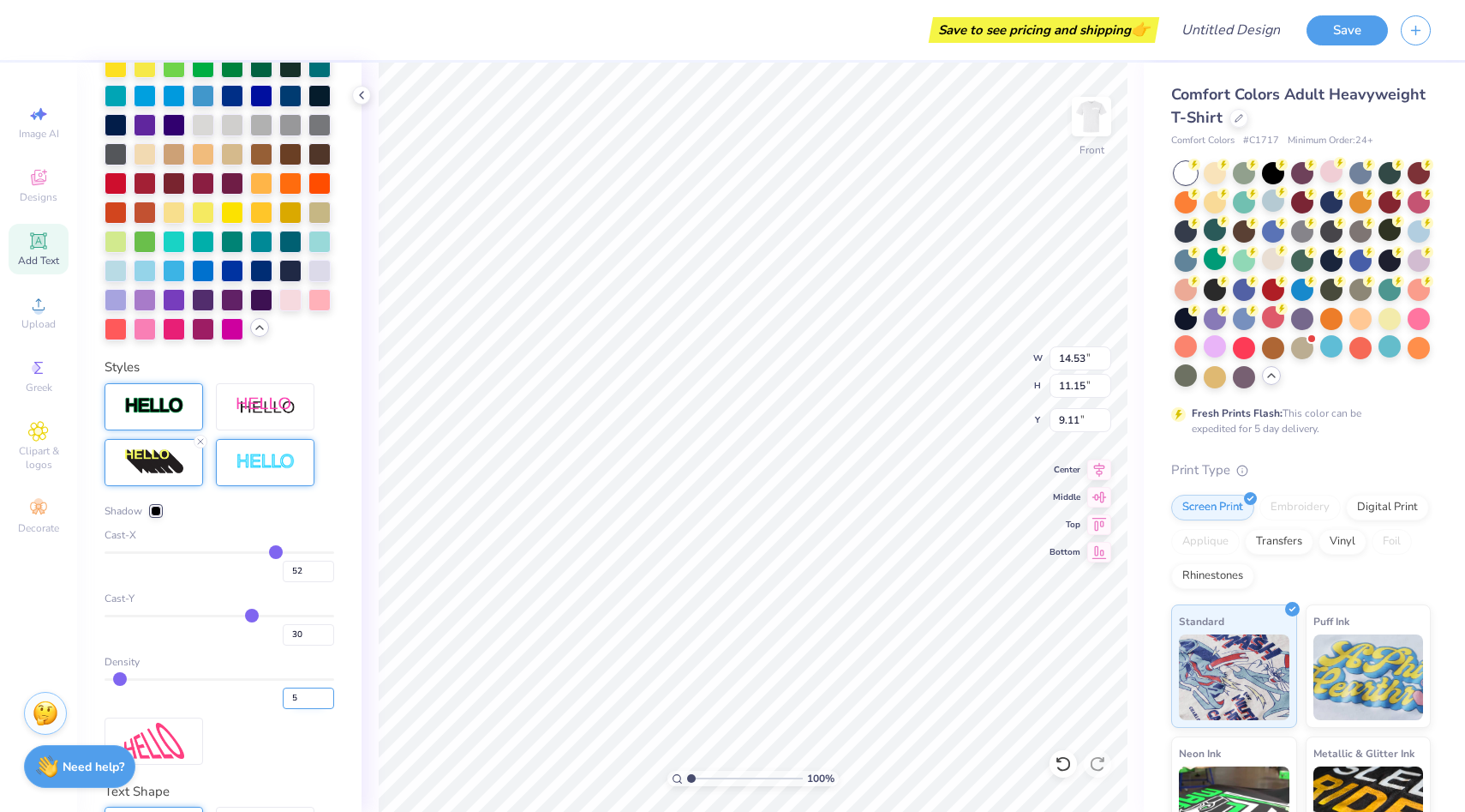
click at [309, 701] on input "5" at bounding box center [308, 698] width 51 height 21
click at [201, 440] on line at bounding box center [201, 442] width 6 height 6
click at [201, 340] on div at bounding box center [203, 329] width 22 height 22
click at [204, 340] on div at bounding box center [203, 329] width 22 height 22
click at [202, 223] on div at bounding box center [203, 213] width 22 height 22
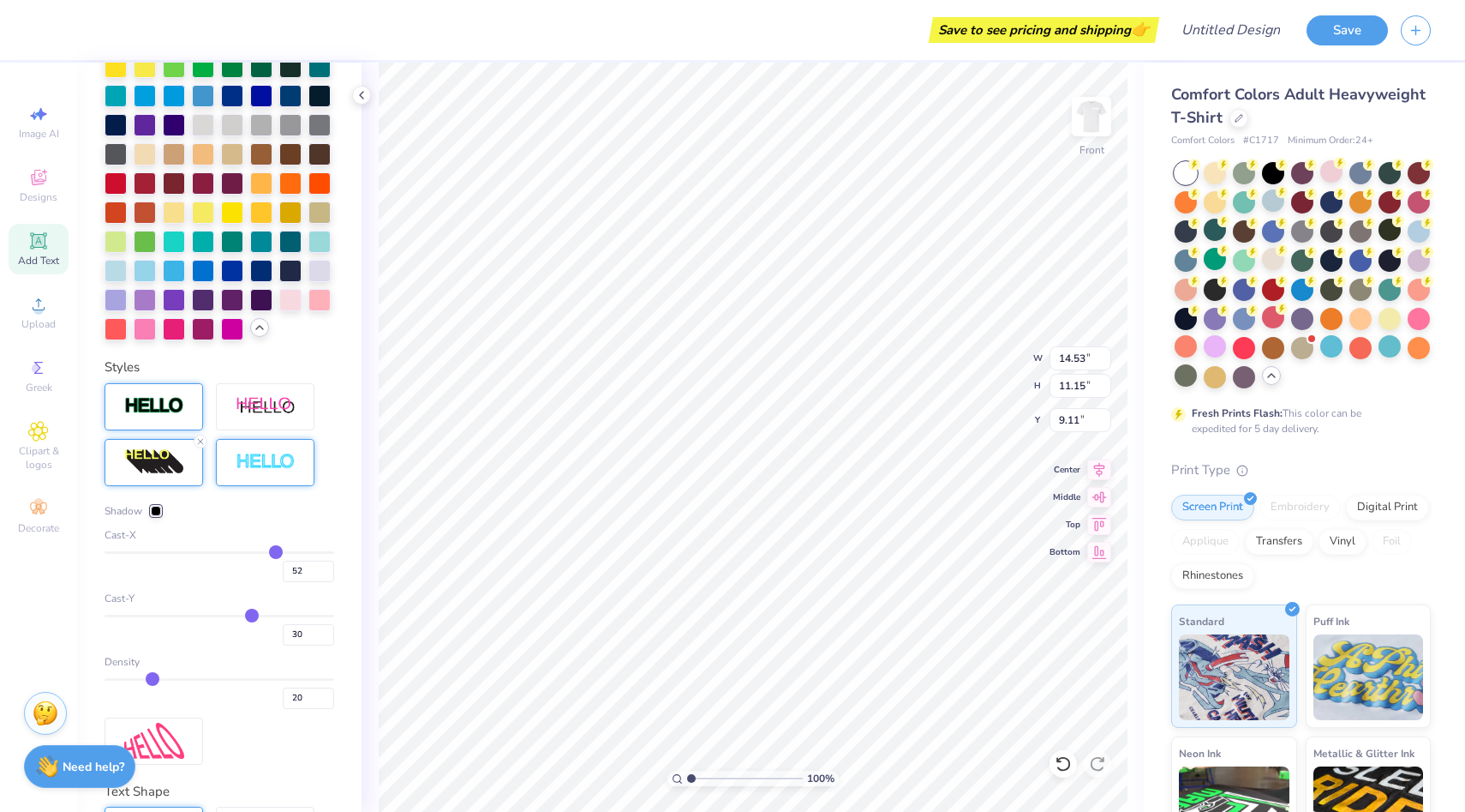
click at [204, 223] on div at bounding box center [203, 213] width 22 height 22
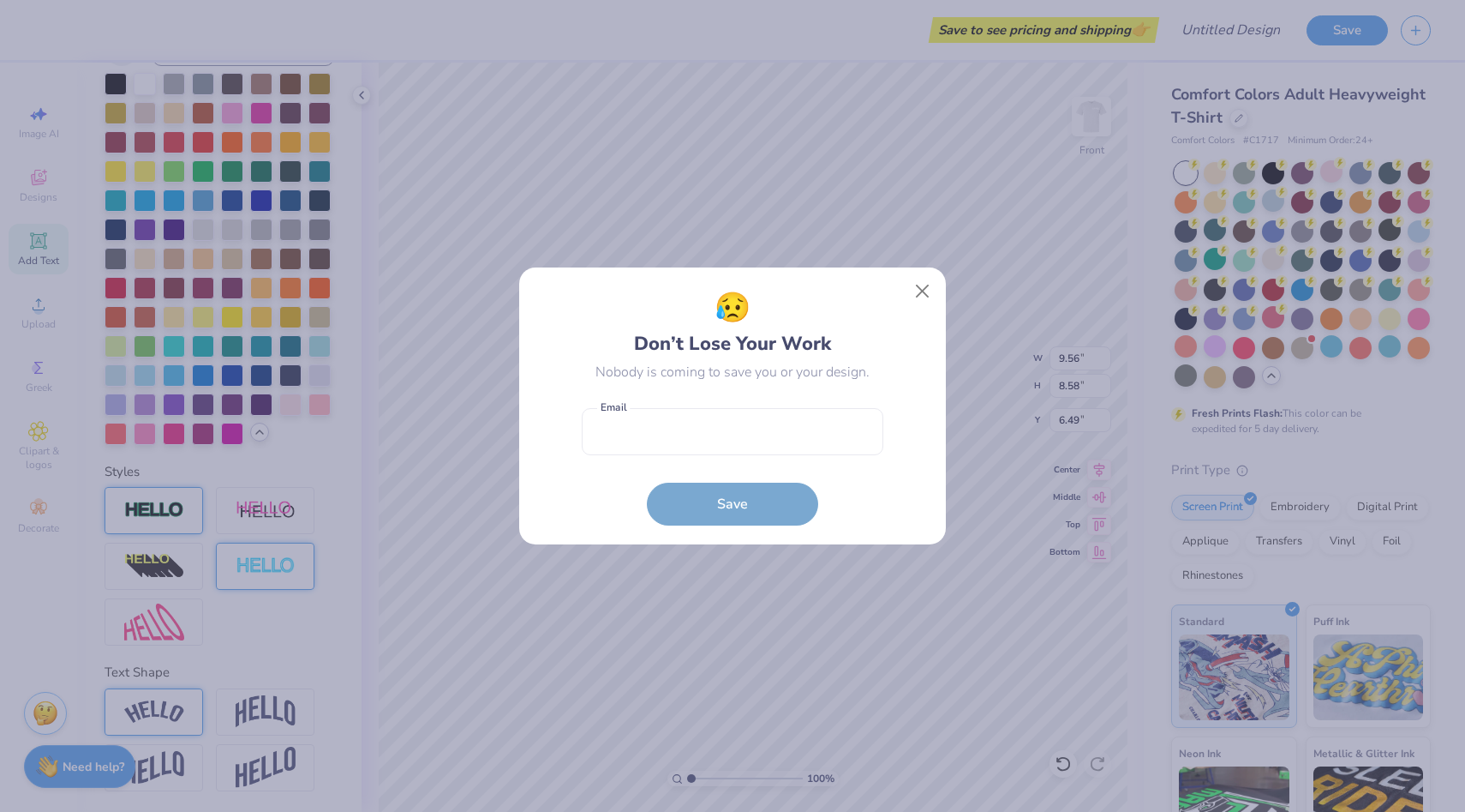
scroll to position [388, 0]
